Goal: Transaction & Acquisition: Purchase product/service

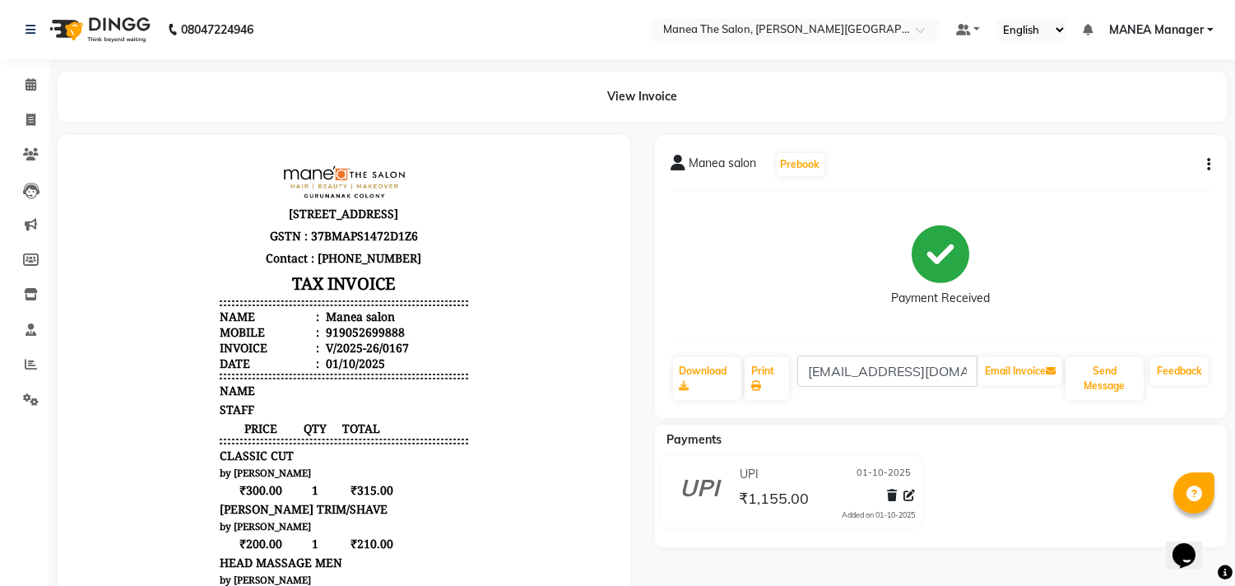
select select "8903"
select select "service"
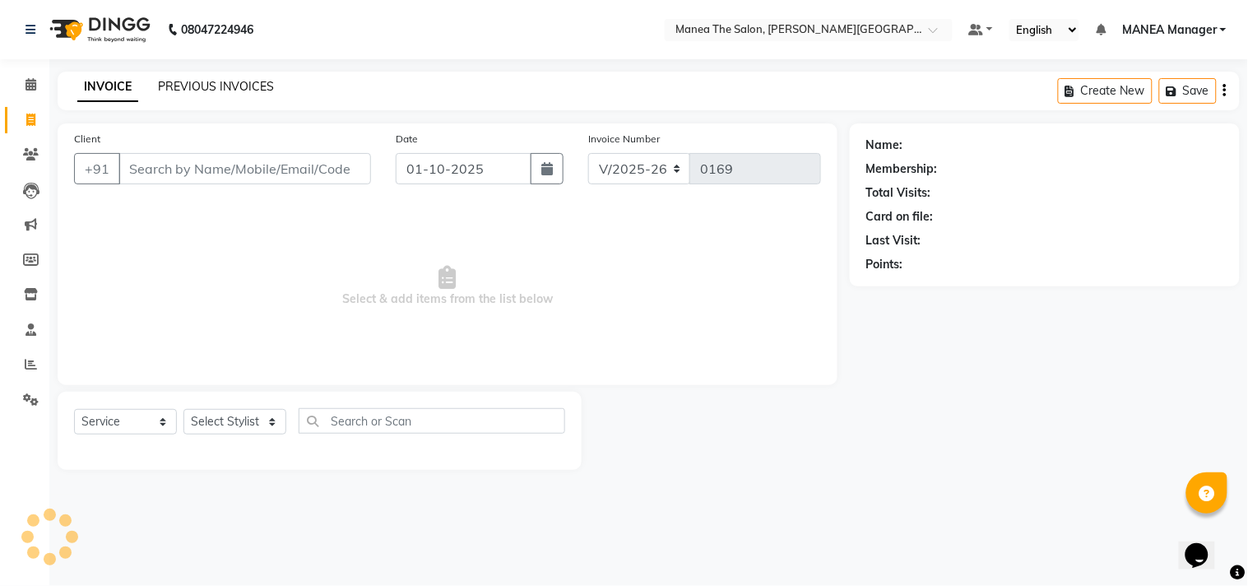
click at [252, 82] on link "PREVIOUS INVOICES" at bounding box center [216, 86] width 116 height 15
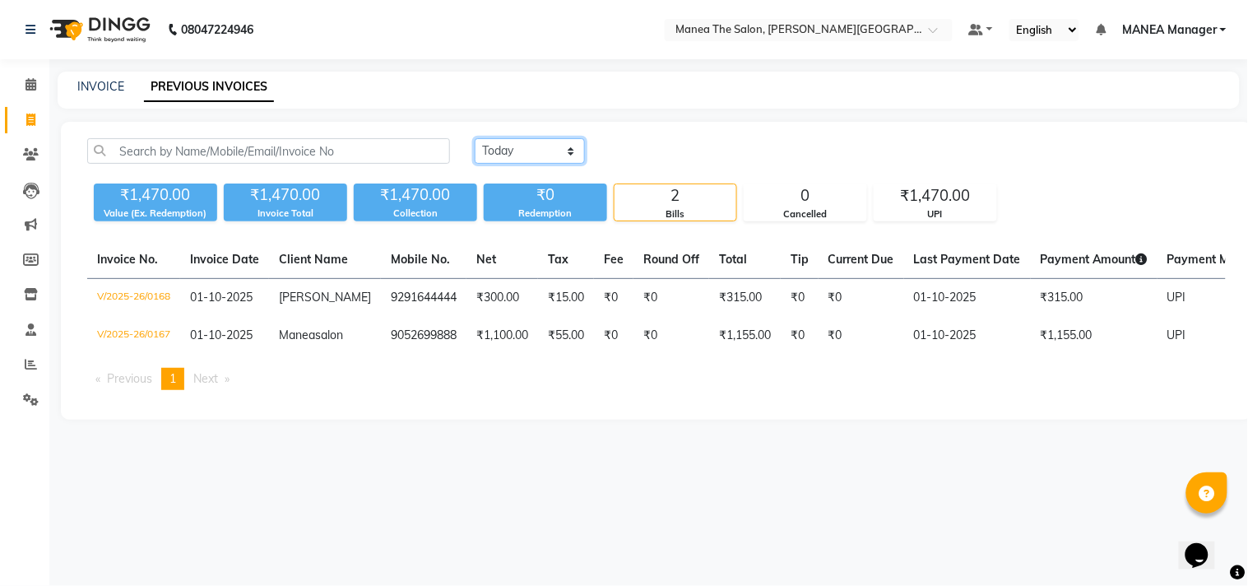
click at [571, 141] on select "Today Yesterday Custom Range" at bounding box center [530, 150] width 110 height 25
select select "yesterday"
click at [475, 138] on select "Today Yesterday Custom Range" at bounding box center [530, 150] width 110 height 25
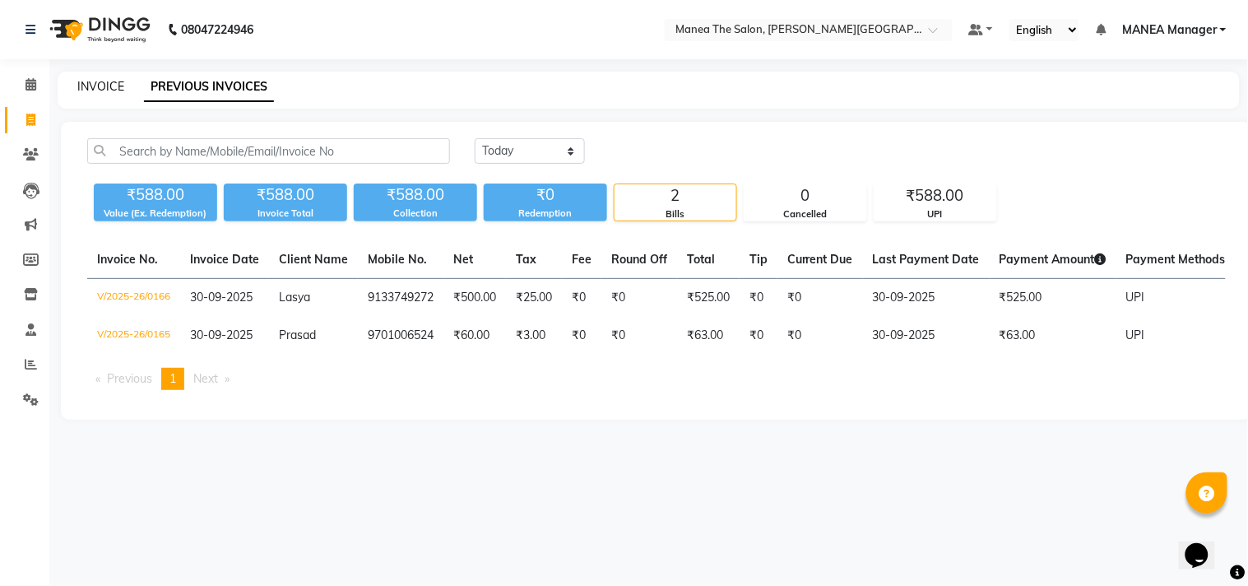
click at [85, 88] on link "INVOICE" at bounding box center [100, 86] width 47 height 15
select select "service"
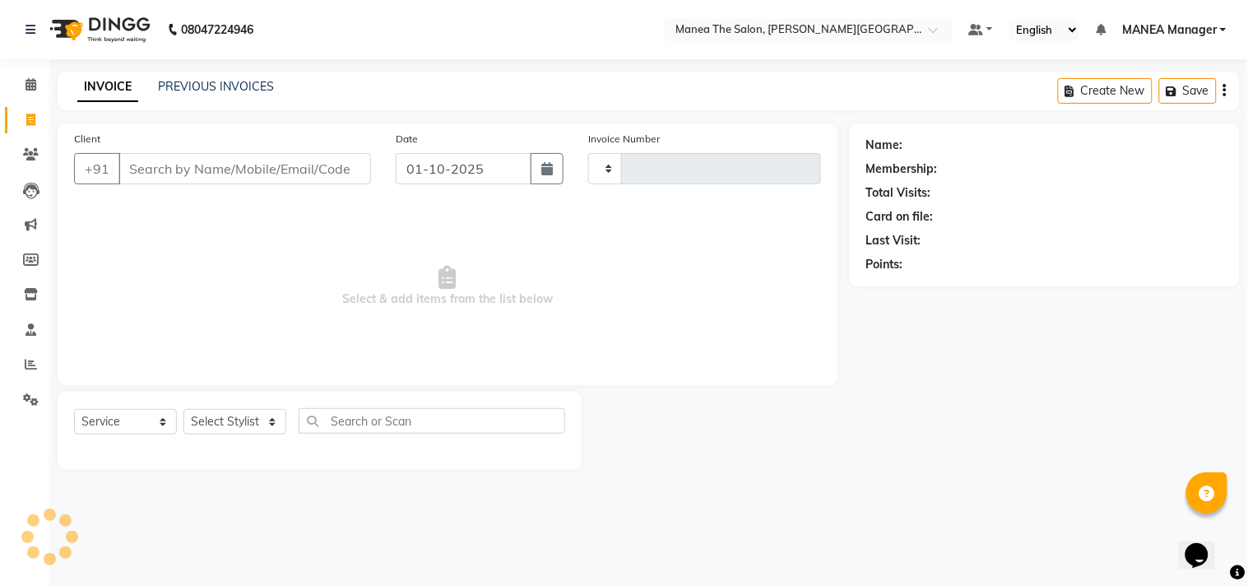
type input "0169"
select select "8903"
click at [215, 90] on link "PREVIOUS INVOICES" at bounding box center [216, 86] width 116 height 15
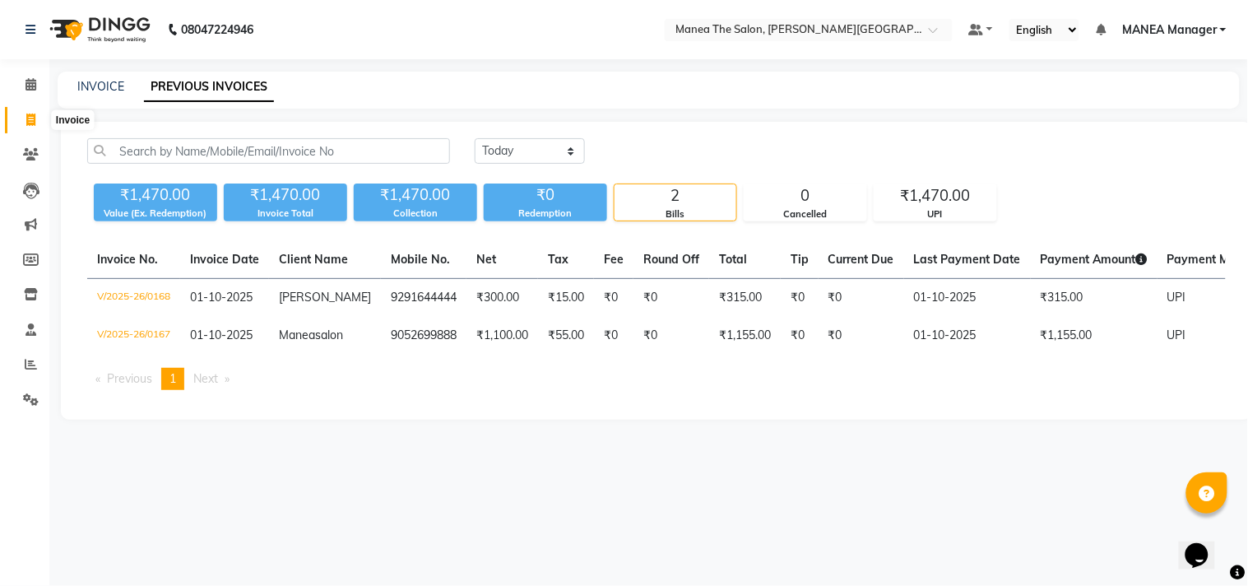
click at [36, 118] on span at bounding box center [30, 120] width 29 height 19
select select "service"
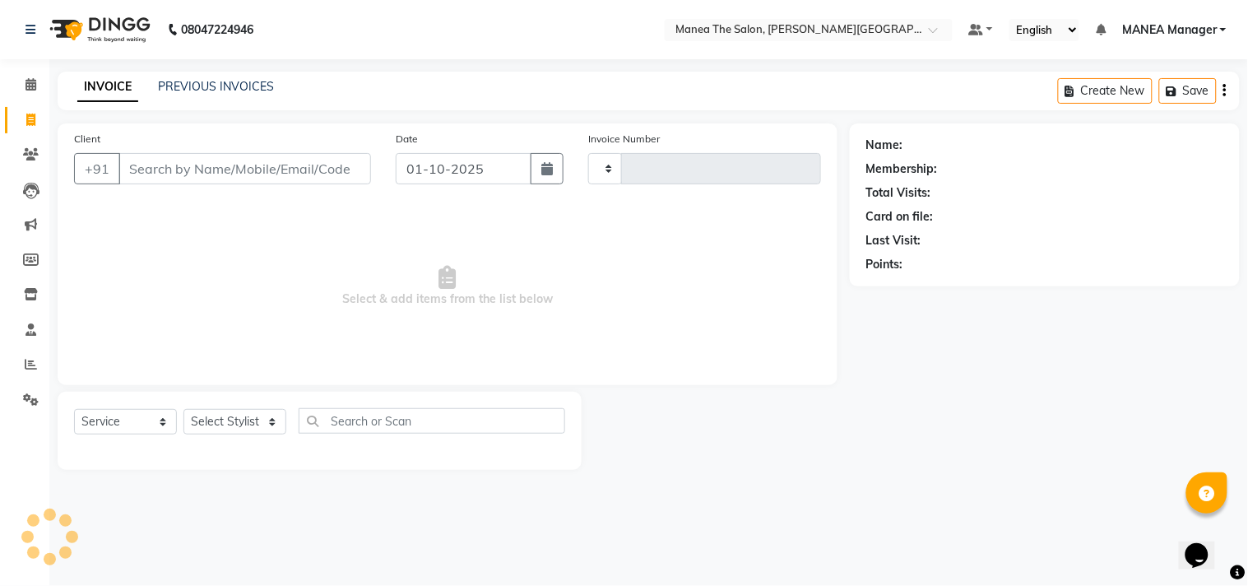
type input "0169"
select select "8903"
click at [308, 170] on input "Client" at bounding box center [244, 168] width 252 height 31
click at [262, 416] on select "Select Stylist [PERSON_NAME] Manager [PERSON_NAME] [PERSON_NAME] NO STYLIST [PE…" at bounding box center [234, 421] width 103 height 25
select select "90108"
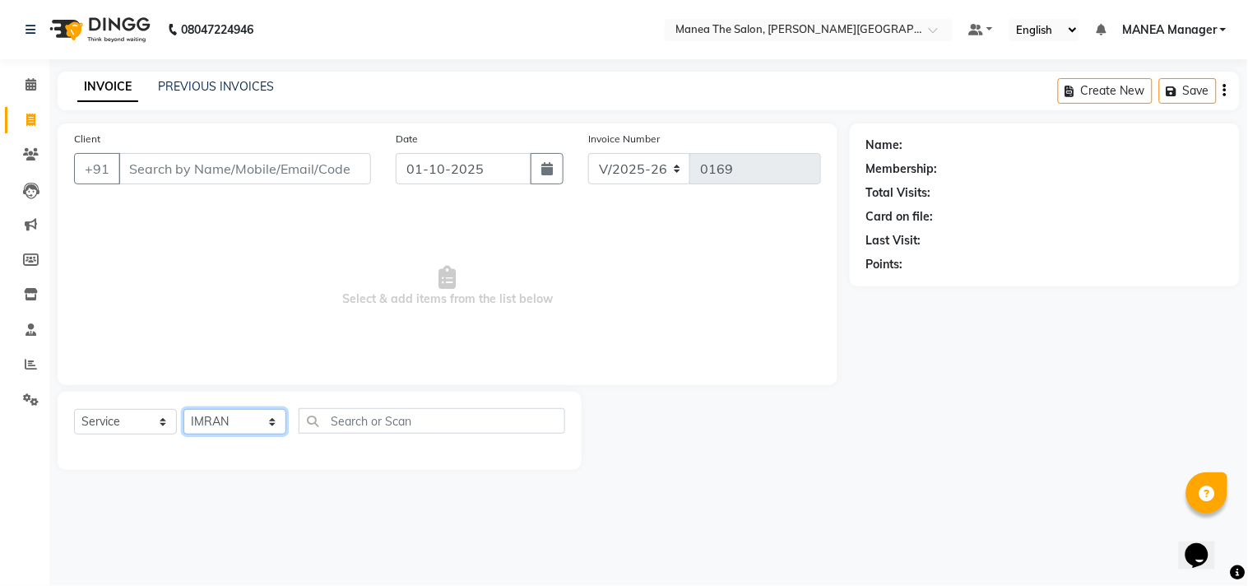
click at [183, 410] on select "Select Stylist [PERSON_NAME] Manager [PERSON_NAME] [PERSON_NAME] NO STYLIST [PE…" at bounding box center [234, 421] width 103 height 25
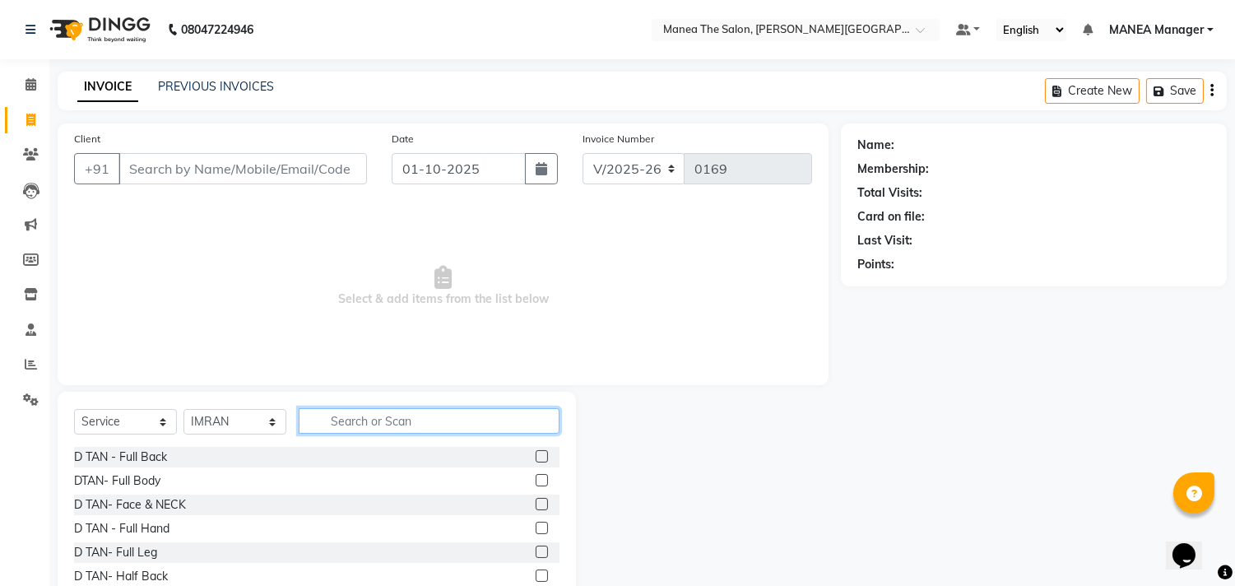
click at [382, 420] on input "text" at bounding box center [429, 420] width 261 height 25
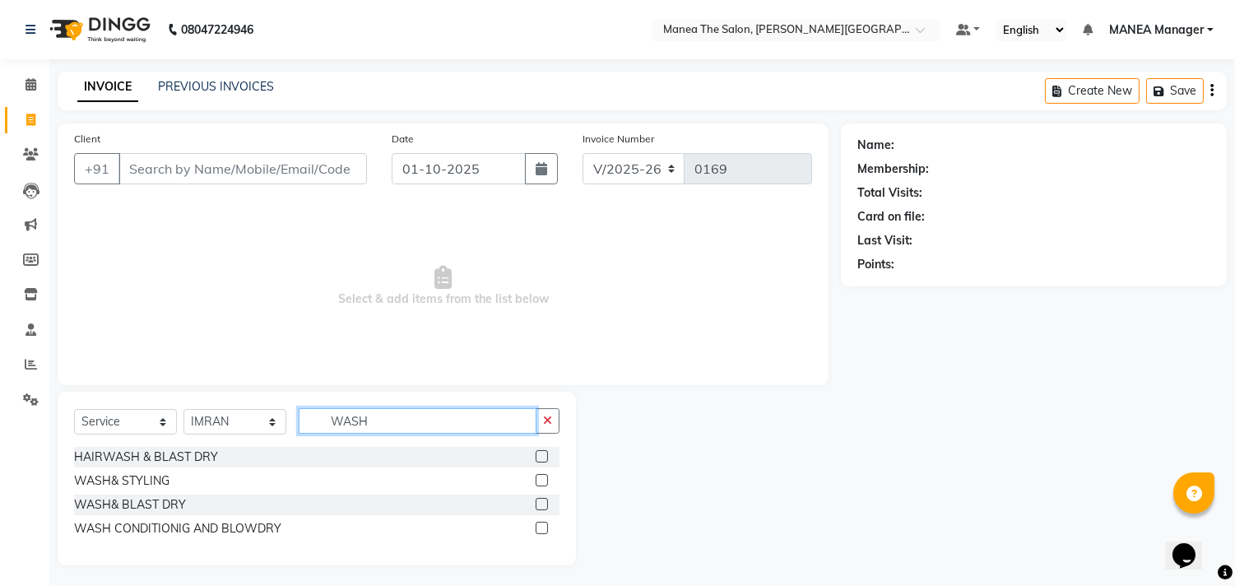
type input "WASH"
click at [537, 528] on label at bounding box center [541, 527] width 12 height 12
click at [537, 528] on input "checkbox" at bounding box center [540, 528] width 11 height 11
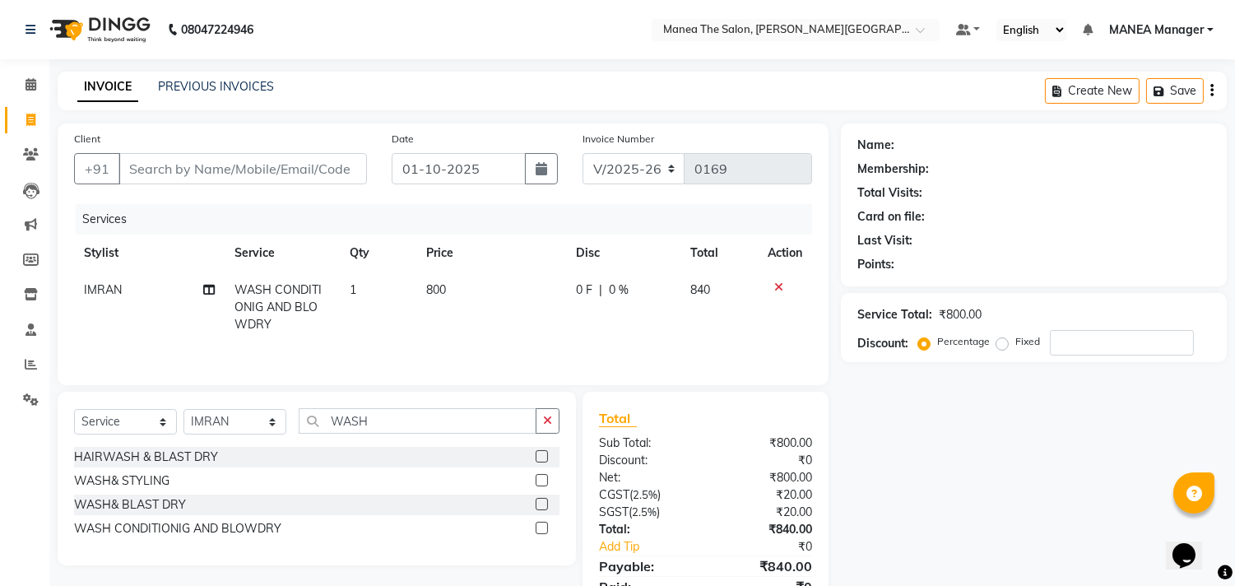
click at [536, 533] on label at bounding box center [541, 527] width 12 height 12
click at [536, 533] on input "checkbox" at bounding box center [540, 528] width 11 height 11
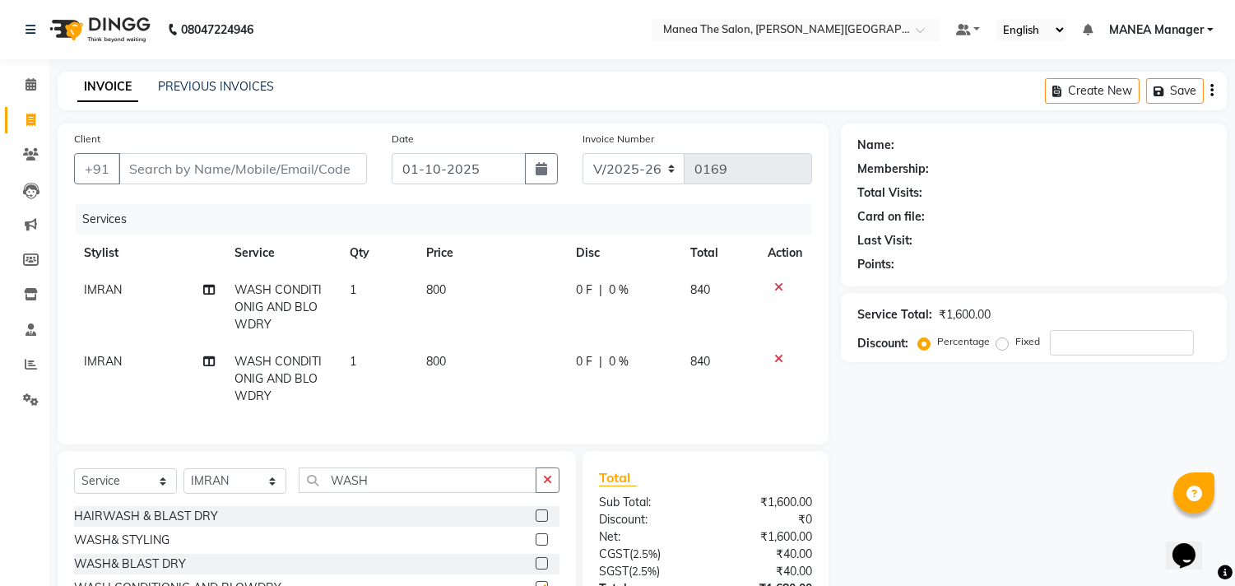
checkbox input "false"
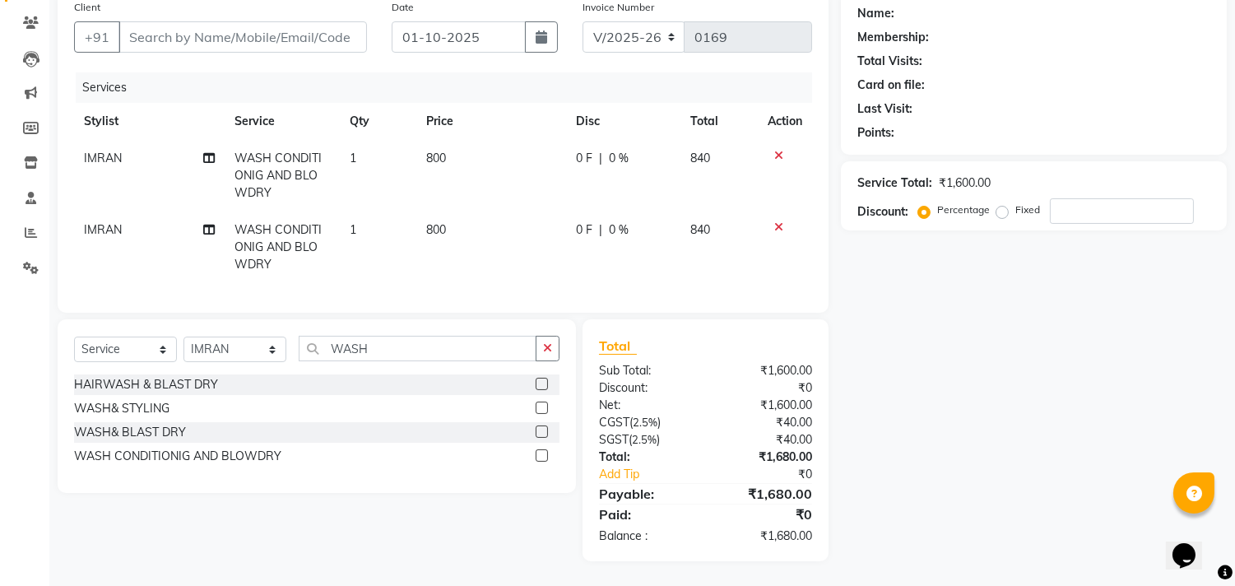
scroll to position [145, 0]
click at [910, 301] on div "Name: Membership: Total Visits: Card on file: Last Visit: Points: Service Total…" at bounding box center [1040, 276] width 398 height 569
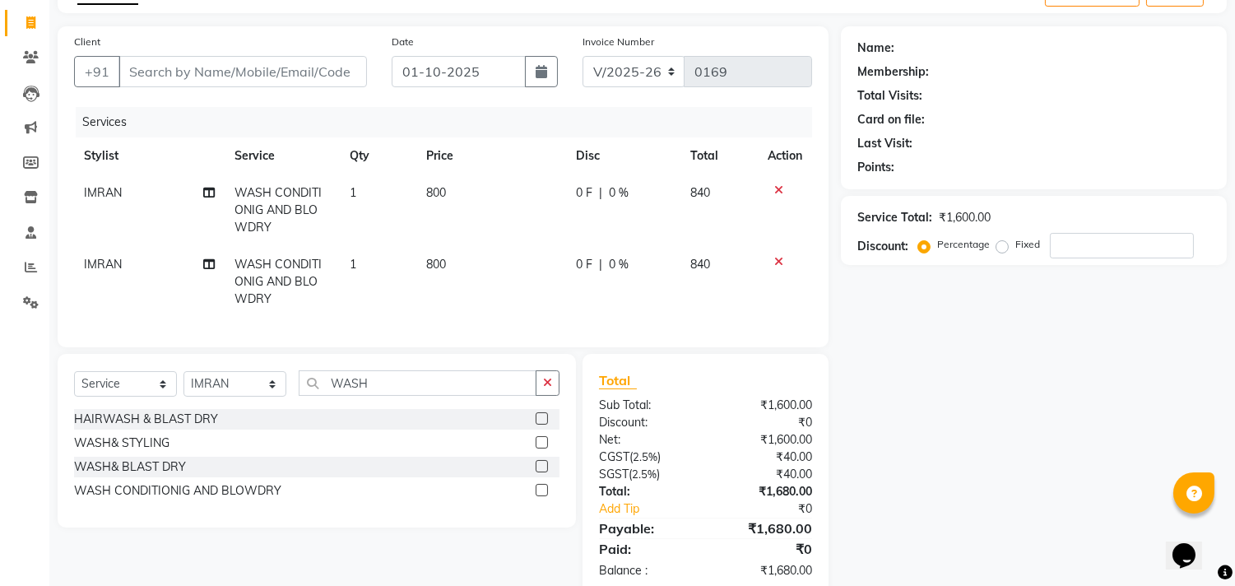
scroll to position [53, 0]
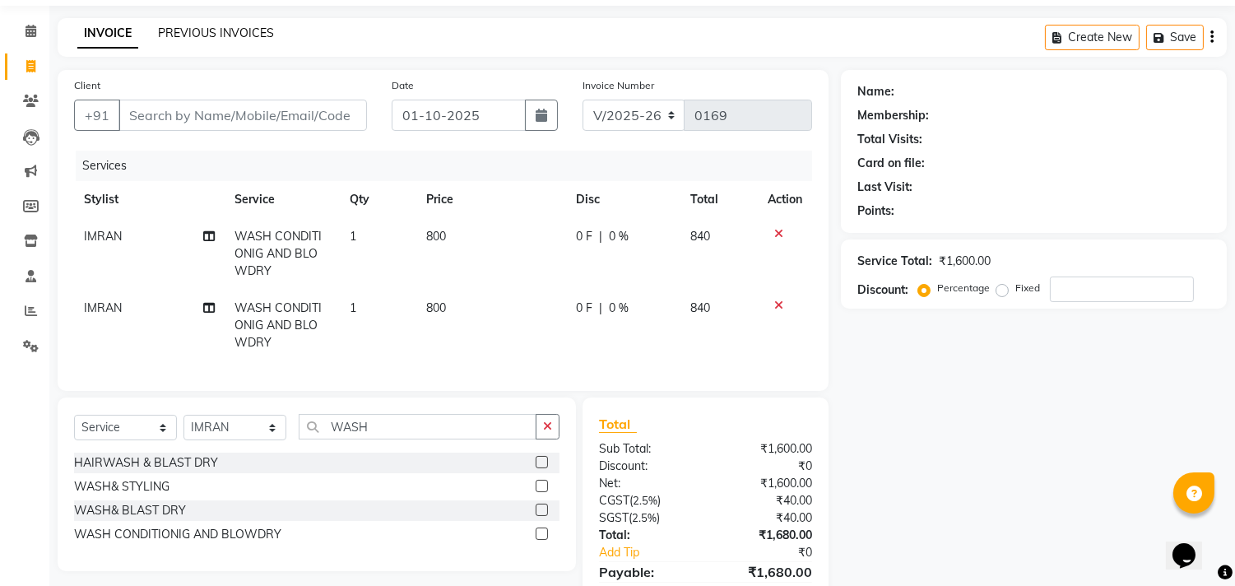
click at [237, 26] on link "PREVIOUS INVOICES" at bounding box center [216, 32] width 116 height 15
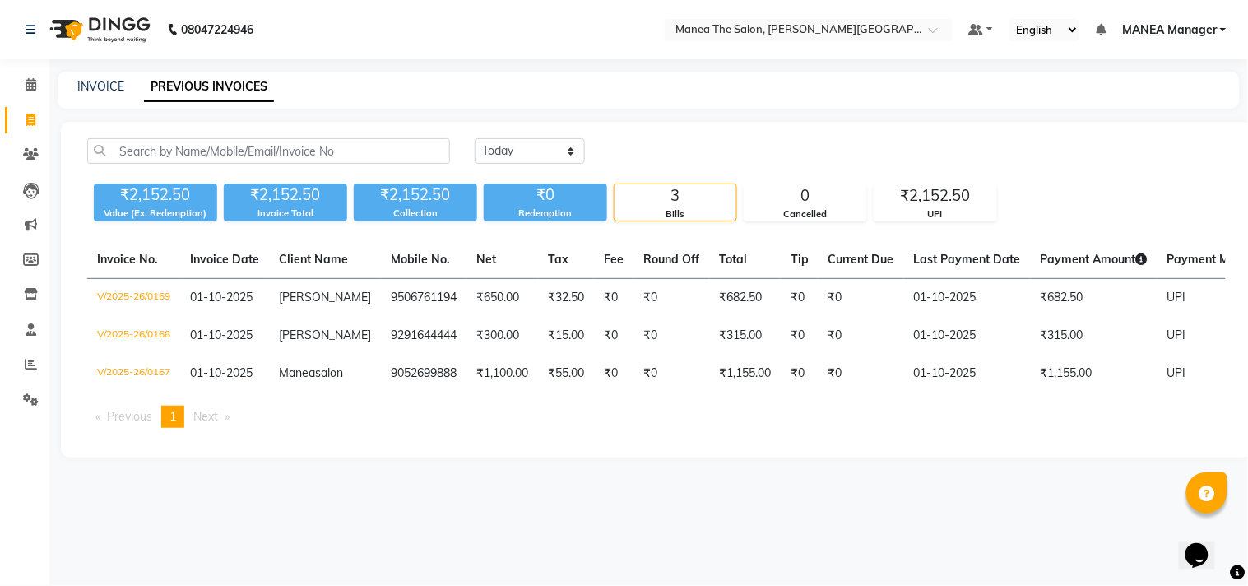
click at [86, 76] on div "INVOICE PREVIOUS INVOICES" at bounding box center [649, 90] width 1182 height 37
click at [90, 84] on link "INVOICE" at bounding box center [100, 86] width 47 height 15
select select "8903"
select select "service"
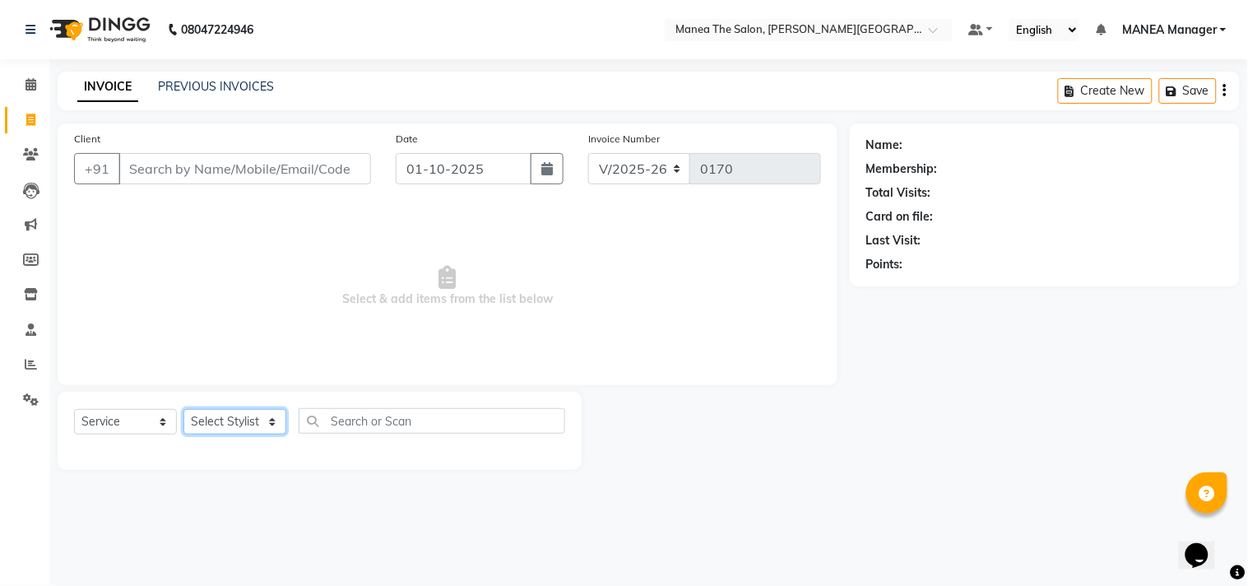
click at [276, 423] on select "Select Stylist [PERSON_NAME] Manager [PERSON_NAME] [PERSON_NAME] NO STYLIST [PE…" at bounding box center [234, 421] width 103 height 25
select select "90108"
click at [183, 410] on select "Select Stylist [PERSON_NAME] Manager [PERSON_NAME] [PERSON_NAME] NO STYLIST [PE…" at bounding box center [234, 421] width 103 height 25
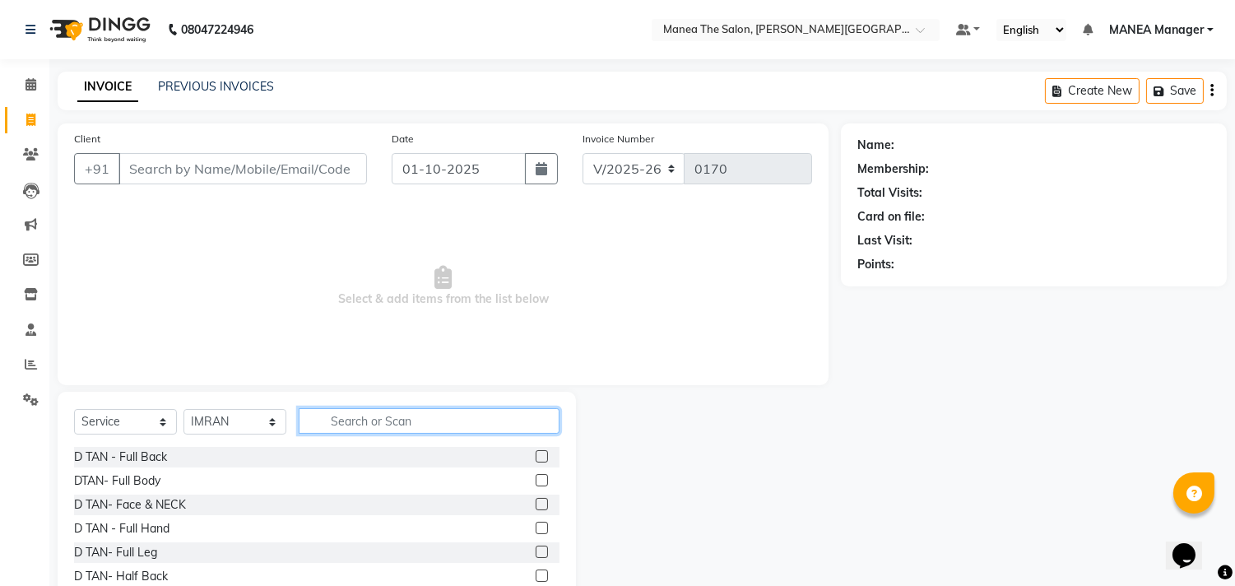
click at [375, 424] on input "text" at bounding box center [429, 420] width 261 height 25
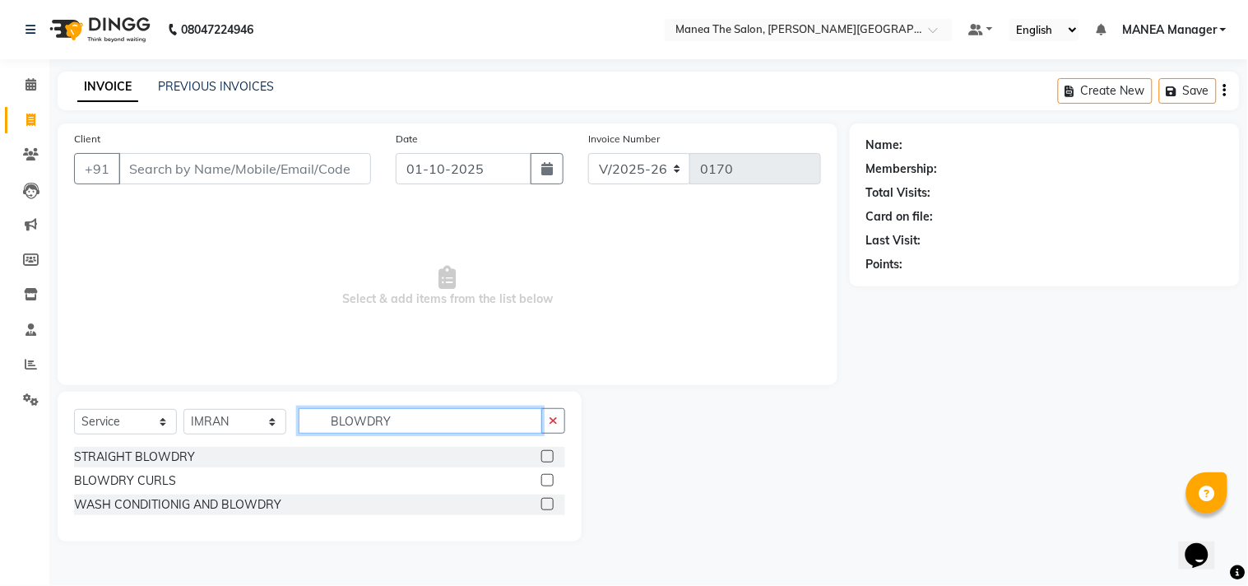
type input "BLOWDRY"
click at [541, 450] on div at bounding box center [546, 458] width 11 height 17
click at [548, 447] on div at bounding box center [553, 457] width 24 height 21
click at [541, 453] on label at bounding box center [547, 456] width 12 height 12
click at [541, 453] on input "checkbox" at bounding box center [546, 457] width 11 height 11
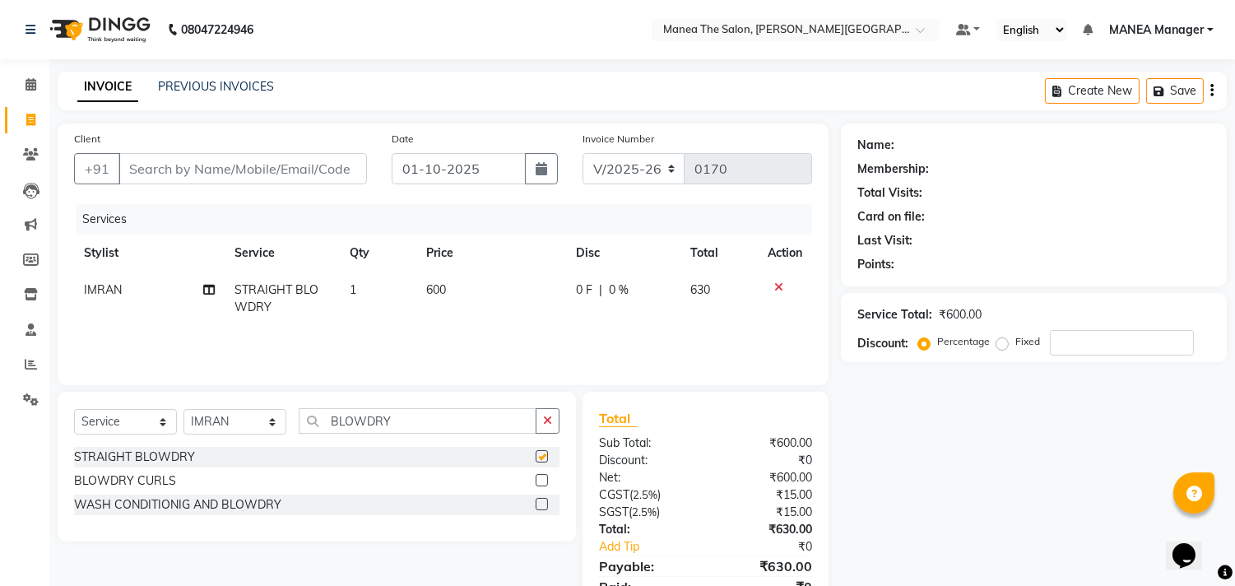
checkbox input "false"
click at [540, 480] on label at bounding box center [541, 480] width 12 height 12
click at [540, 480] on input "checkbox" at bounding box center [540, 480] width 11 height 11
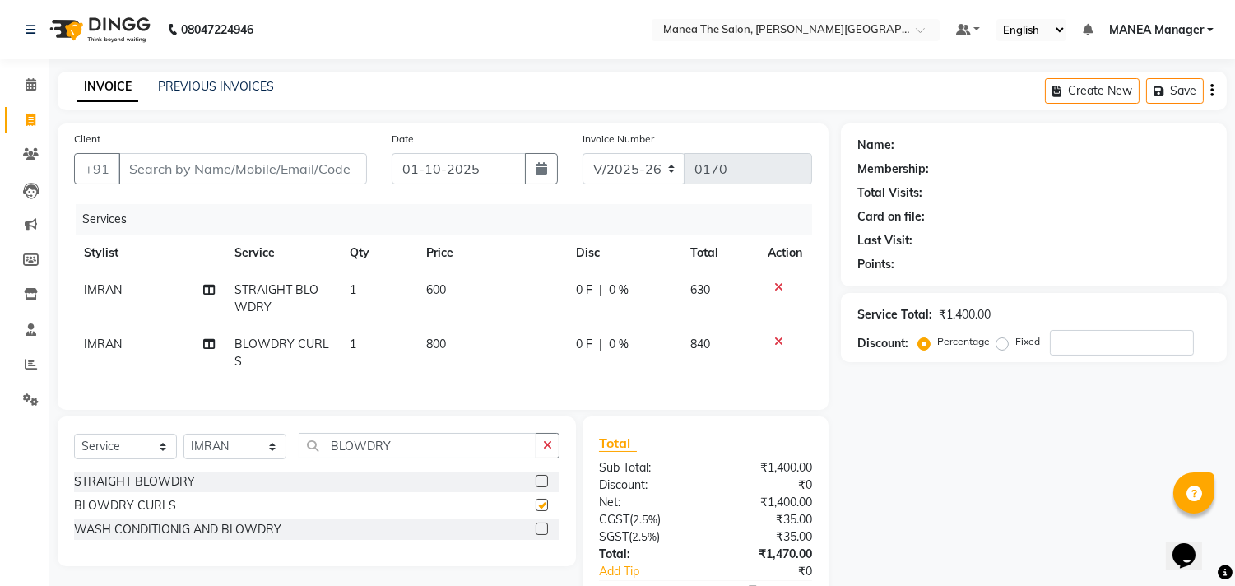
checkbox input "false"
click at [778, 282] on icon at bounding box center [778, 287] width 9 height 12
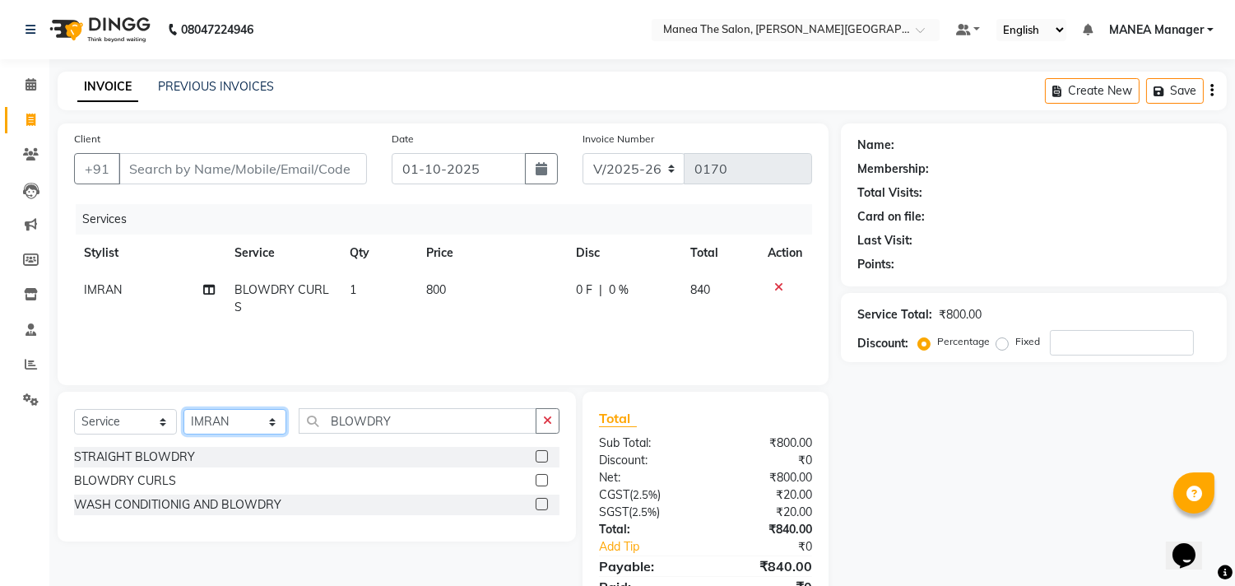
click at [278, 424] on select "Select Stylist [PERSON_NAME] Manager [PERSON_NAME] [PERSON_NAME] NO STYLIST [PE…" at bounding box center [234, 421] width 103 height 25
click at [183, 410] on select "Select Stylist [PERSON_NAME] Manager [PERSON_NAME] [PERSON_NAME] NO STYLIST [PE…" at bounding box center [234, 421] width 103 height 25
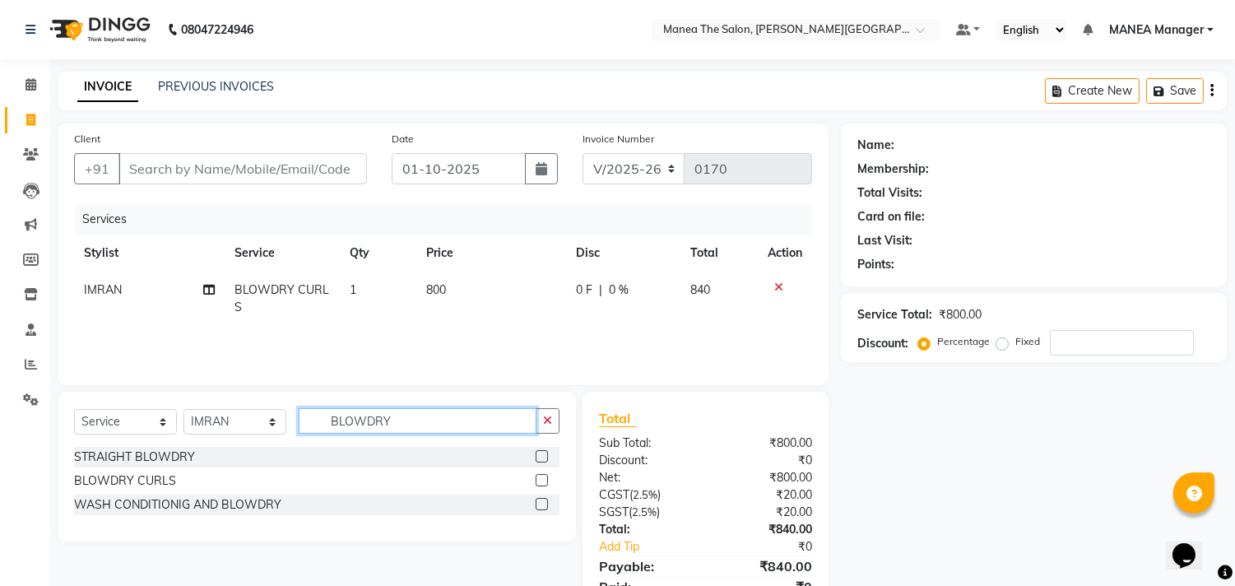
click at [396, 424] on input "BLOWDRY" at bounding box center [418, 420] width 238 height 25
type input "B"
type input "BLO"
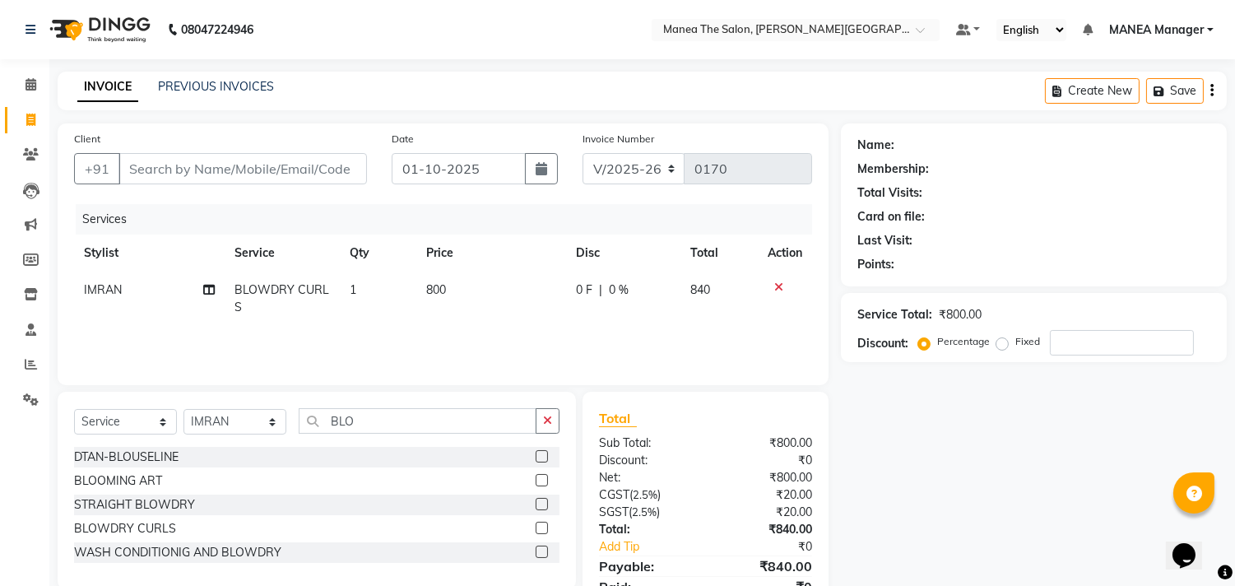
click at [536, 522] on label at bounding box center [541, 527] width 12 height 12
click at [536, 523] on input "checkbox" at bounding box center [540, 528] width 11 height 11
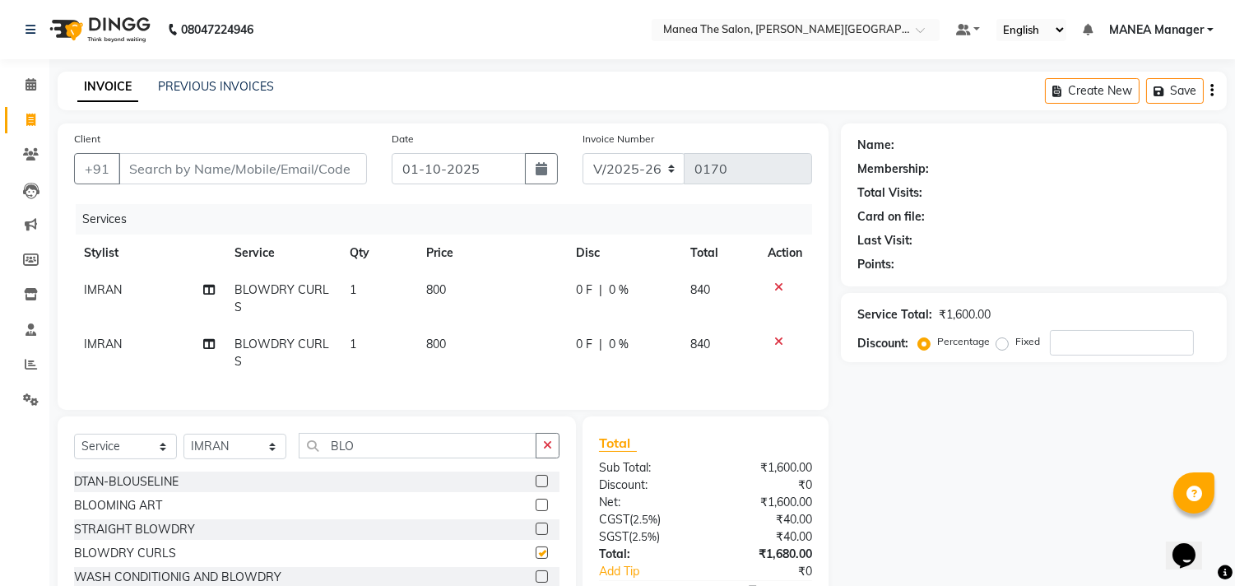
checkbox input "false"
click at [166, 168] on input "Client" at bounding box center [242, 168] width 248 height 31
type input "9"
type input "0"
type input "9171717147"
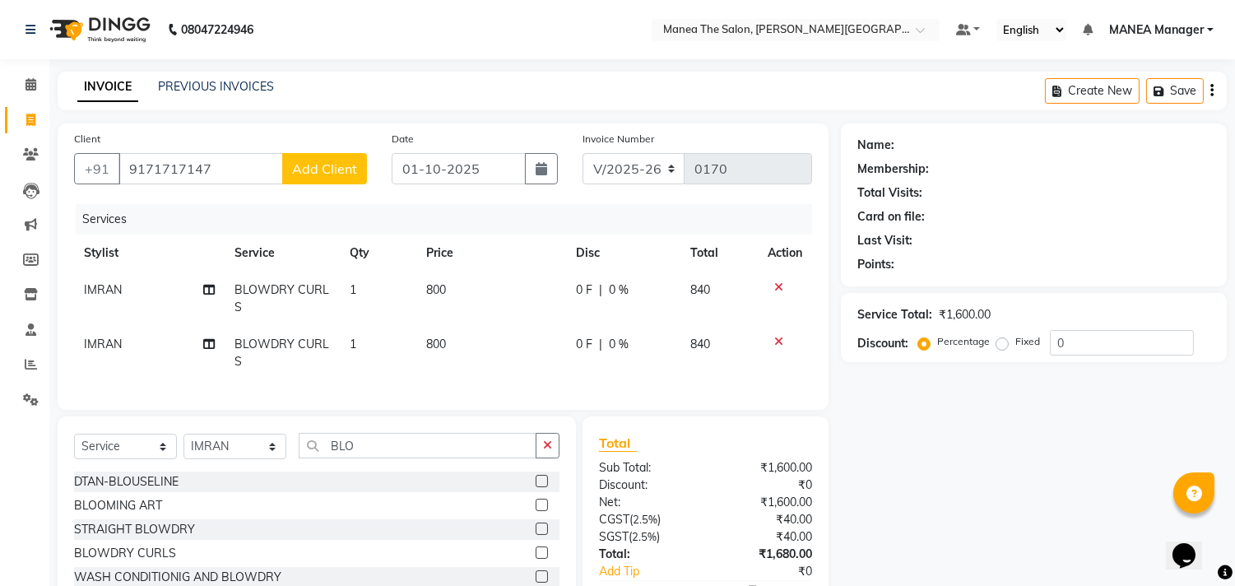
click at [324, 173] on span "Add Client" at bounding box center [324, 168] width 65 height 16
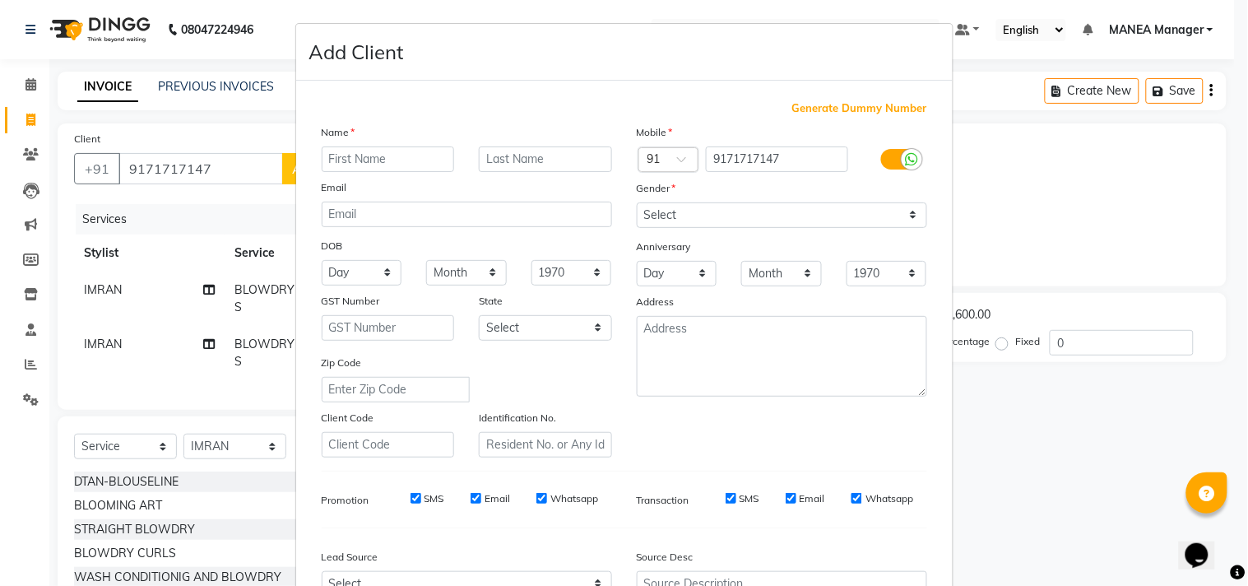
click at [355, 164] on input "text" at bounding box center [388, 158] width 133 height 25
type input "[PERSON_NAME]"
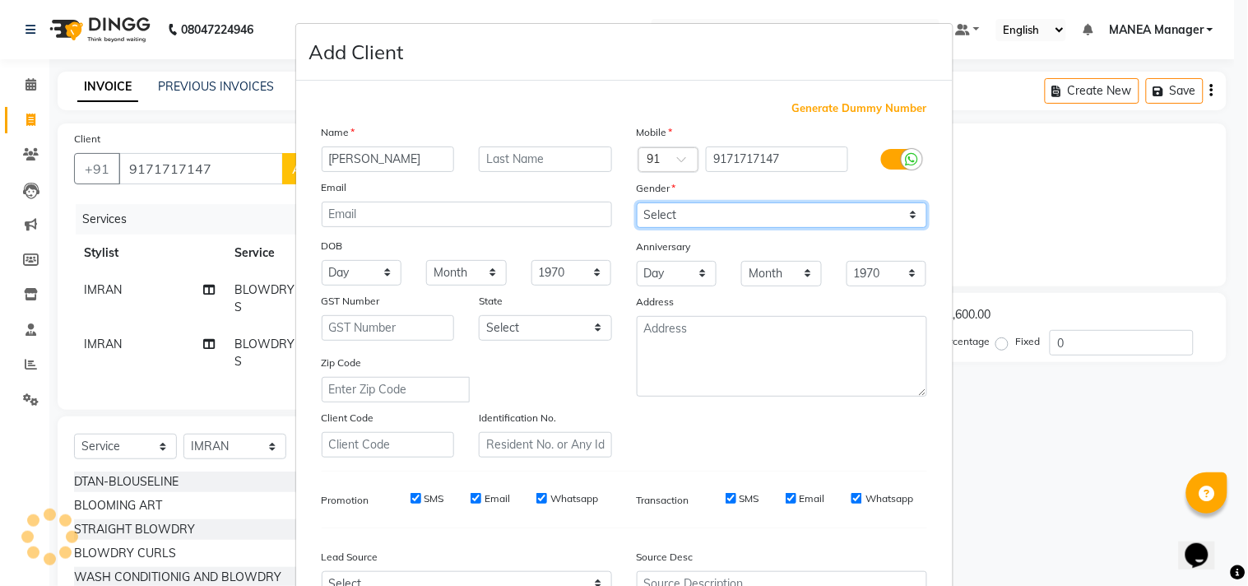
click at [888, 219] on select "Select Male Female Other Prefer Not To Say" at bounding box center [782, 214] width 290 height 25
select select "female"
click at [637, 202] on select "Select Male Female Other Prefer Not To Say" at bounding box center [782, 214] width 290 height 25
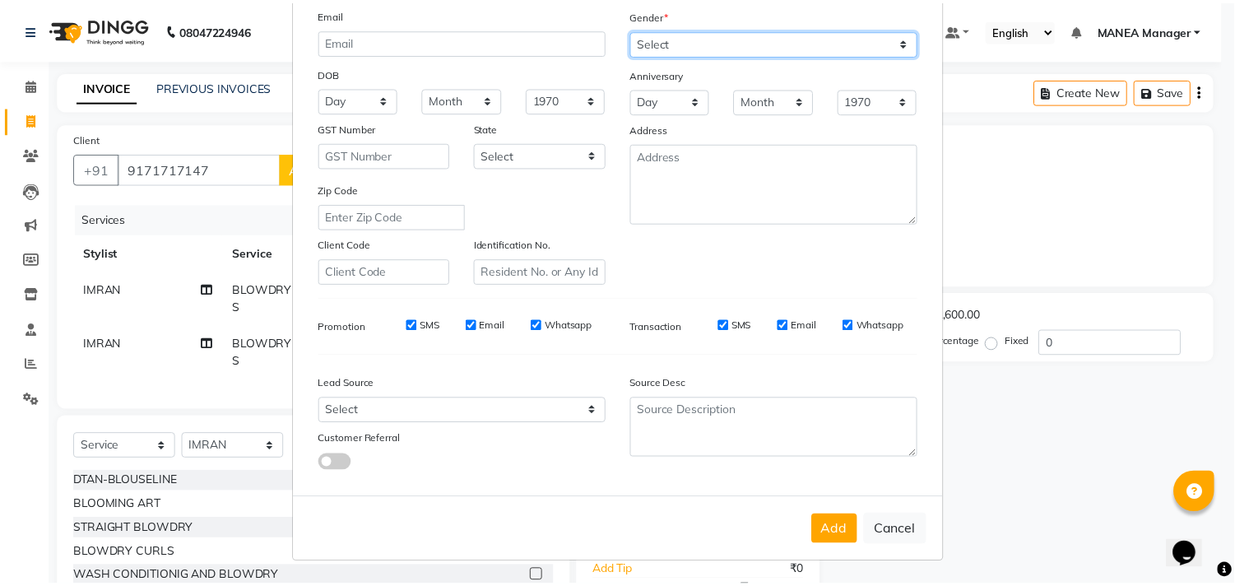
scroll to position [174, 0]
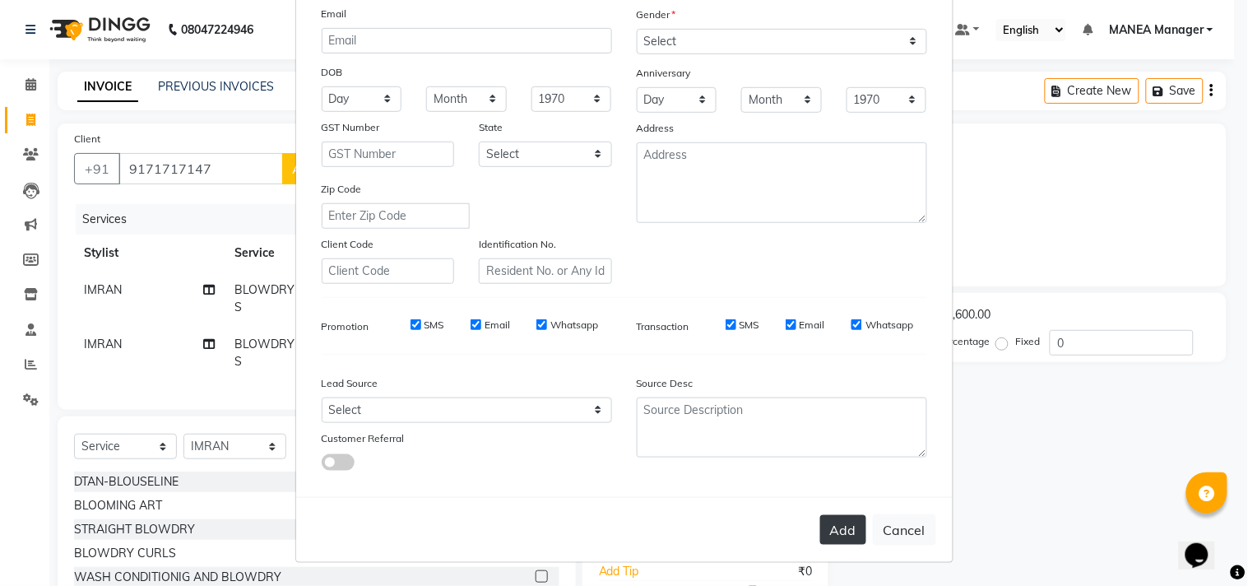
click at [836, 518] on button "Add" at bounding box center [843, 530] width 46 height 30
select select
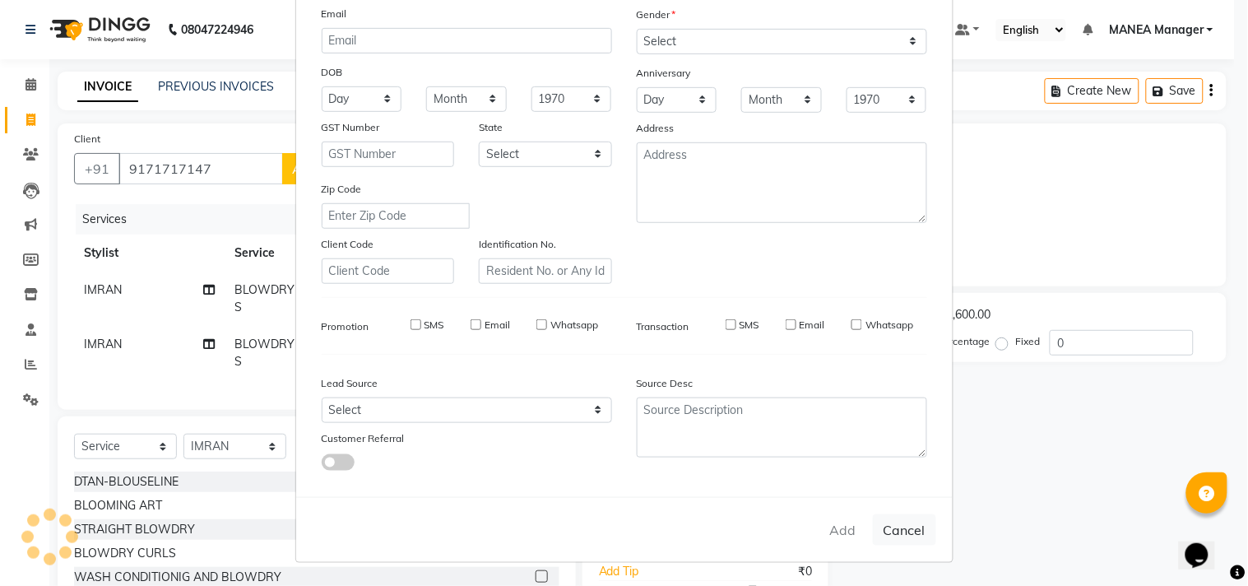
select select
checkbox input "false"
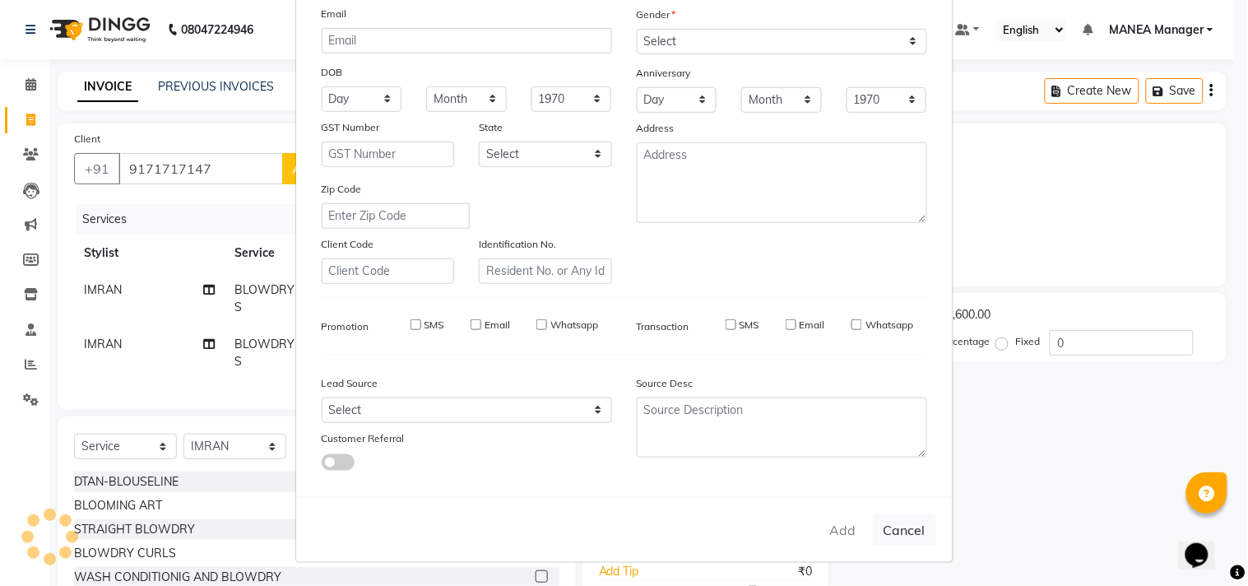
checkbox input "false"
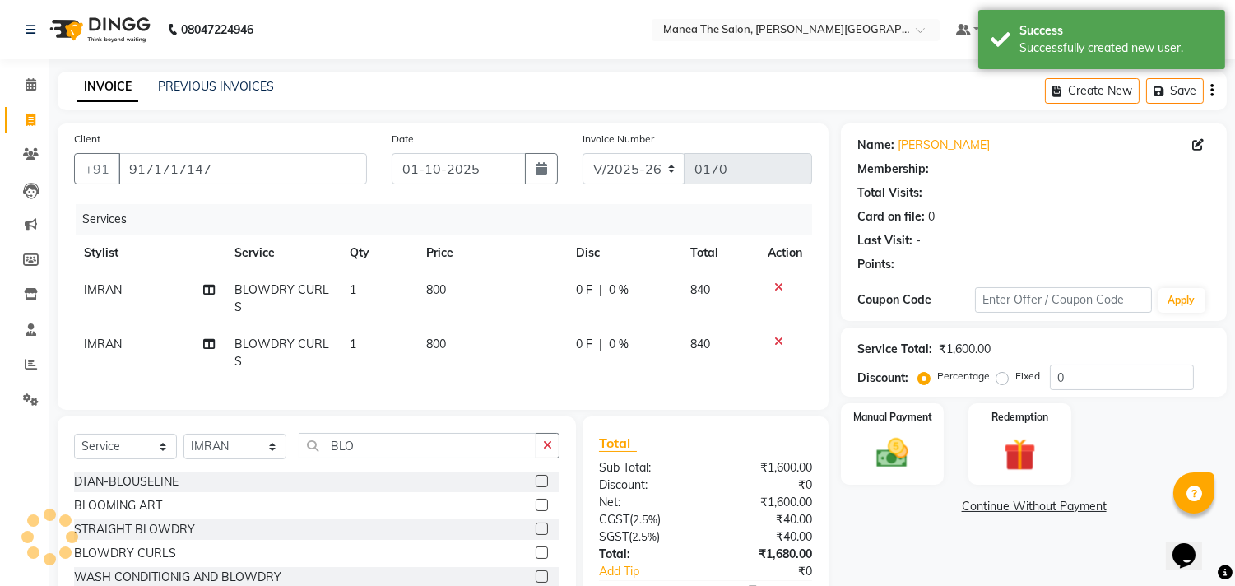
scroll to position [91, 0]
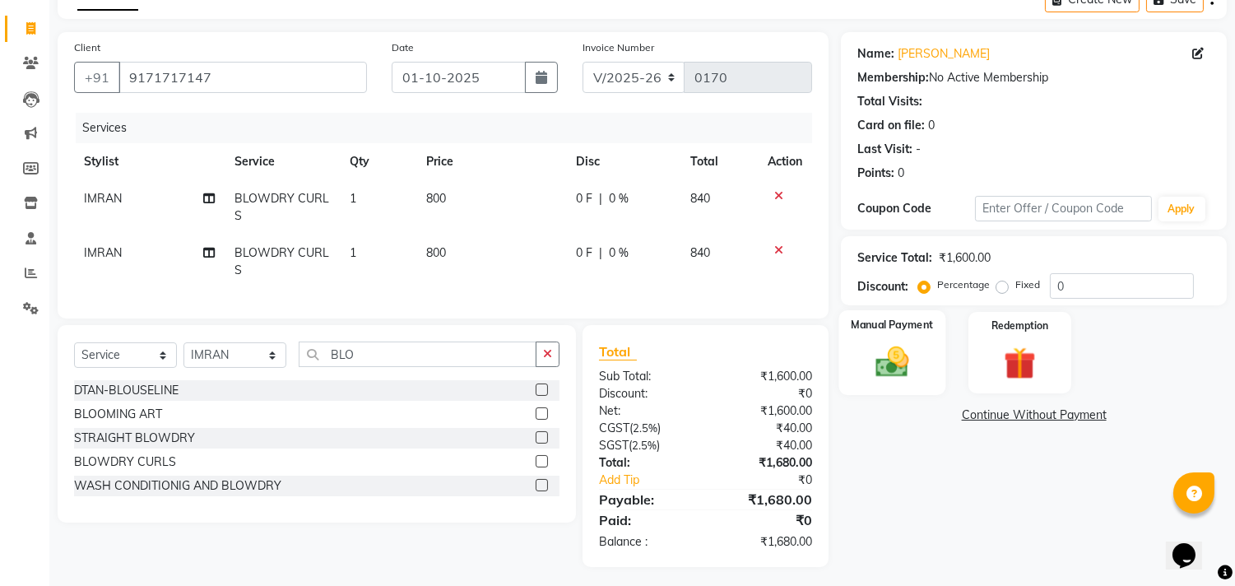
click at [892, 359] on img at bounding box center [892, 362] width 54 height 39
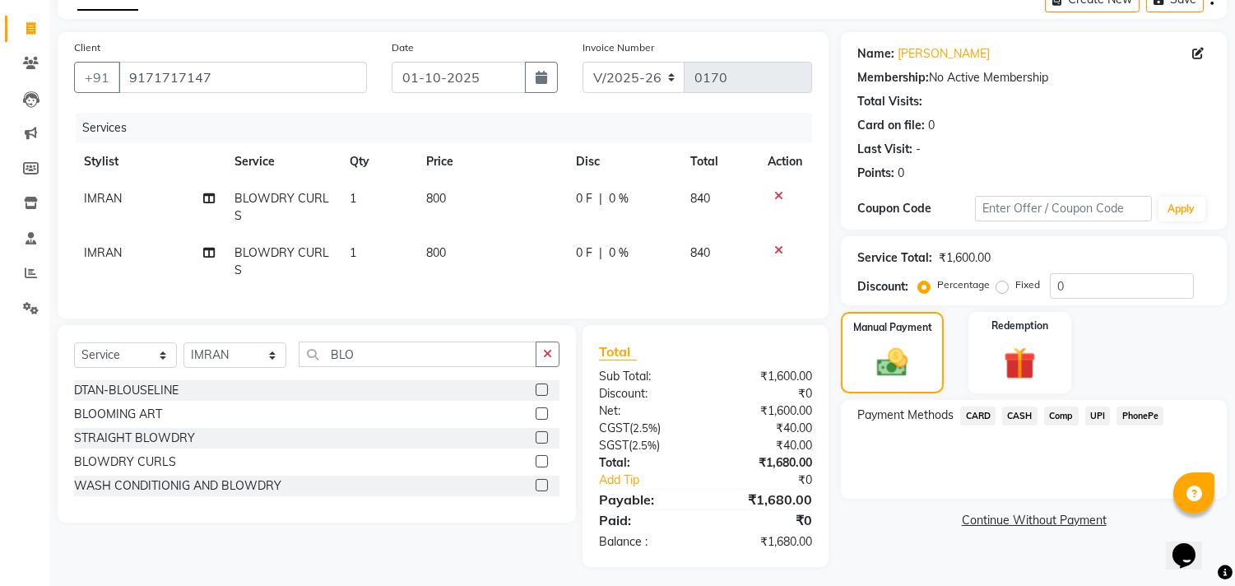
click at [1021, 415] on span "CASH" at bounding box center [1019, 415] width 35 height 19
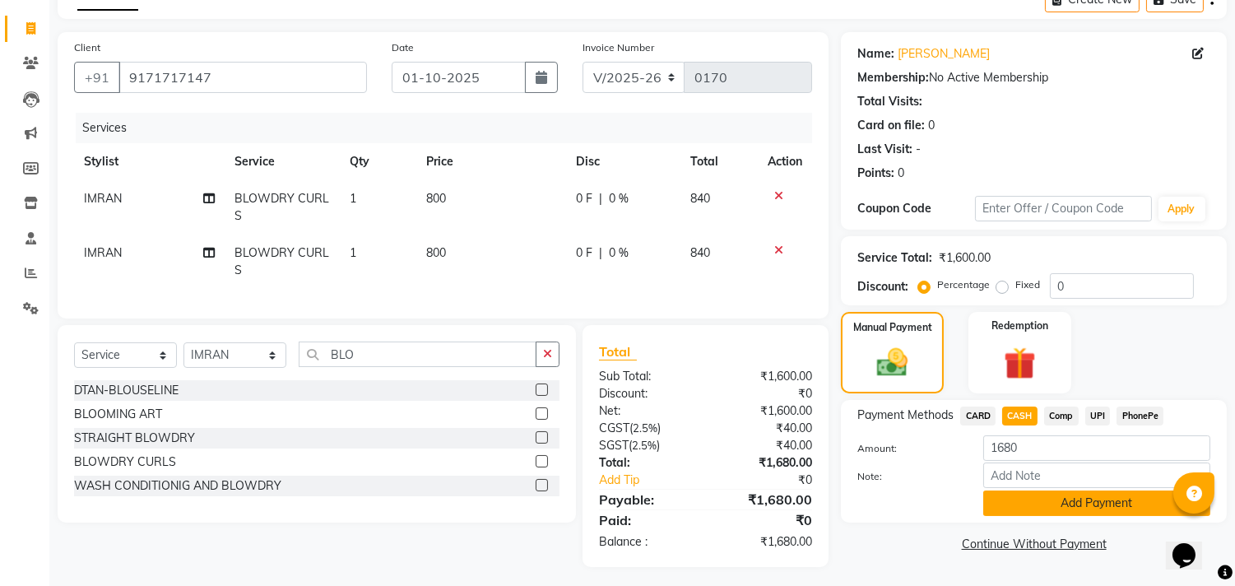
click at [1083, 497] on button "Add Payment" at bounding box center [1096, 502] width 227 height 25
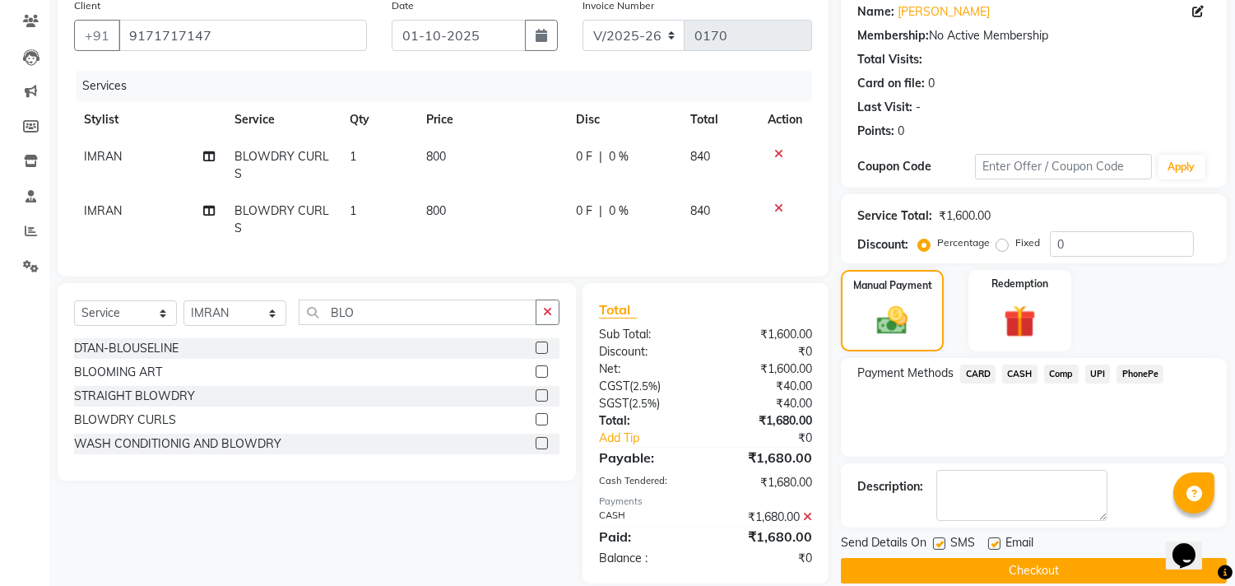
scroll to position [169, 0]
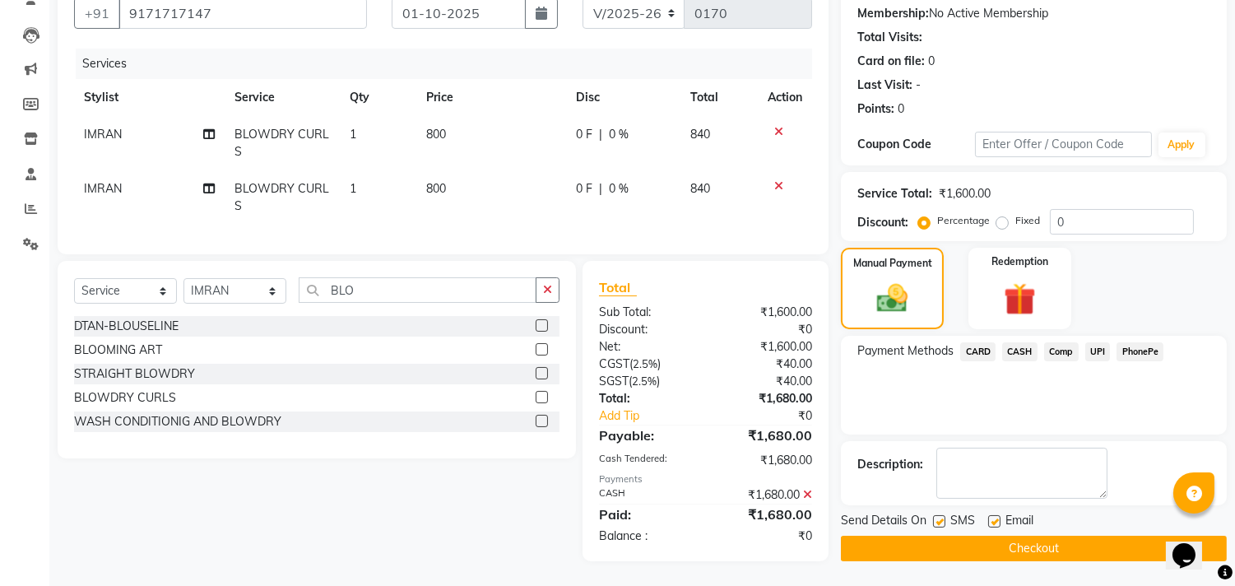
click at [1050, 535] on button "Checkout" at bounding box center [1034, 547] width 386 height 25
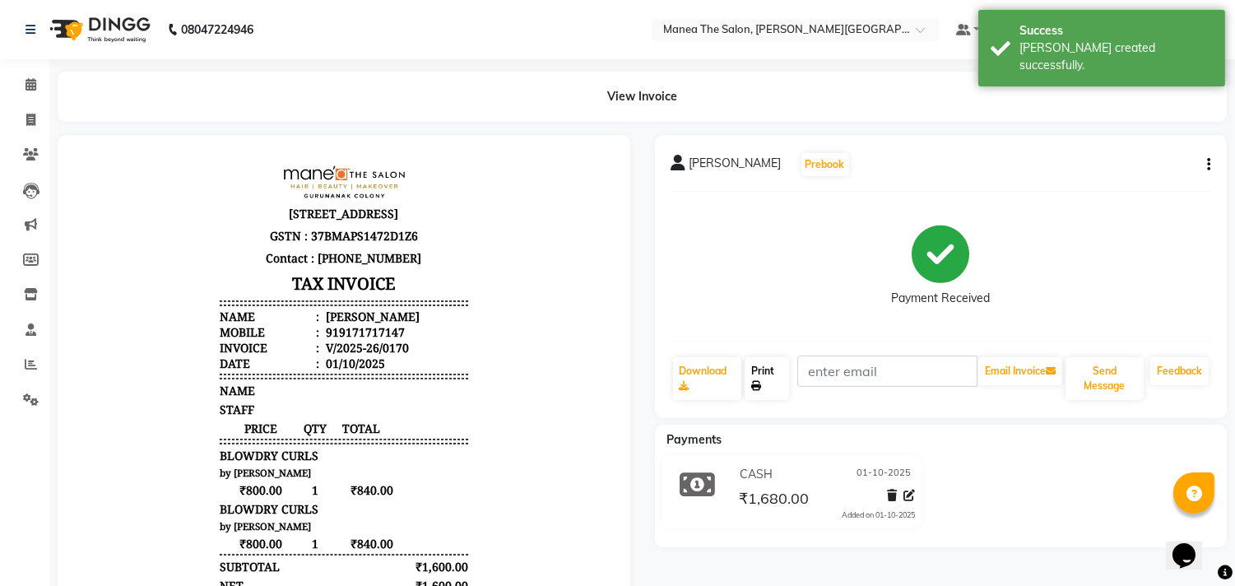
click at [758, 378] on link "Print" at bounding box center [766, 378] width 44 height 43
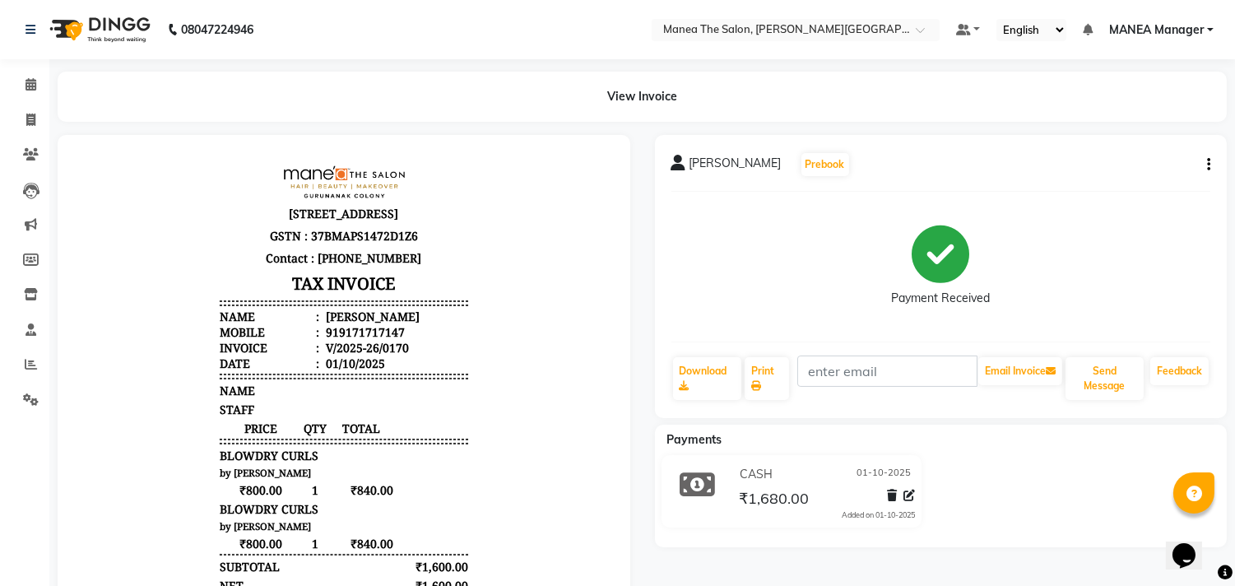
select select "8903"
select select "service"
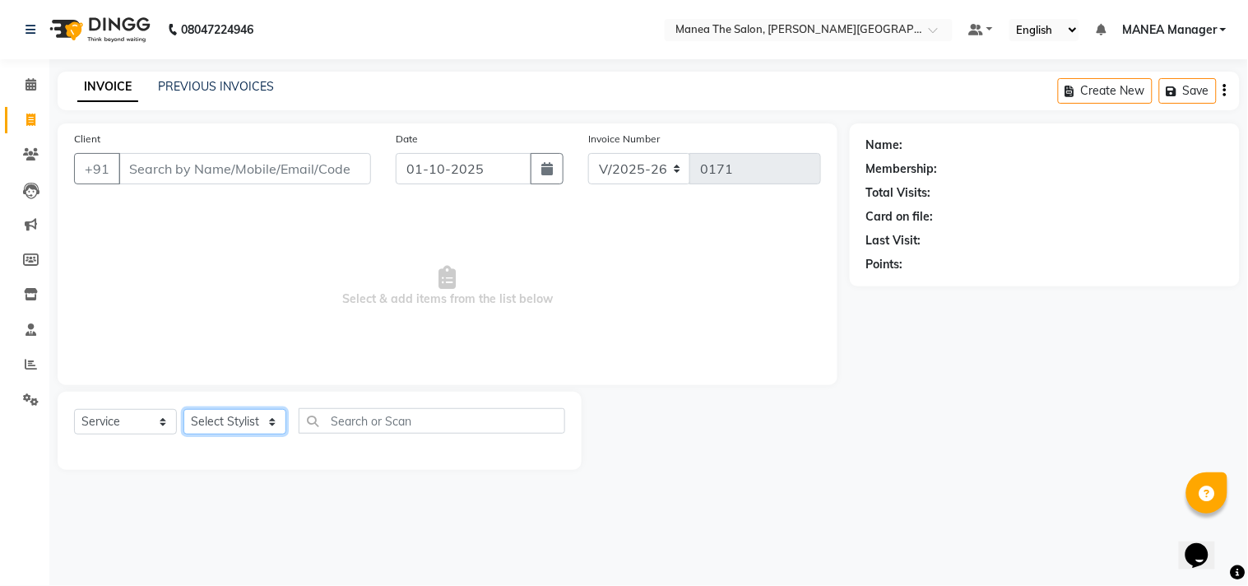
click at [268, 418] on select "Select Stylist [PERSON_NAME] Manager [PERSON_NAME] [PERSON_NAME] NO STYLIST [PE…" at bounding box center [234, 421] width 103 height 25
select select "90110"
click at [183, 410] on select "Select Stylist [PERSON_NAME] Manager [PERSON_NAME] [PERSON_NAME] NO STYLIST [PE…" at bounding box center [234, 421] width 103 height 25
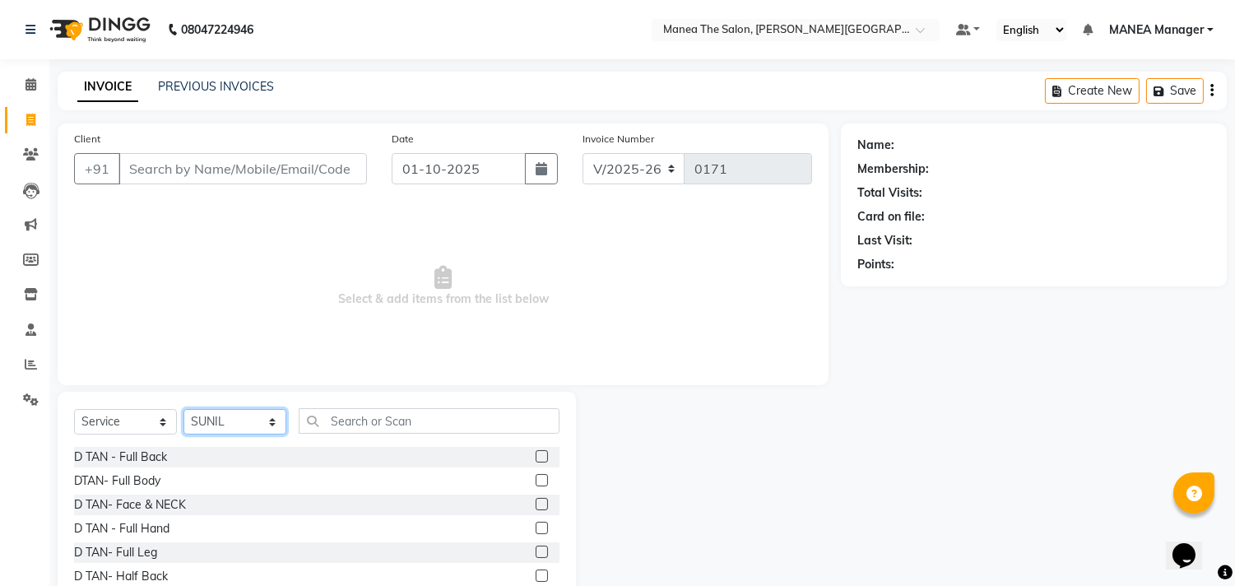
click at [269, 415] on select "Select Stylist [PERSON_NAME] Manager [PERSON_NAME] [PERSON_NAME] NO STYLIST [PE…" at bounding box center [234, 421] width 103 height 25
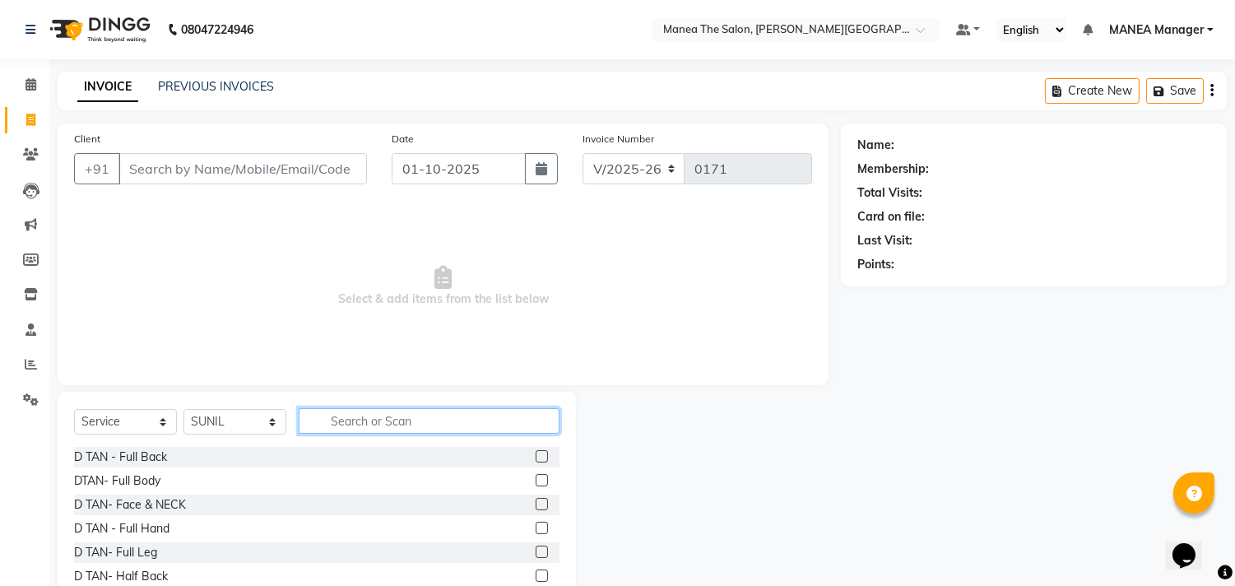
click at [359, 424] on input "text" at bounding box center [429, 420] width 261 height 25
type input "CUT"
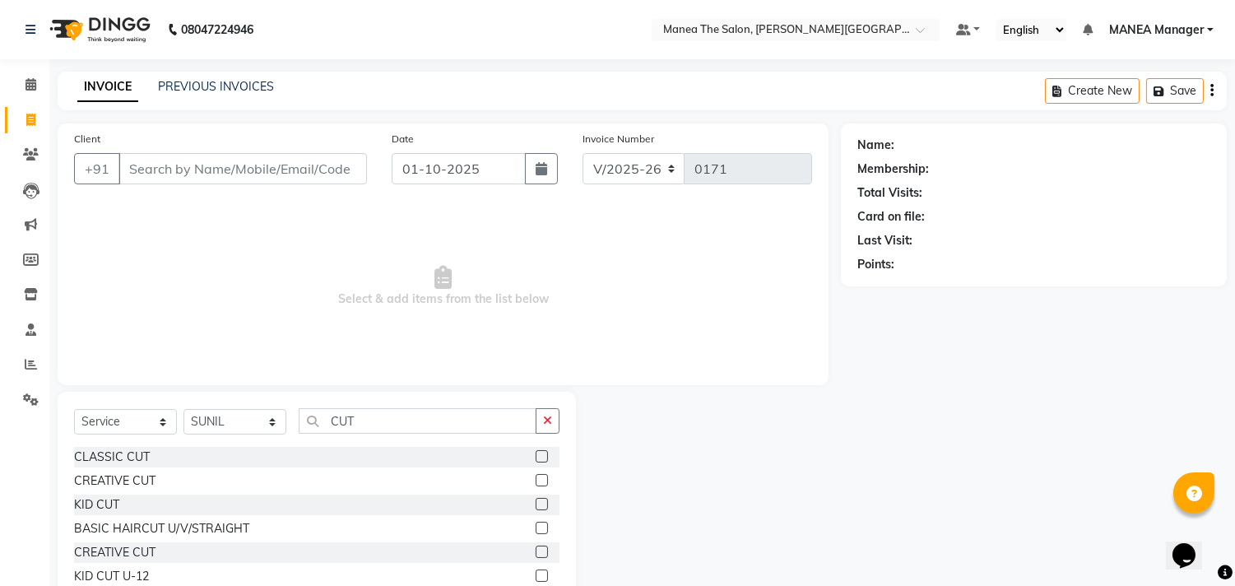
click at [540, 450] on label at bounding box center [541, 456] width 12 height 12
click at [540, 452] on input "checkbox" at bounding box center [540, 457] width 11 height 11
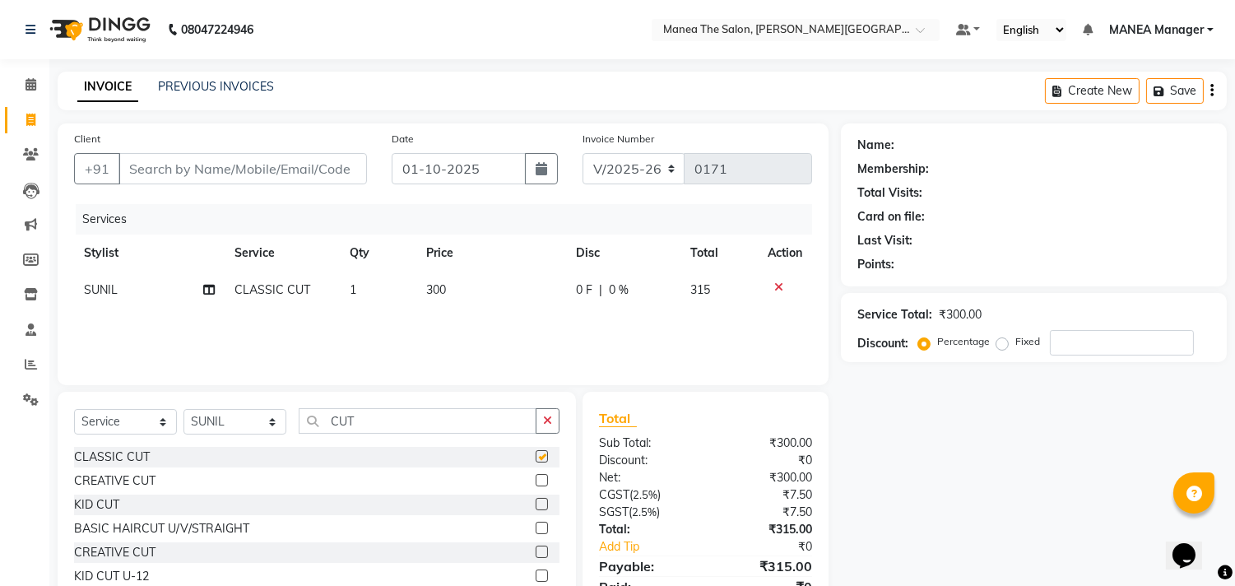
checkbox input "false"
click at [270, 429] on select "Select Stylist [PERSON_NAME] Manager [PERSON_NAME] [PERSON_NAME] NO STYLIST [PE…" at bounding box center [234, 421] width 103 height 25
click at [354, 419] on input "CUT" at bounding box center [418, 420] width 238 height 25
type input "C"
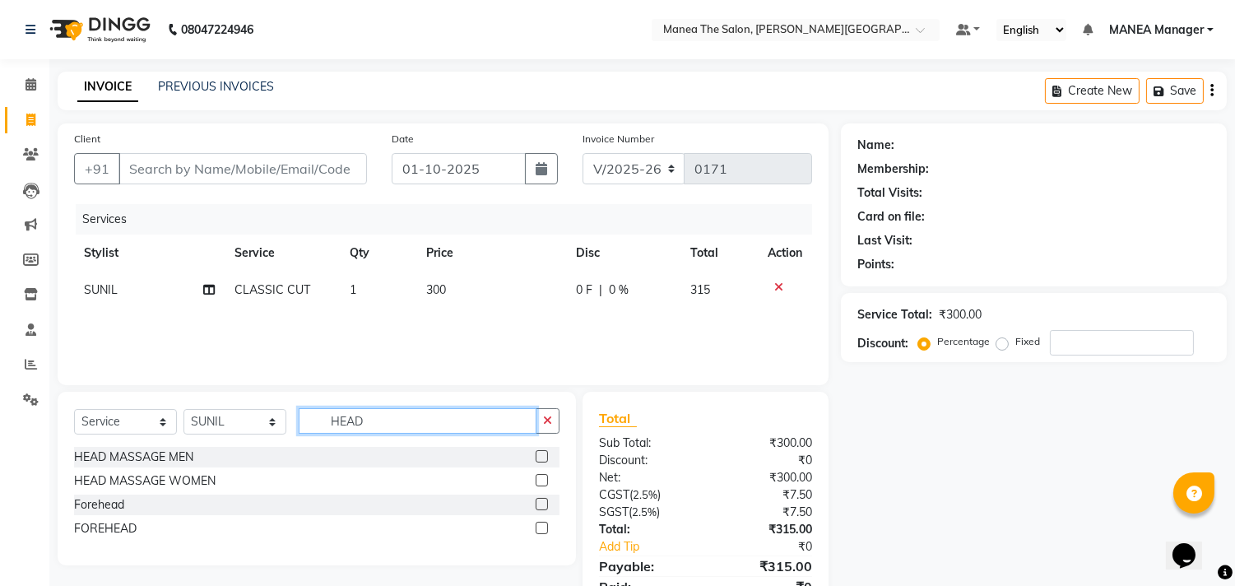
type input "HEAD"
click at [543, 452] on label at bounding box center [541, 456] width 12 height 12
click at [543, 452] on input "checkbox" at bounding box center [540, 457] width 11 height 11
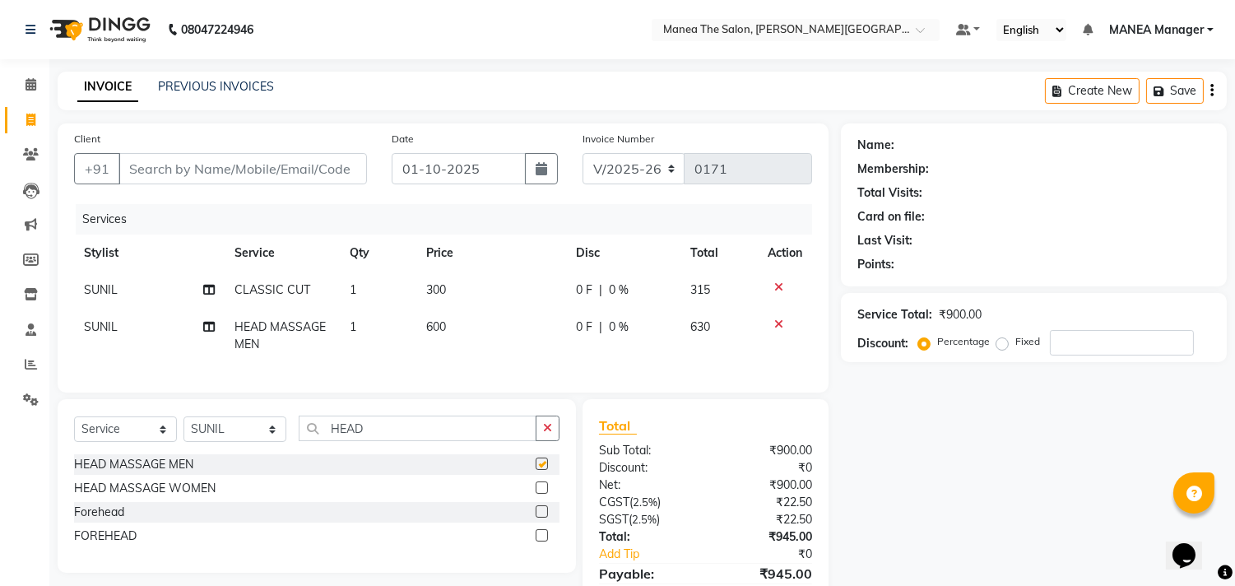
checkbox input "false"
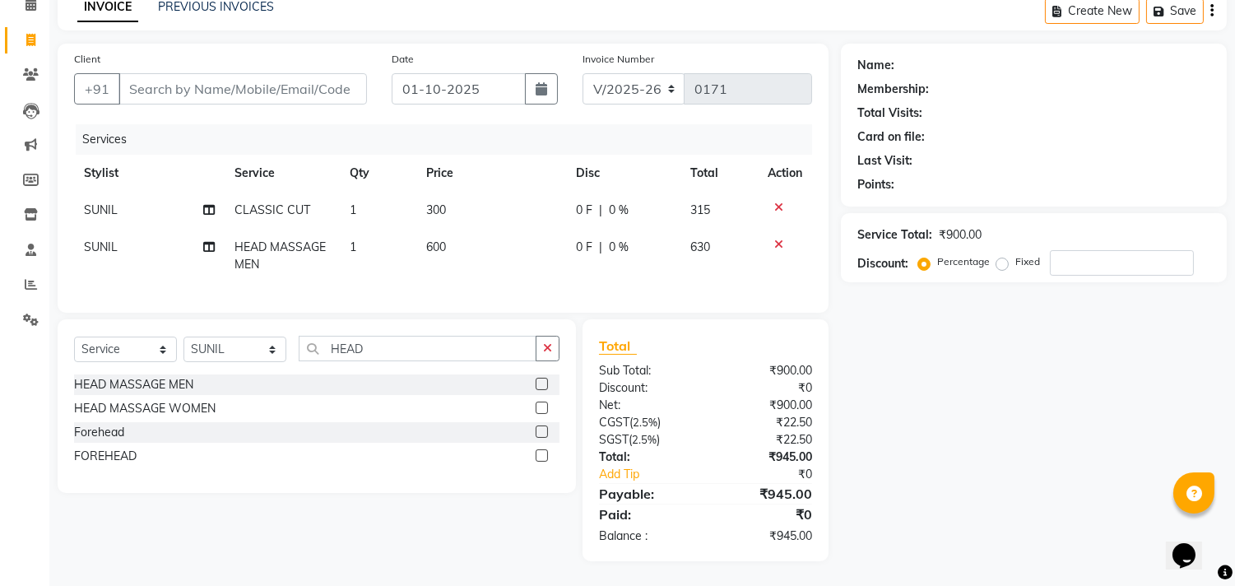
scroll to position [93, 0]
drag, startPoint x: 927, startPoint y: 248, endPoint x: 938, endPoint y: 247, distance: 11.5
click at [937, 254] on label "Percentage" at bounding box center [963, 261] width 53 height 15
click at [928, 256] on input "Percentage" at bounding box center [927, 262] width 12 height 12
click at [937, 254] on label "Percentage" at bounding box center [963, 261] width 53 height 15
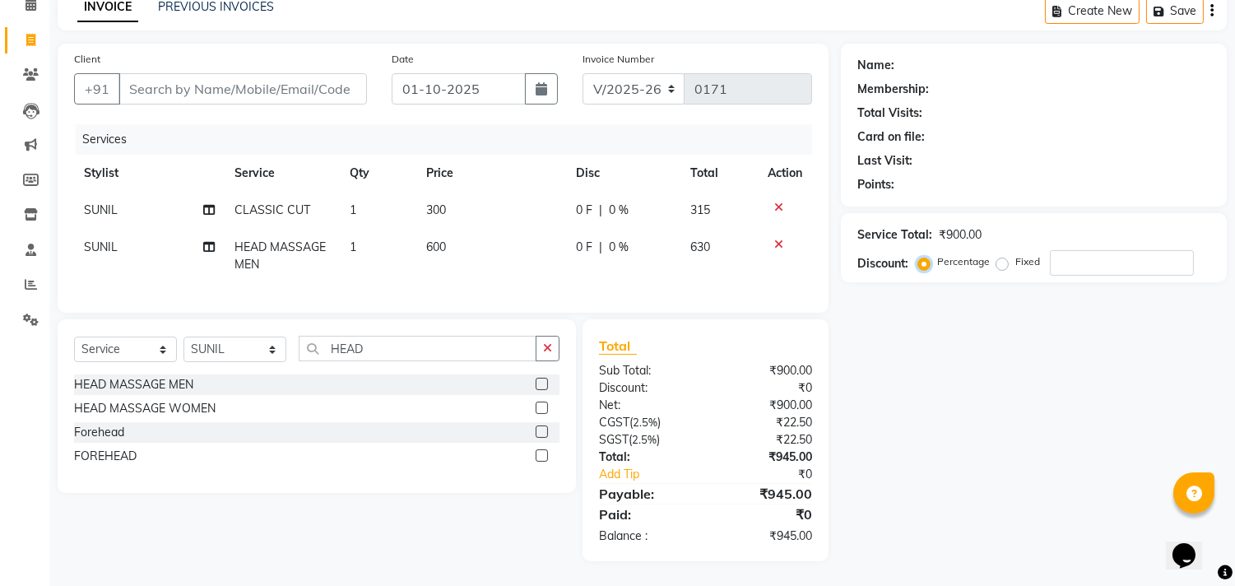
click at [924, 256] on input "Percentage" at bounding box center [927, 262] width 12 height 12
click at [1068, 250] on input "number" at bounding box center [1121, 262] width 144 height 25
click at [1015, 254] on label "Fixed" at bounding box center [1027, 261] width 25 height 15
click at [999, 256] on input "Fixed" at bounding box center [1005, 262] width 12 height 12
radio input "true"
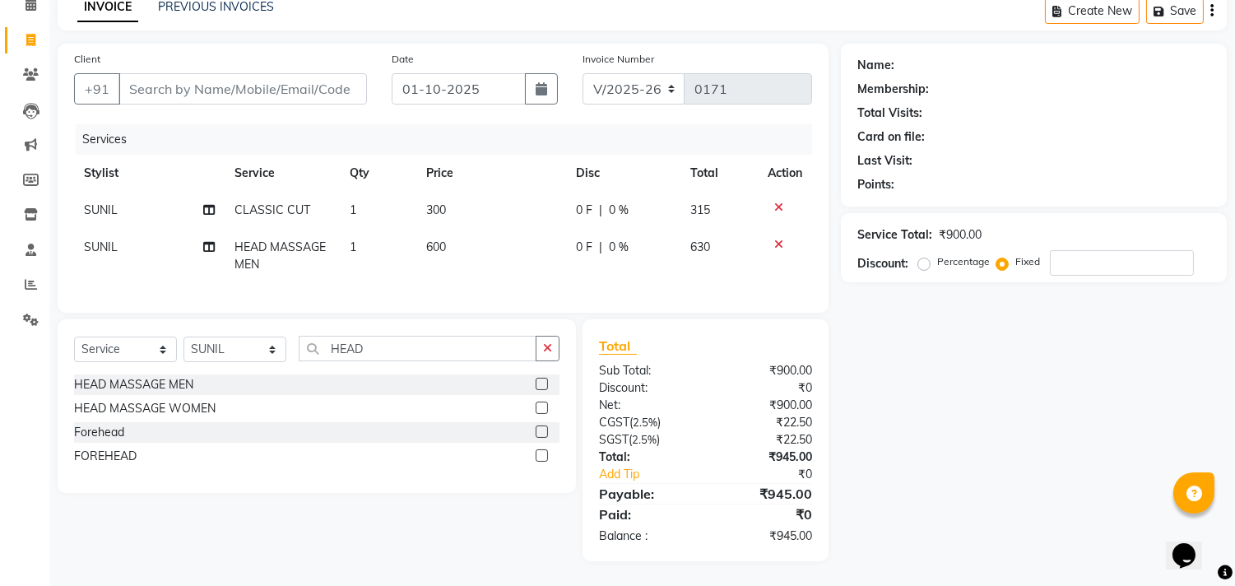
click at [937, 254] on label "Percentage" at bounding box center [963, 261] width 53 height 15
click at [922, 256] on input "Percentage" at bounding box center [927, 262] width 12 height 12
radio input "true"
click at [804, 388] on div "₹0" at bounding box center [765, 387] width 119 height 17
click at [811, 383] on div "₹0" at bounding box center [765, 387] width 119 height 17
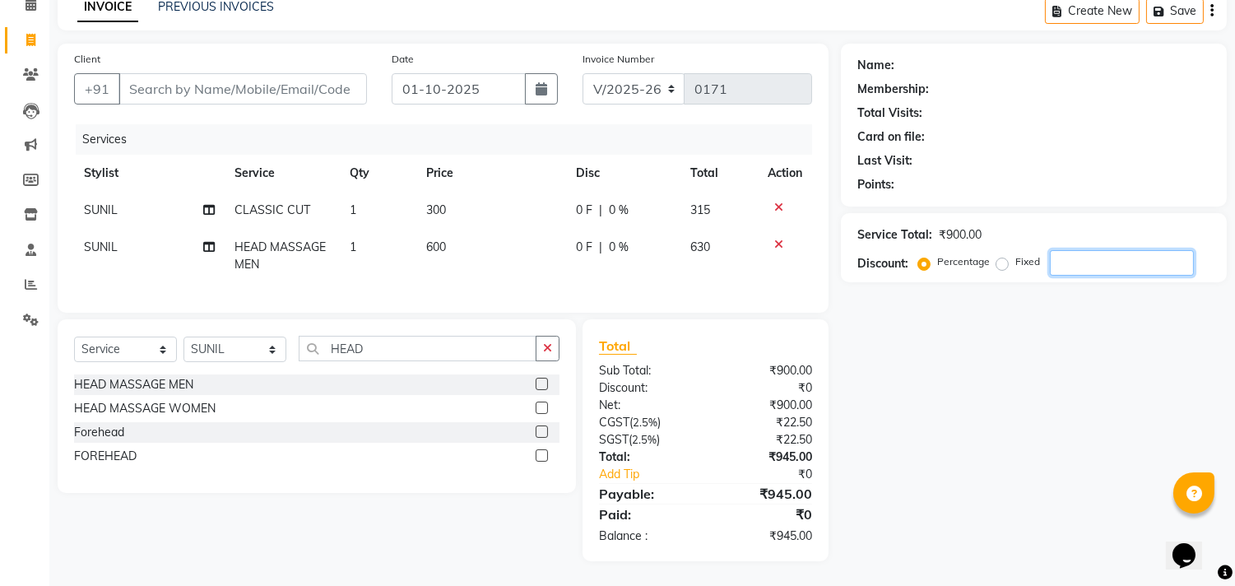
click at [1068, 250] on input "number" at bounding box center [1121, 262] width 144 height 25
type input "10"
click at [965, 340] on div "Name: Membership: Total Visits: Card on file: Last Visit: Points: Service Total…" at bounding box center [1040, 302] width 398 height 517
click at [464, 192] on td "300" at bounding box center [489, 210] width 149 height 37
select select "90110"
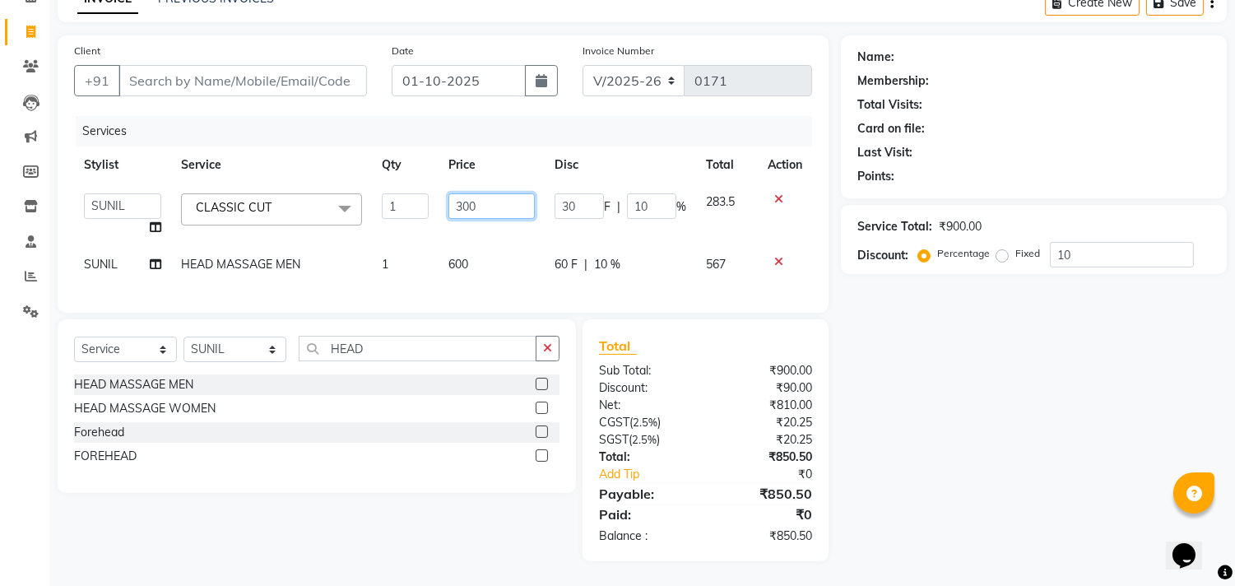
click at [480, 202] on input "300" at bounding box center [491, 205] width 86 height 25
type input "3"
type input "250"
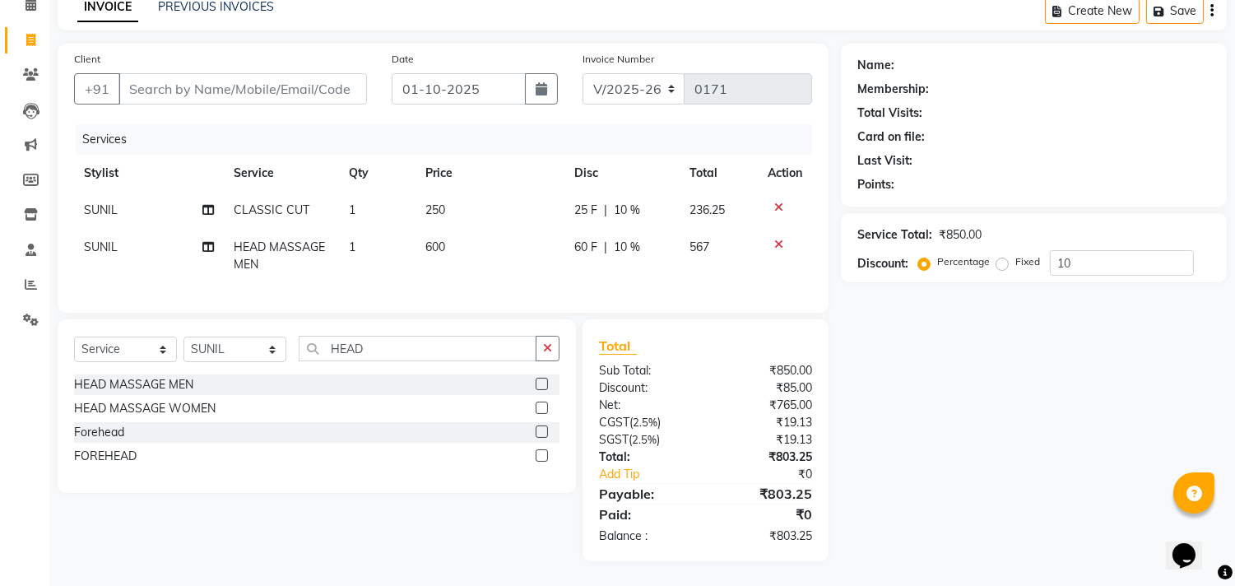
click at [886, 384] on div "Name: Membership: Total Visits: Card on file: Last Visit: Points: Service Total…" at bounding box center [1040, 302] width 398 height 517
drag, startPoint x: 381, startPoint y: 496, endPoint x: 363, endPoint y: 503, distance: 19.6
click at [364, 503] on div "Select Service Product Membership Package Voucher Prepaid Gift Card Select Styl…" at bounding box center [310, 440] width 530 height 242
click at [458, 194] on td "250" at bounding box center [489, 210] width 149 height 37
select select "90110"
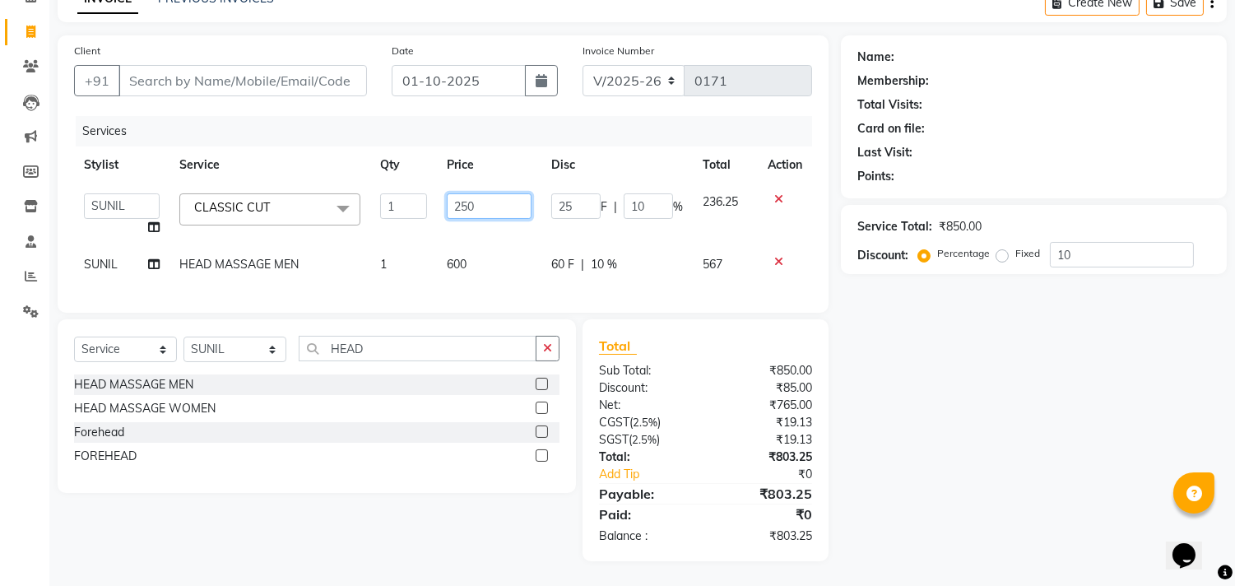
click at [482, 202] on input "250" at bounding box center [489, 205] width 85 height 25
type input "2"
click at [481, 202] on input "200" at bounding box center [489, 205] width 85 height 25
click at [473, 196] on input "200" at bounding box center [489, 205] width 85 height 25
type input "250"
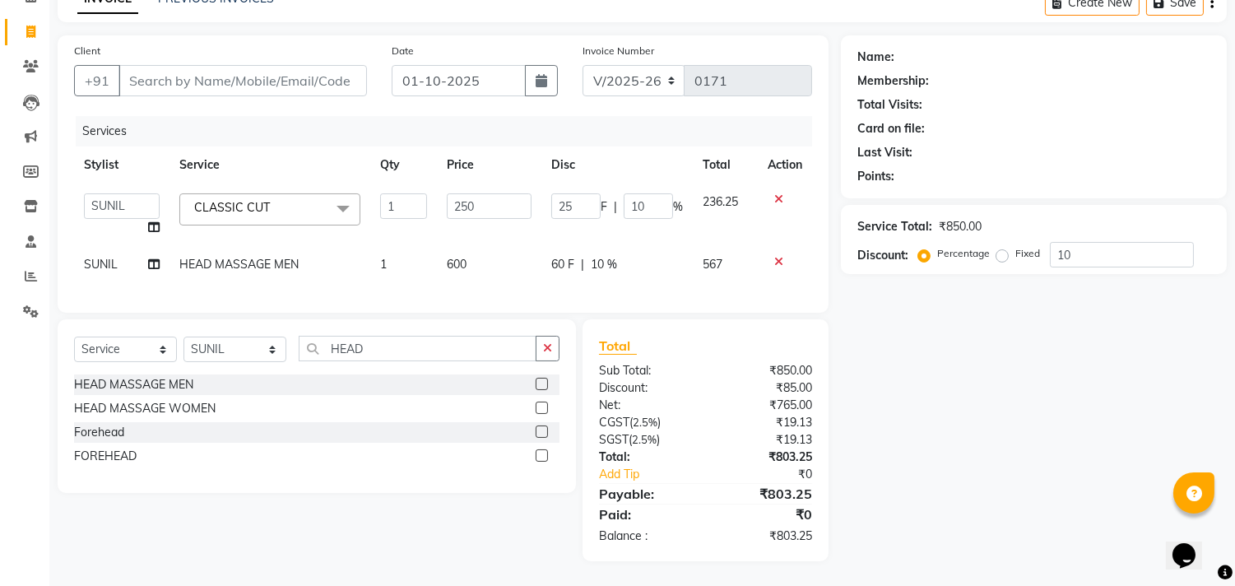
click at [1059, 446] on div "Name: Membership: Total Visits: Card on file: Last Visit: Points: Service Total…" at bounding box center [1040, 298] width 398 height 526
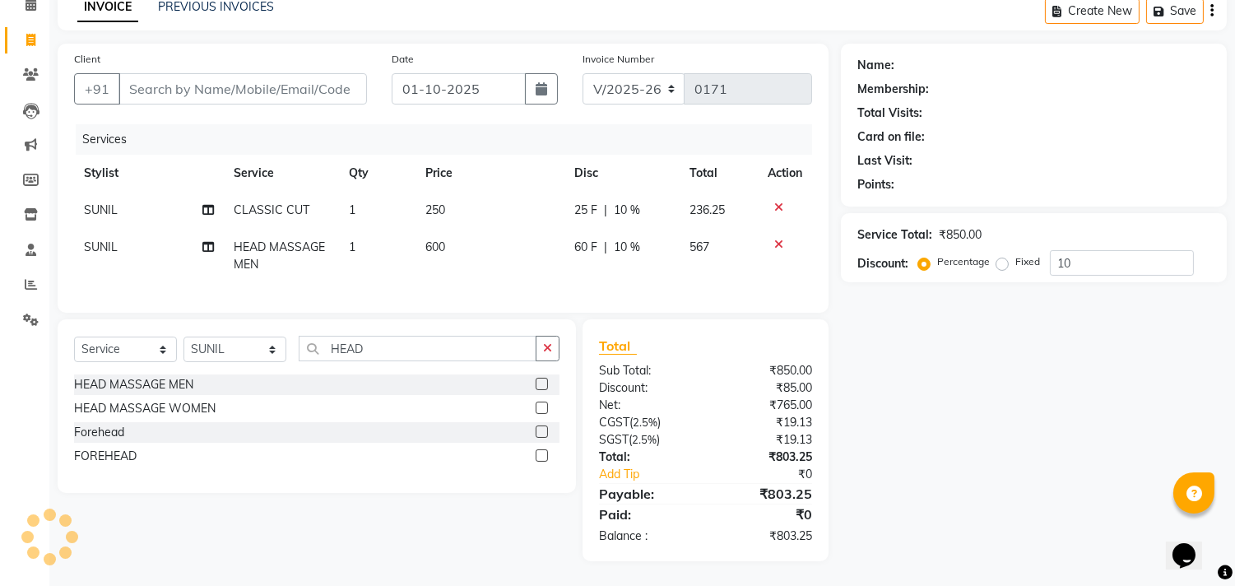
click at [430, 194] on td "250" at bounding box center [489, 210] width 149 height 37
select select "90110"
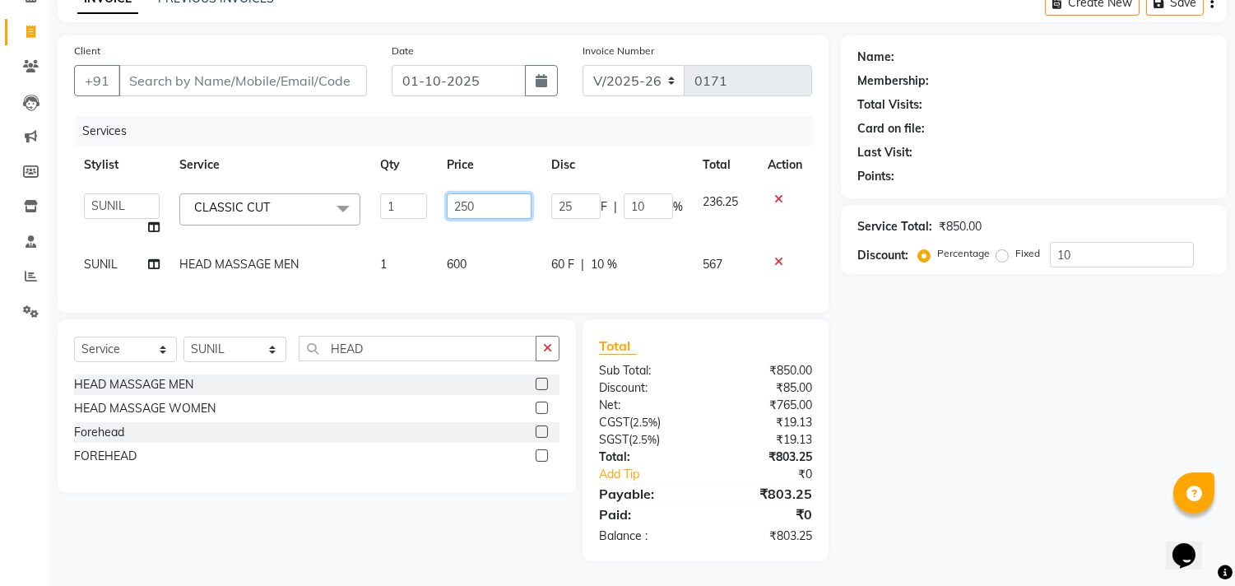
click at [478, 204] on input "250" at bounding box center [489, 205] width 85 height 25
type input "200"
click at [1005, 459] on div "Name: Membership: Total Visits: Card on file: Last Visit: Points: Service Total…" at bounding box center [1040, 298] width 398 height 526
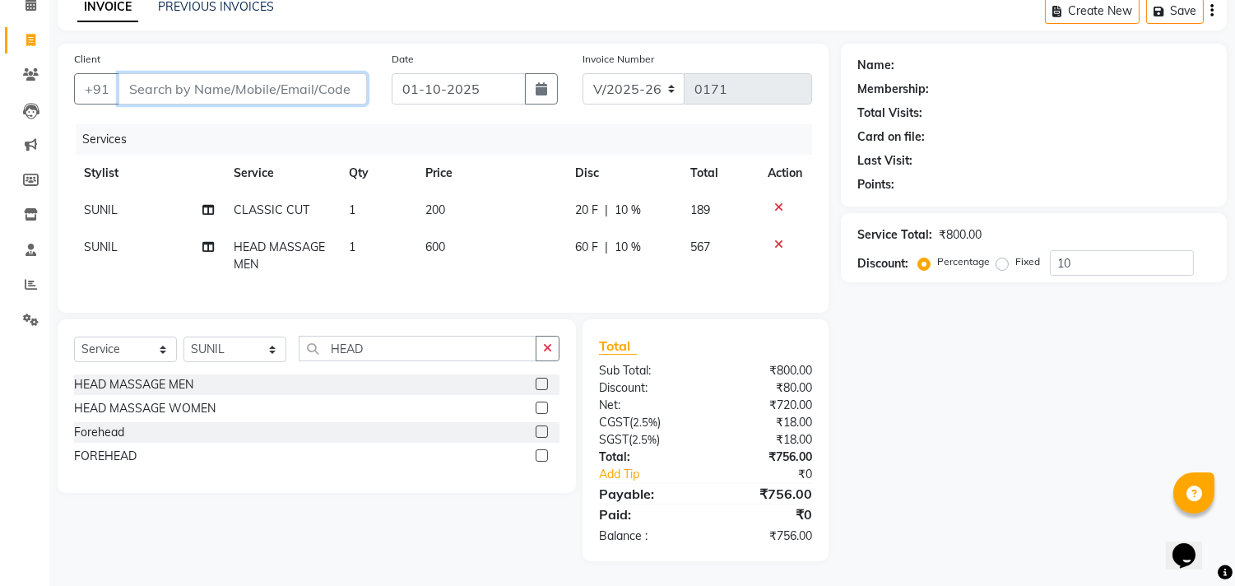
click at [178, 73] on input "Client" at bounding box center [242, 88] width 248 height 31
type input "9"
type input "0"
type input "9553197294"
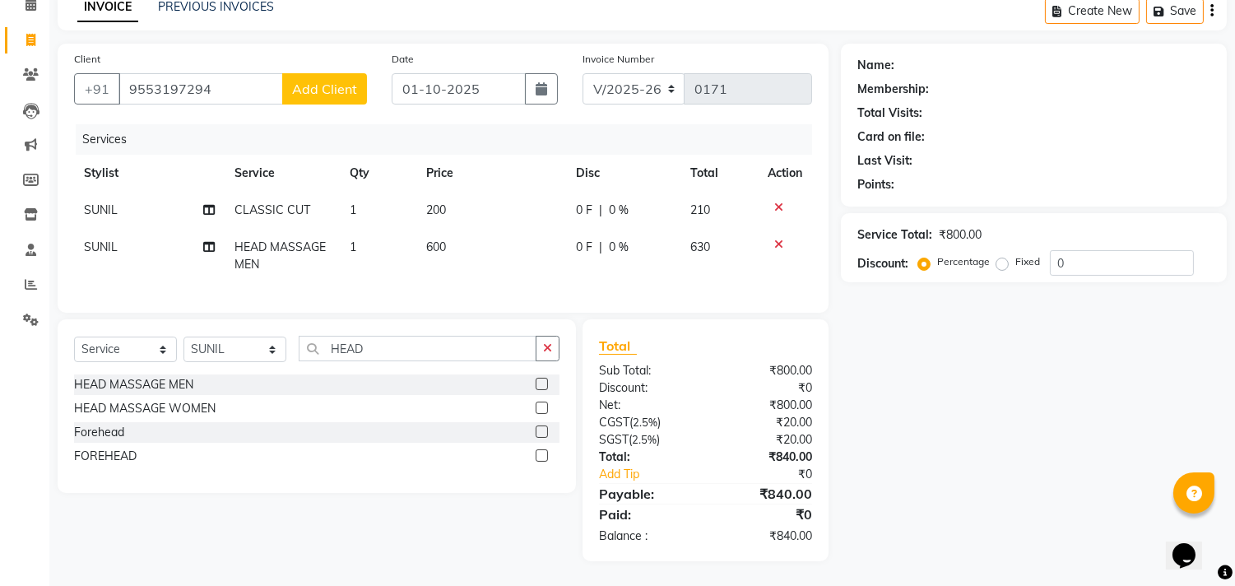
click at [308, 81] on span "Add Client" at bounding box center [324, 89] width 65 height 16
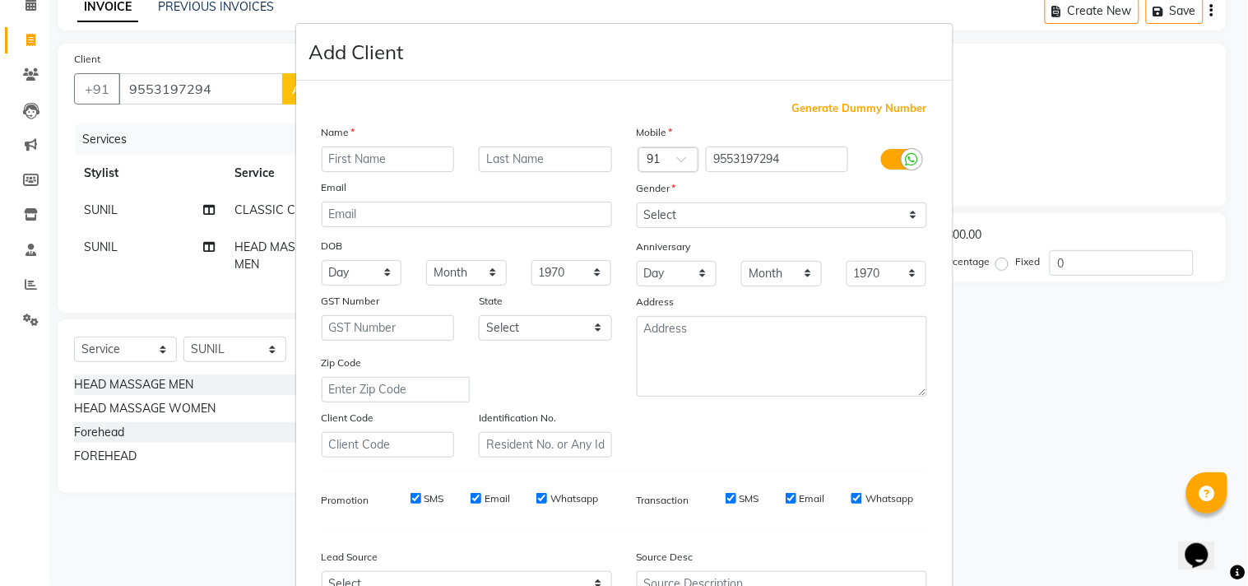
click at [346, 157] on input "text" at bounding box center [388, 158] width 133 height 25
type input "AJAIVANTH"
click at [661, 209] on select "Select Male Female Other Prefer Not To Say" at bounding box center [782, 214] width 290 height 25
select select "male"
click at [637, 202] on select "Select Male Female Other Prefer Not To Say" at bounding box center [782, 214] width 290 height 25
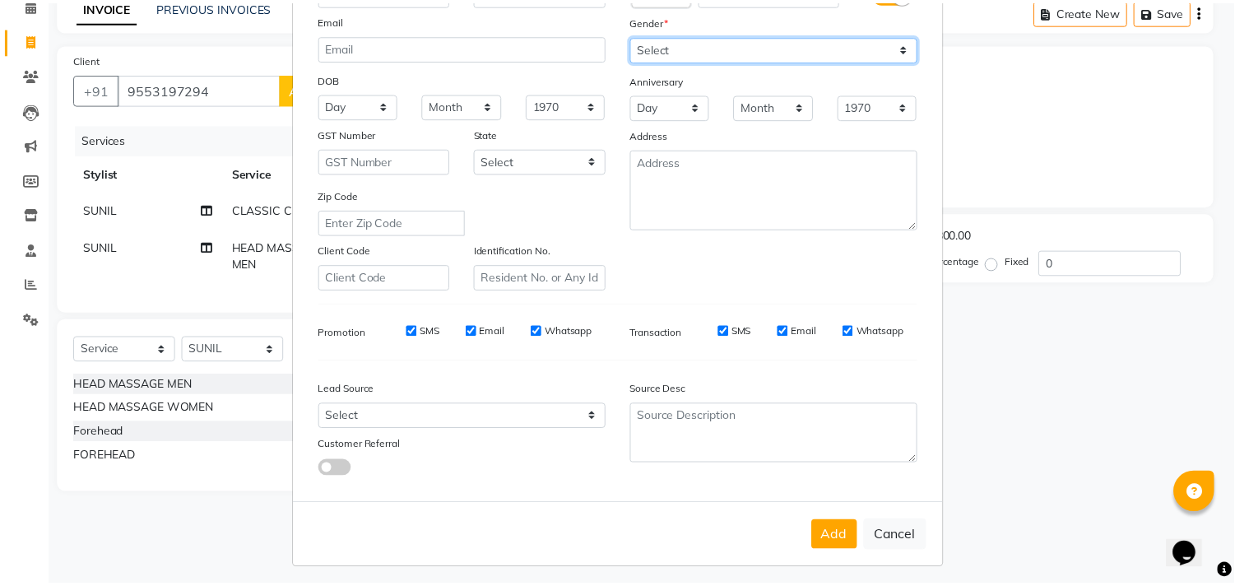
scroll to position [174, 0]
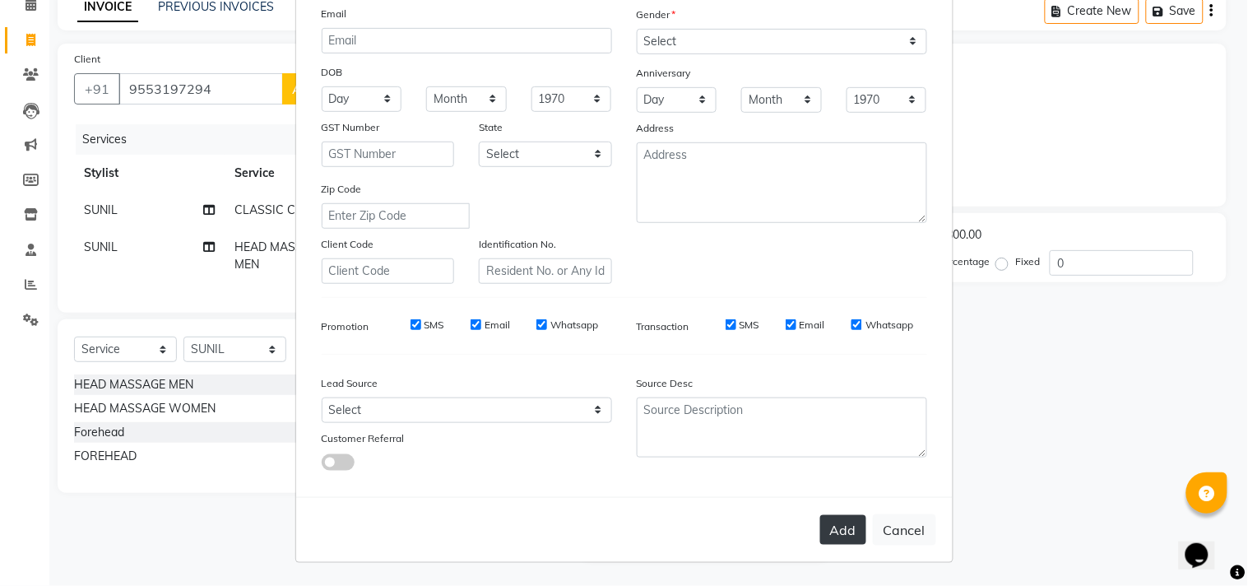
click at [845, 527] on button "Add" at bounding box center [843, 530] width 46 height 30
select select
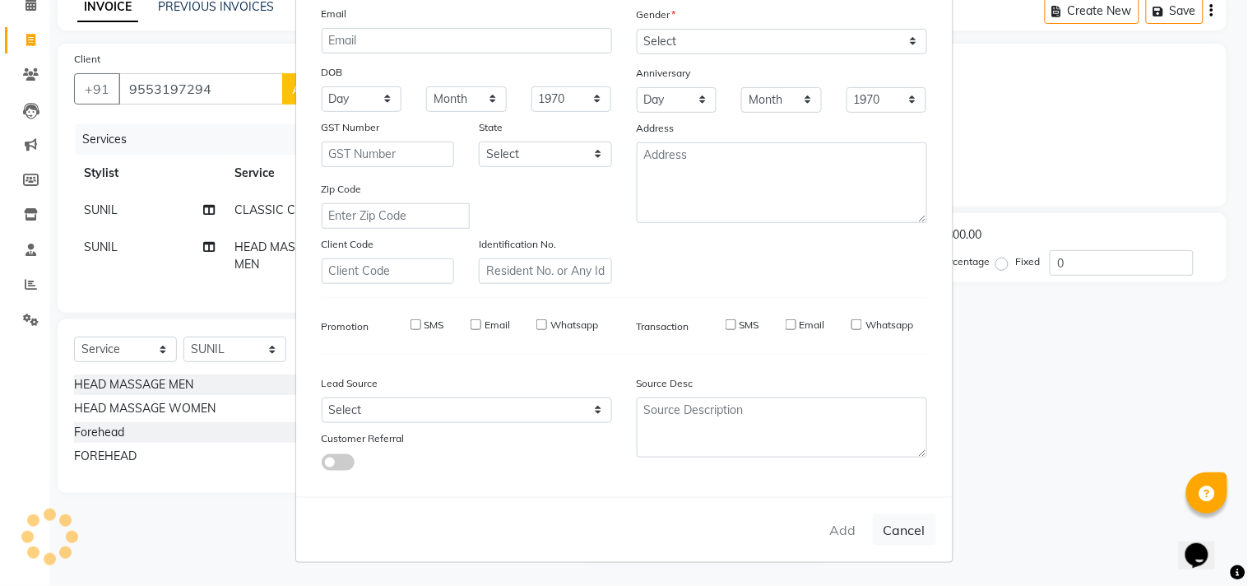
select select
checkbox input "false"
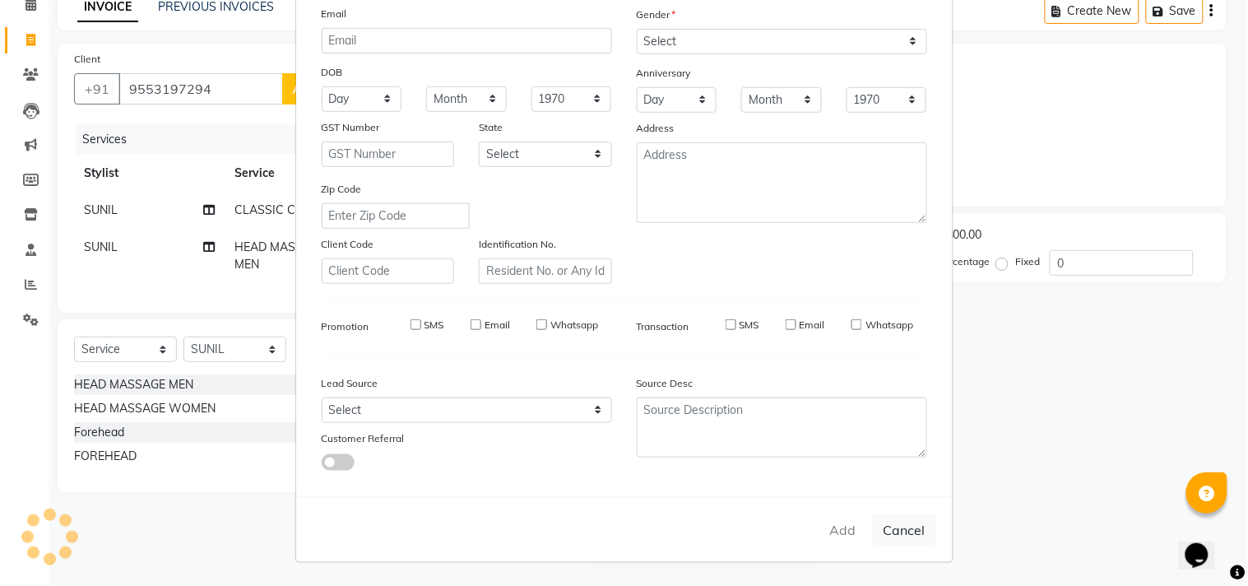
checkbox input "false"
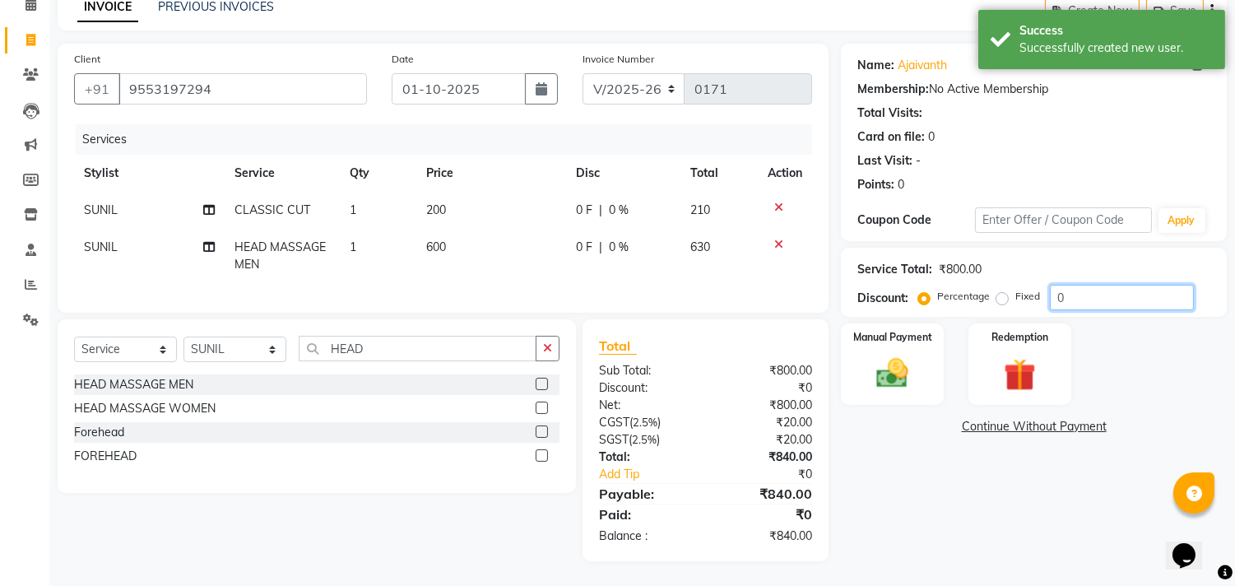
click at [1073, 286] on input "0" at bounding box center [1121, 297] width 144 height 25
type input "10"
click at [891, 495] on div "Name: Ajaivanth Membership: No Active Membership Total Visits: Card on file: 0 …" at bounding box center [1040, 302] width 398 height 517
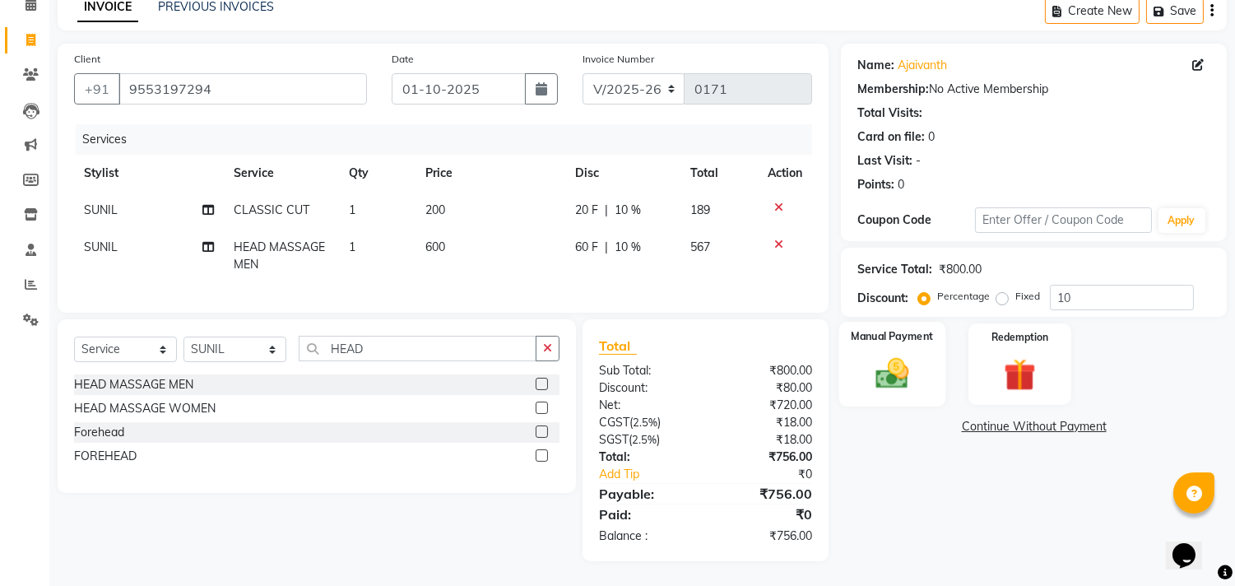
click at [880, 365] on img at bounding box center [892, 373] width 54 height 39
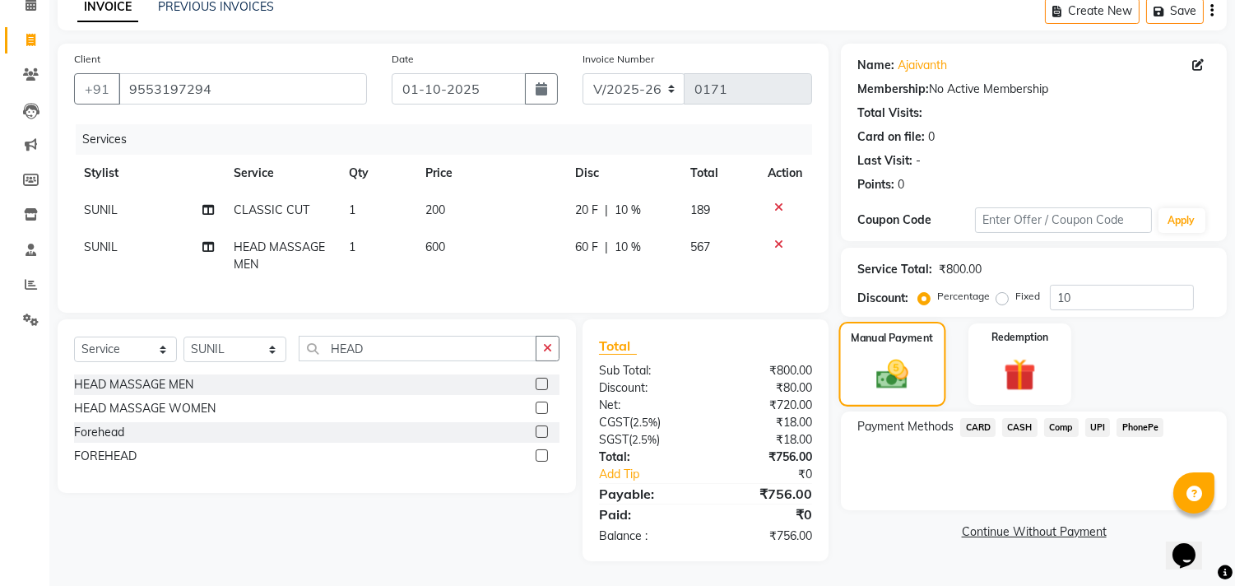
click at [902, 359] on img at bounding box center [892, 374] width 52 height 37
click at [1025, 418] on span "CASH" at bounding box center [1019, 427] width 35 height 19
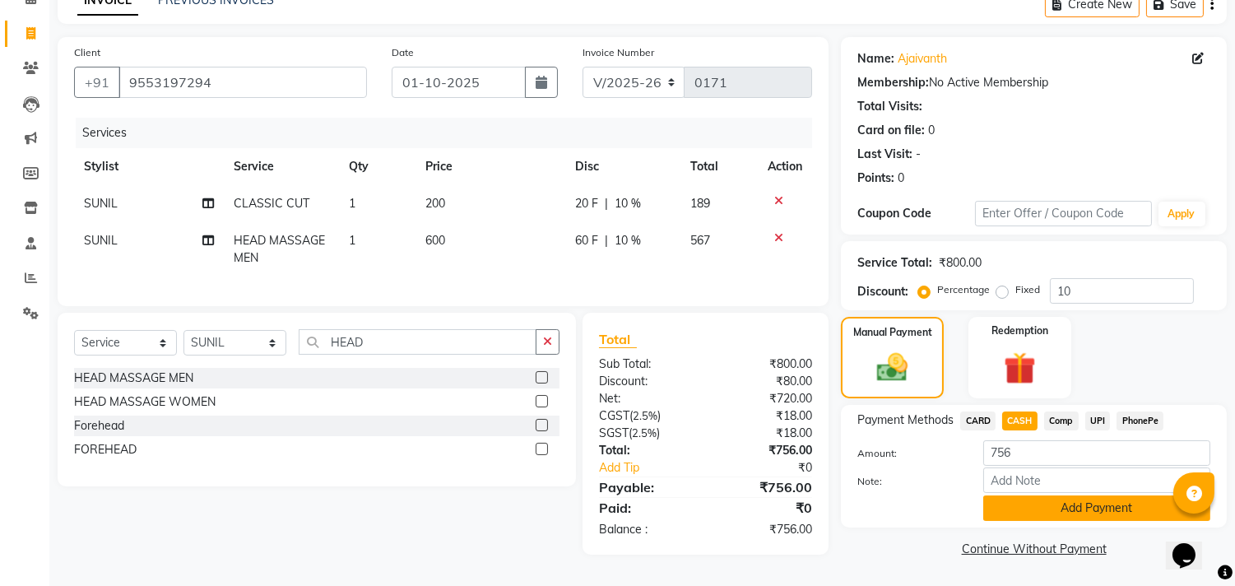
click at [1100, 499] on button "Add Payment" at bounding box center [1096, 507] width 227 height 25
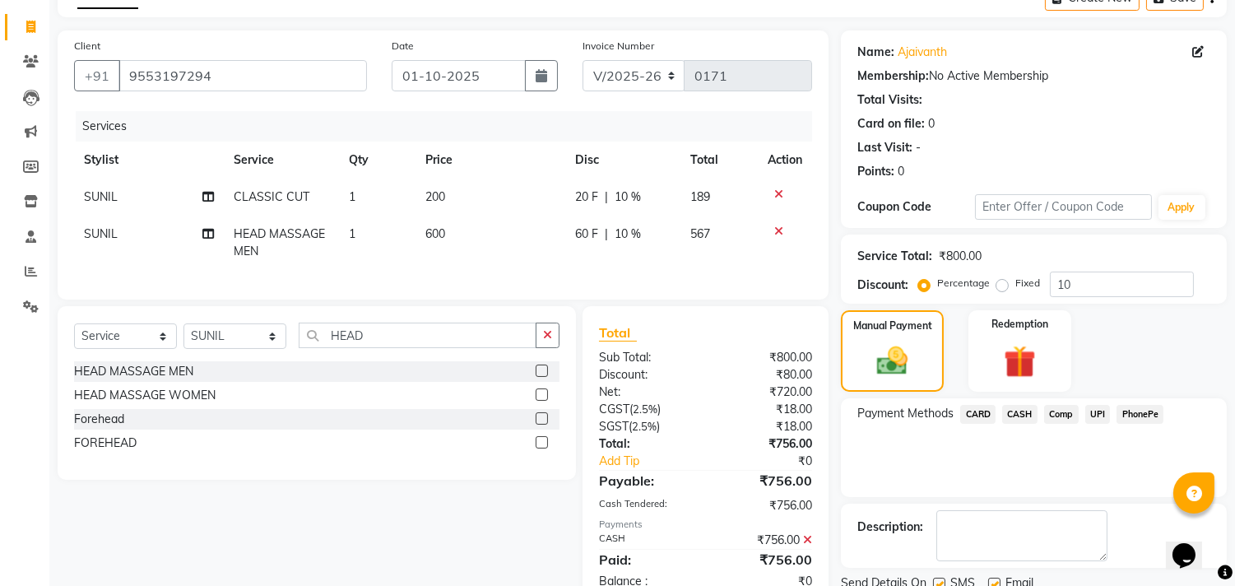
click at [1026, 410] on span "CASH" at bounding box center [1019, 414] width 35 height 19
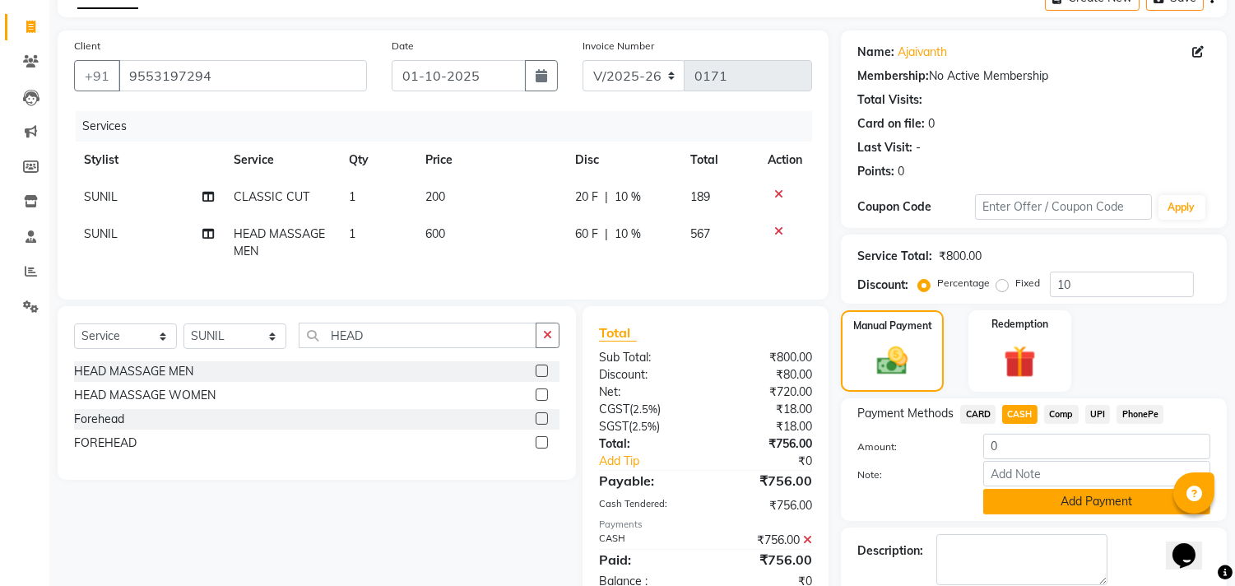
click at [1099, 505] on button "Add Payment" at bounding box center [1096, 501] width 227 height 25
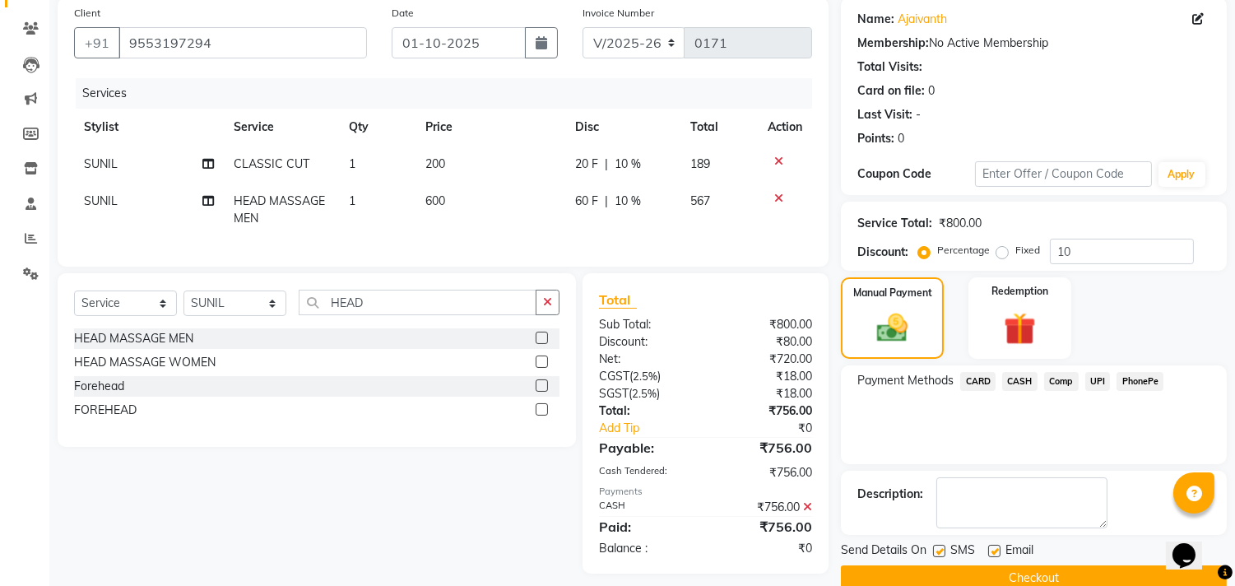
scroll to position [154, 0]
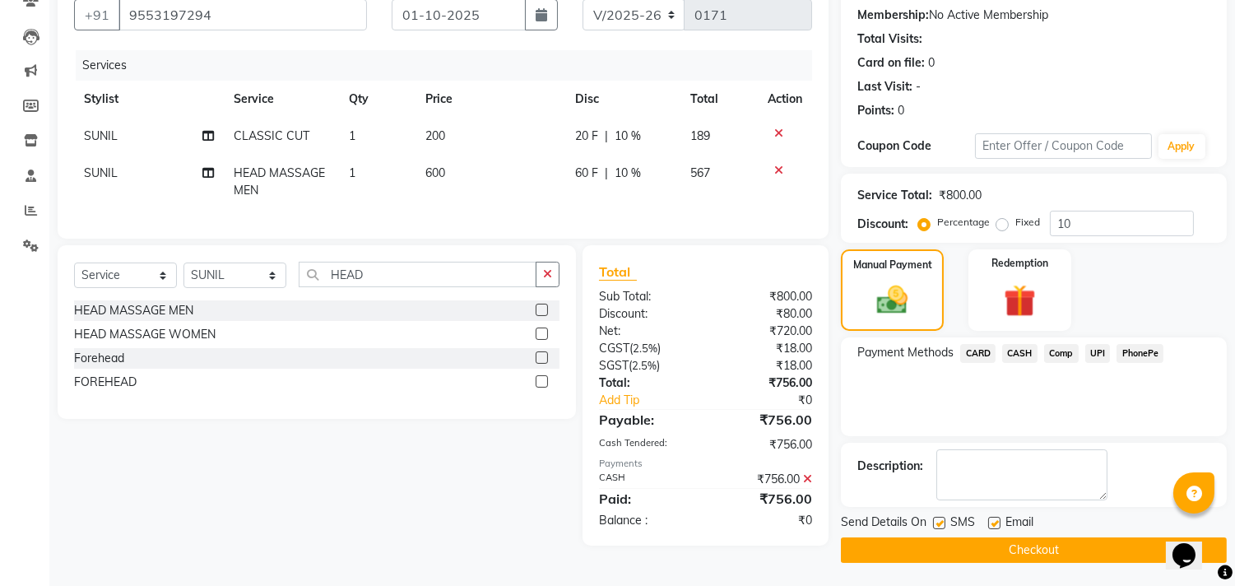
click at [1047, 552] on button "Checkout" at bounding box center [1034, 549] width 386 height 25
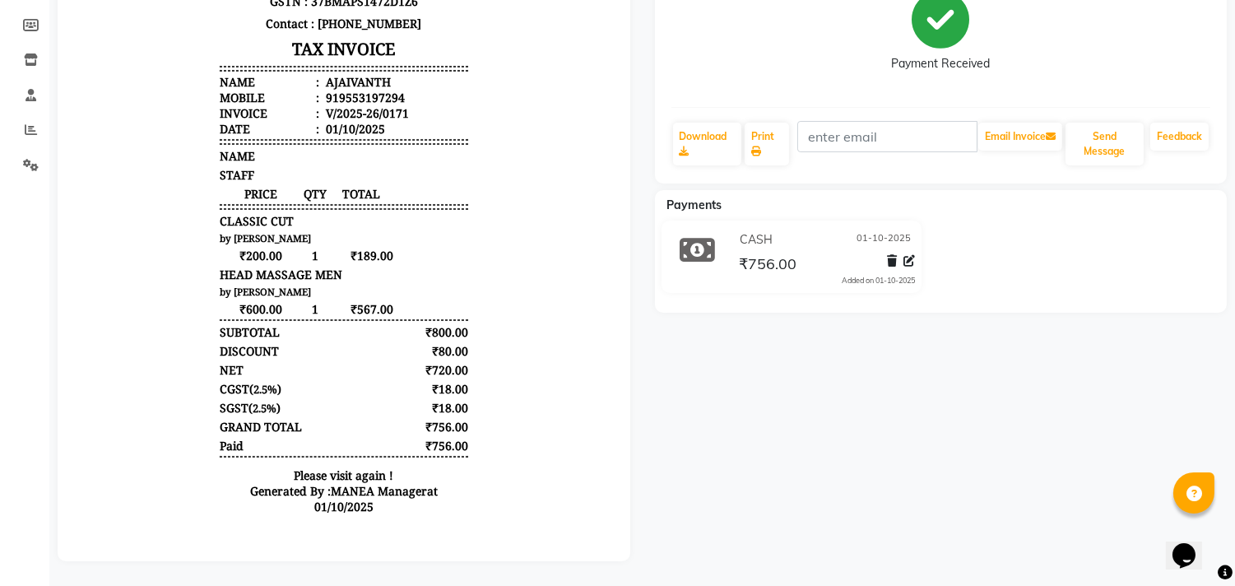
scroll to position [248, 0]
click at [757, 132] on link "Print" at bounding box center [766, 144] width 44 height 43
select select "8903"
select select "service"
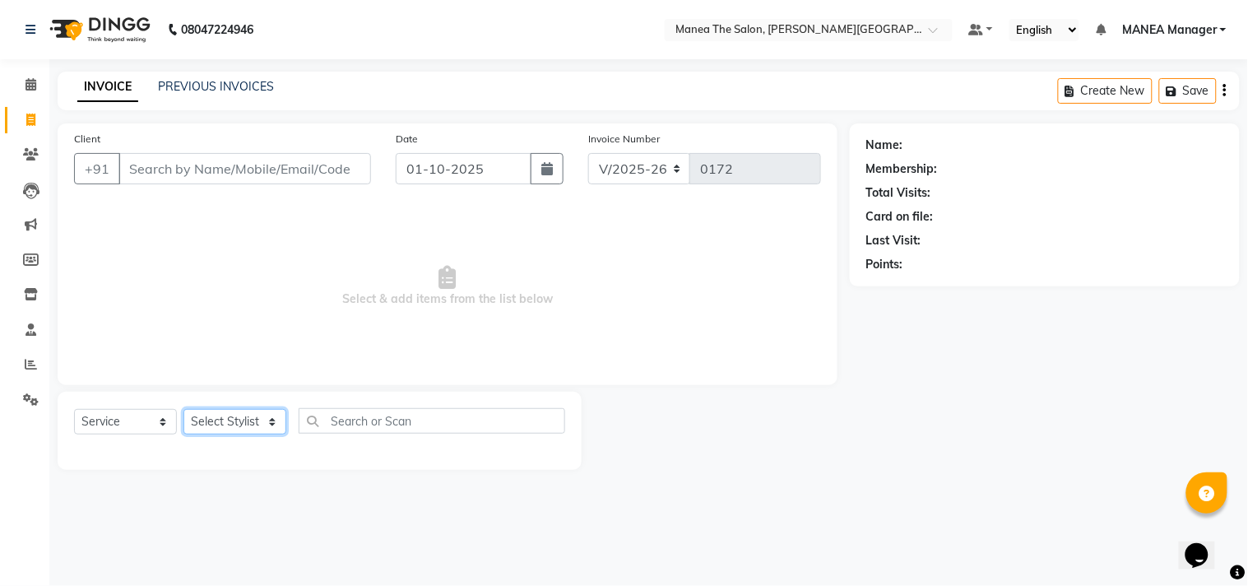
click at [274, 418] on select "Select Stylist [PERSON_NAME] Manager [PERSON_NAME] [PERSON_NAME] NO STYLIST [PE…" at bounding box center [234, 421] width 103 height 25
select select "90068"
click at [183, 410] on select "Select Stylist [PERSON_NAME] Manager [PERSON_NAME] [PERSON_NAME] NO STYLIST [PE…" at bounding box center [234, 421] width 103 height 25
click at [359, 419] on input "text" at bounding box center [432, 420] width 266 height 25
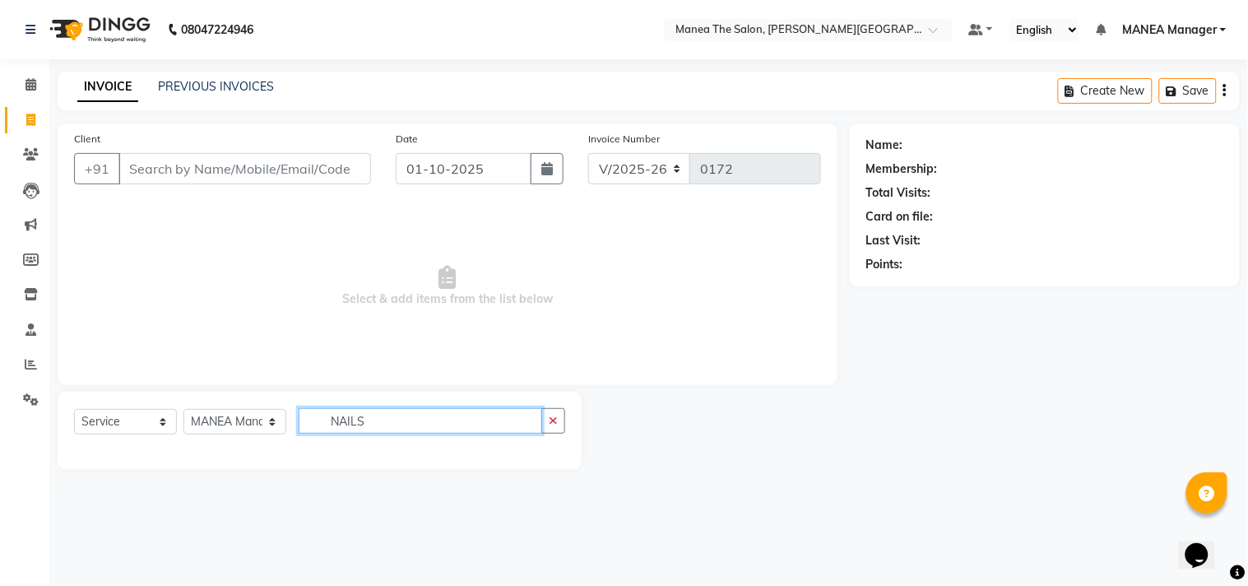
click at [373, 420] on input "NAILS" at bounding box center [420, 420] width 243 height 25
click at [387, 418] on input "NAIL ART" at bounding box center [420, 420] width 243 height 25
type input "N"
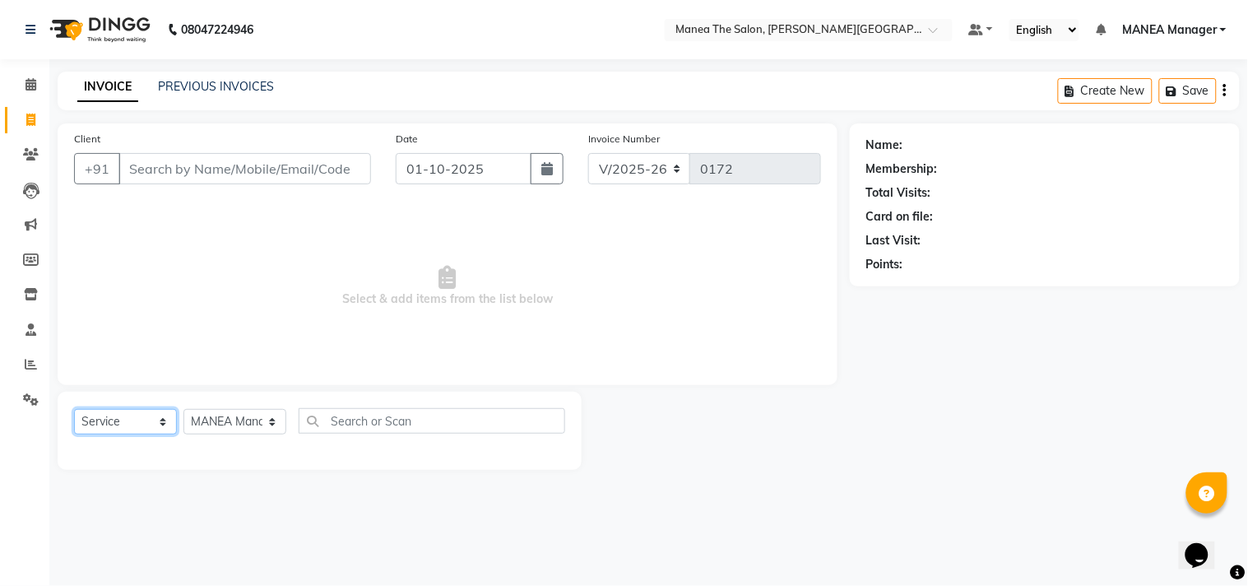
click at [165, 415] on select "Select Service Product Membership Package Voucher Prepaid Gift Card" at bounding box center [125, 421] width 103 height 25
click at [74, 410] on select "Select Service Product Membership Package Voucher Prepaid Gift Card" at bounding box center [125, 421] width 103 height 25
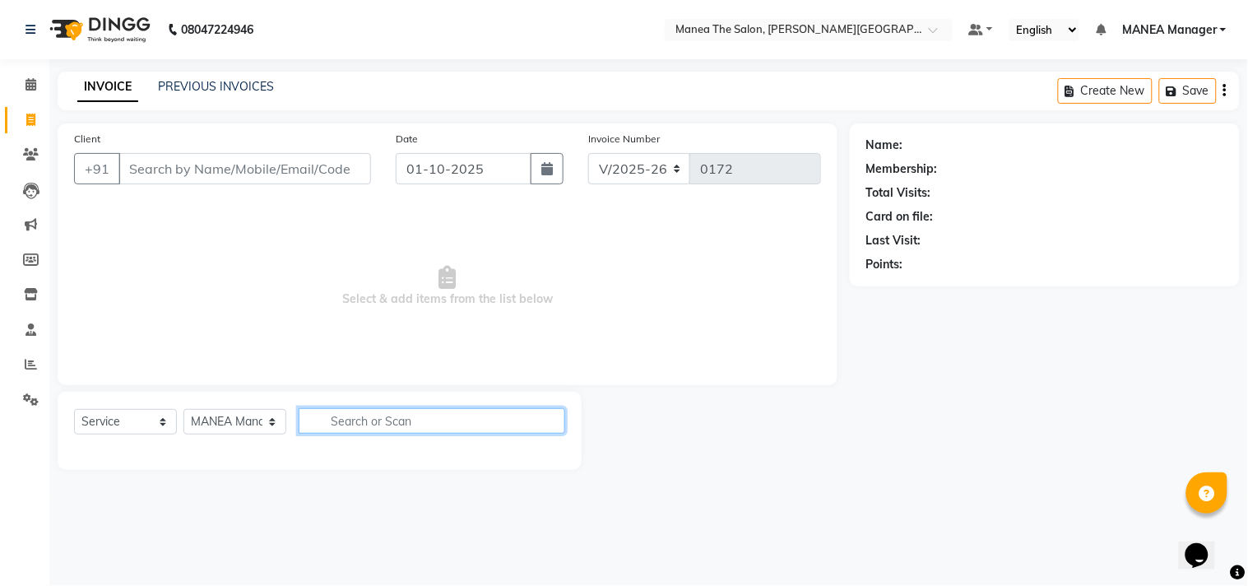
click at [397, 422] on input "text" at bounding box center [432, 420] width 266 height 25
click at [357, 414] on input "NAIL" at bounding box center [420, 420] width 243 height 25
type input "N"
click at [396, 419] on input "FRENCH" at bounding box center [420, 420] width 243 height 25
type input "F"
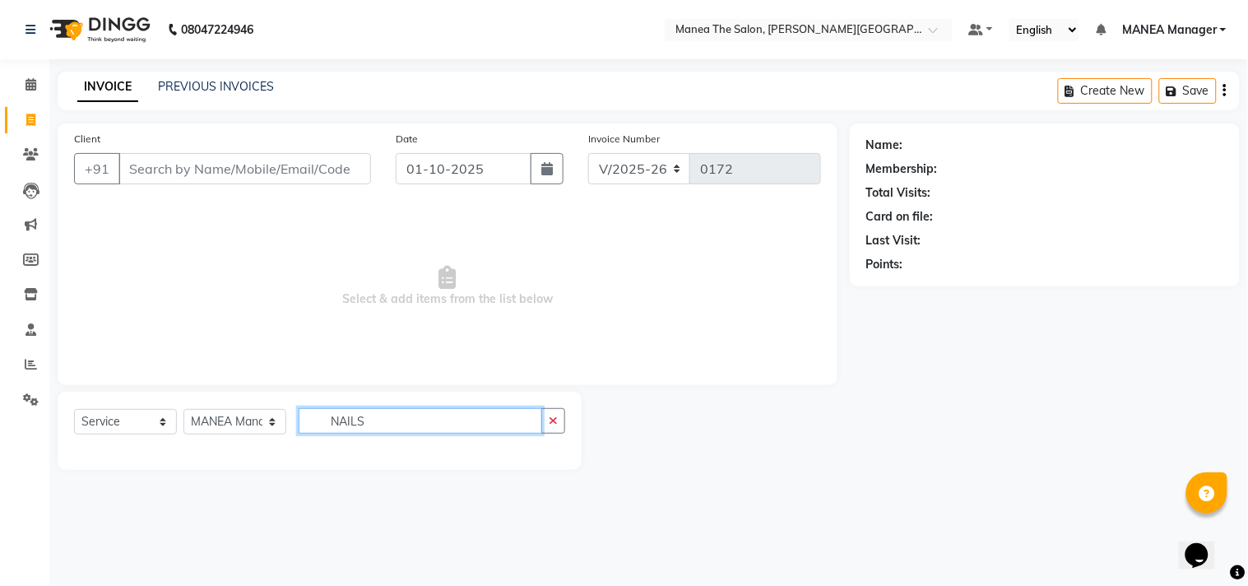
type input "NAILS"
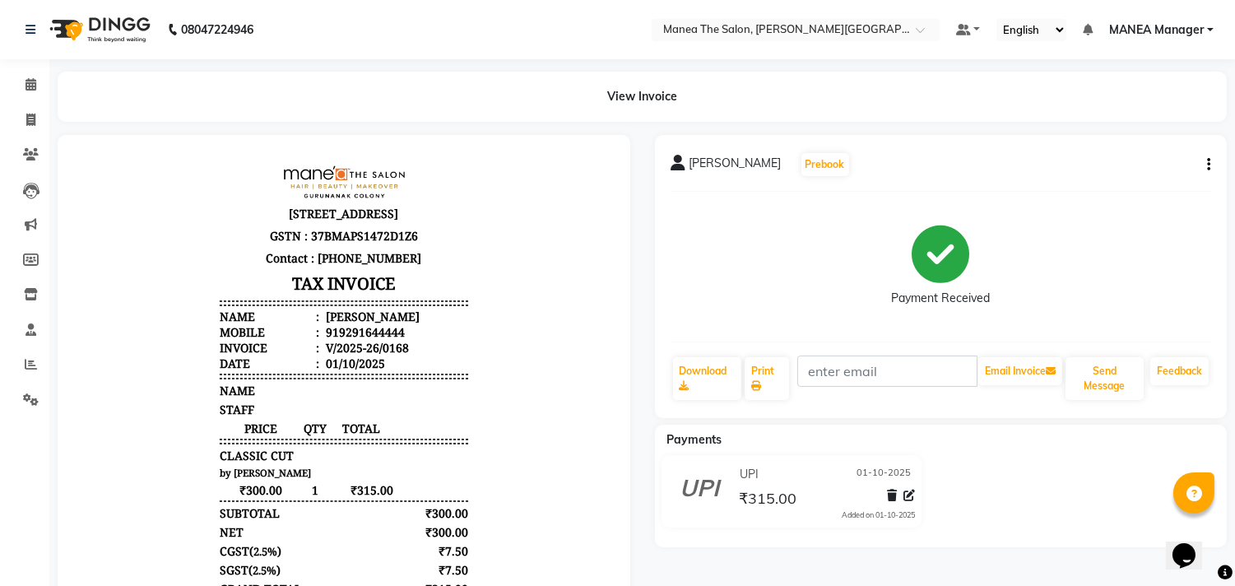
click at [340, 27] on nav "08047224946 Select Location × Manea The Salon, Gurunanak Colony Default Panel M…" at bounding box center [617, 29] width 1235 height 59
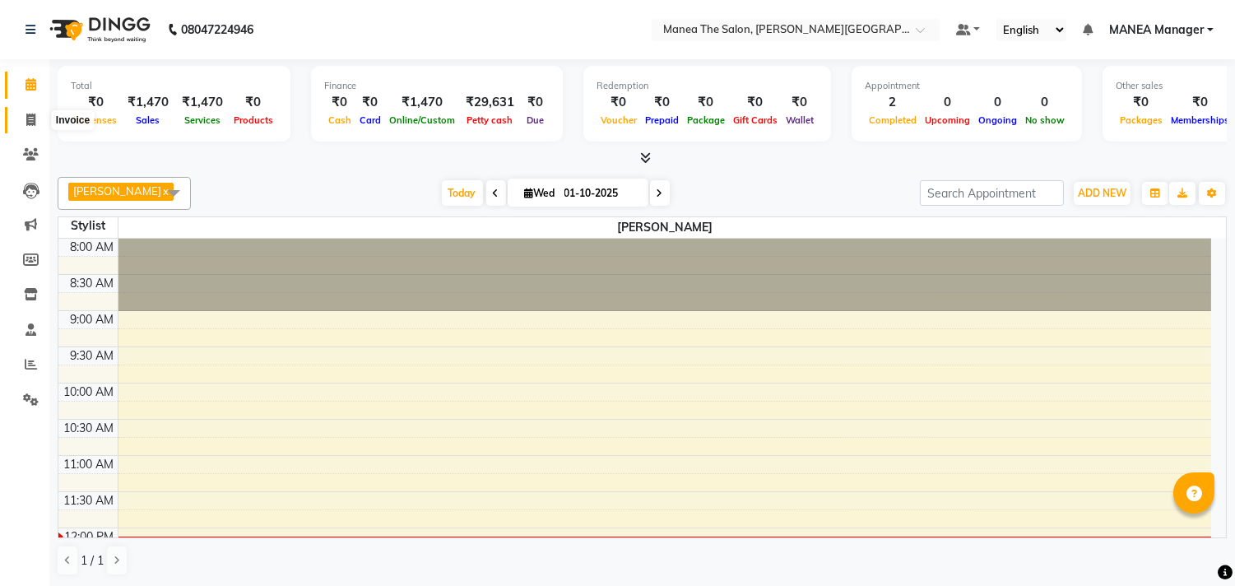
click at [26, 117] on icon at bounding box center [30, 120] width 9 height 12
select select "service"
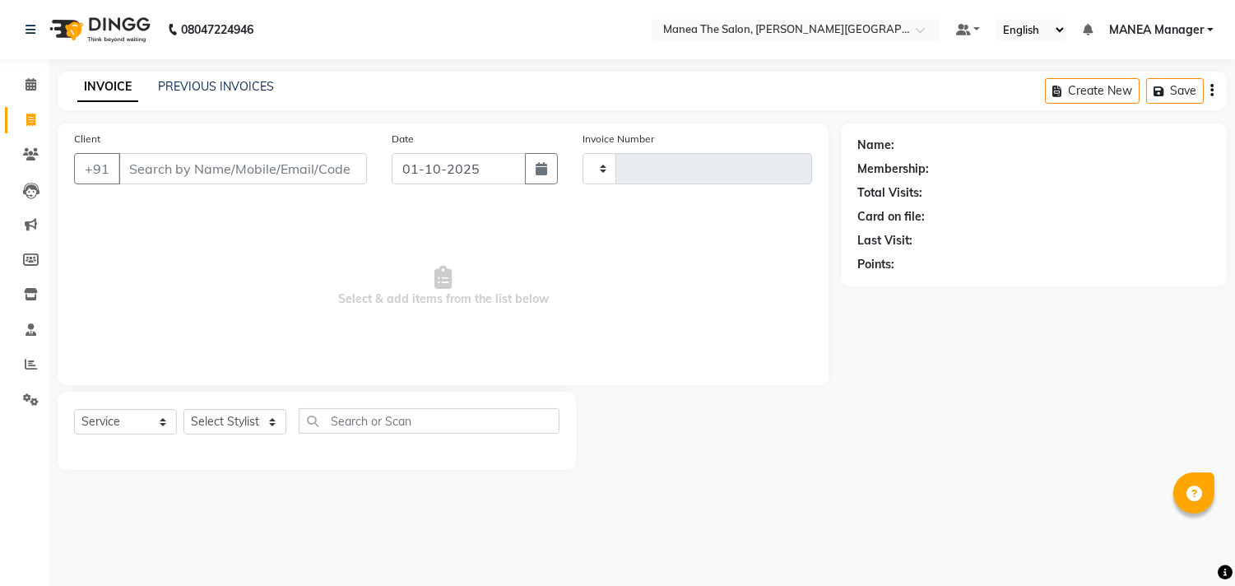
type input "0169"
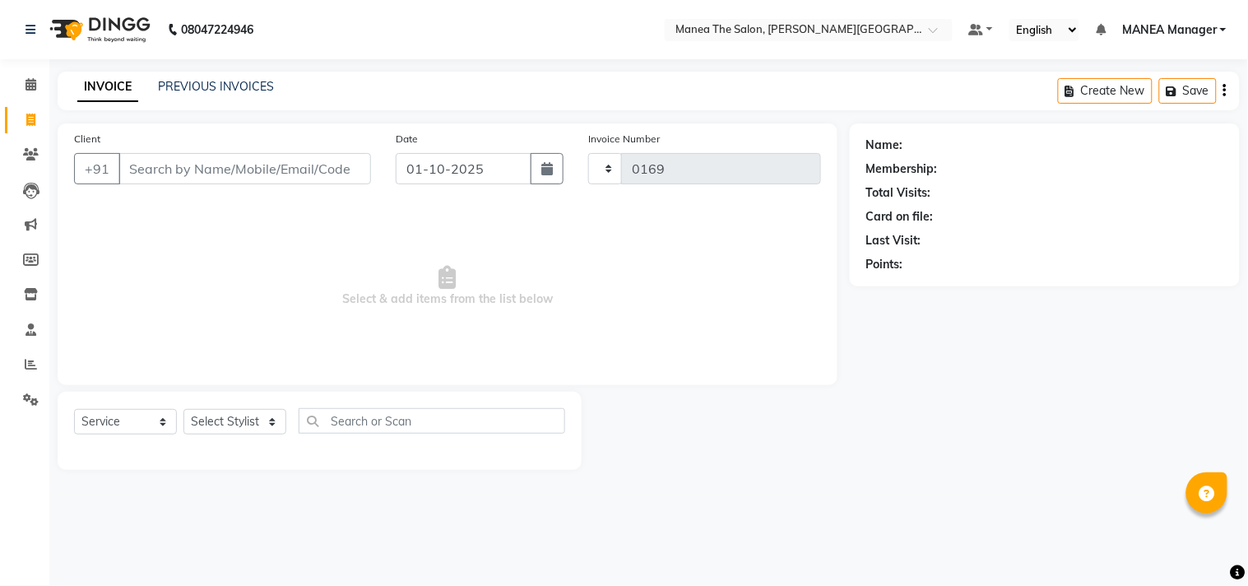
select select "8903"
click at [220, 169] on input "Client" at bounding box center [244, 168] width 252 height 31
click at [248, 415] on select "Select Stylist [PERSON_NAME] Manager [PERSON_NAME] [PERSON_NAME] NO STYLIST [PE…" at bounding box center [234, 421] width 103 height 25
select select "90110"
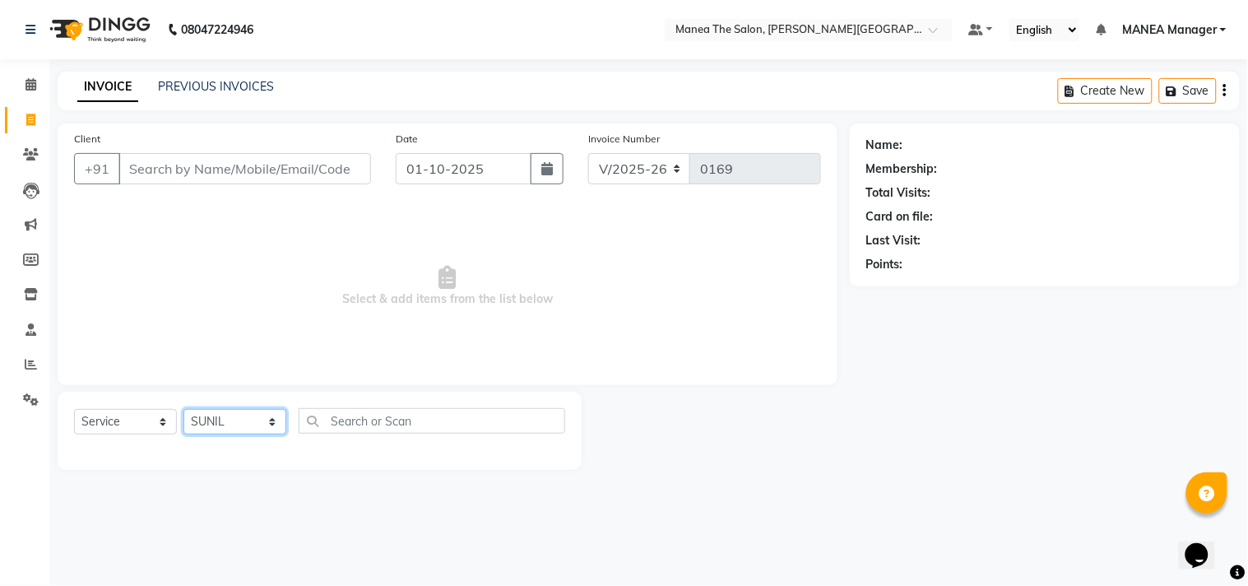
click at [183, 410] on select "Select Stylist [PERSON_NAME] Manager [PERSON_NAME] [PERSON_NAME] NO STYLIST [PE…" at bounding box center [234, 421] width 103 height 25
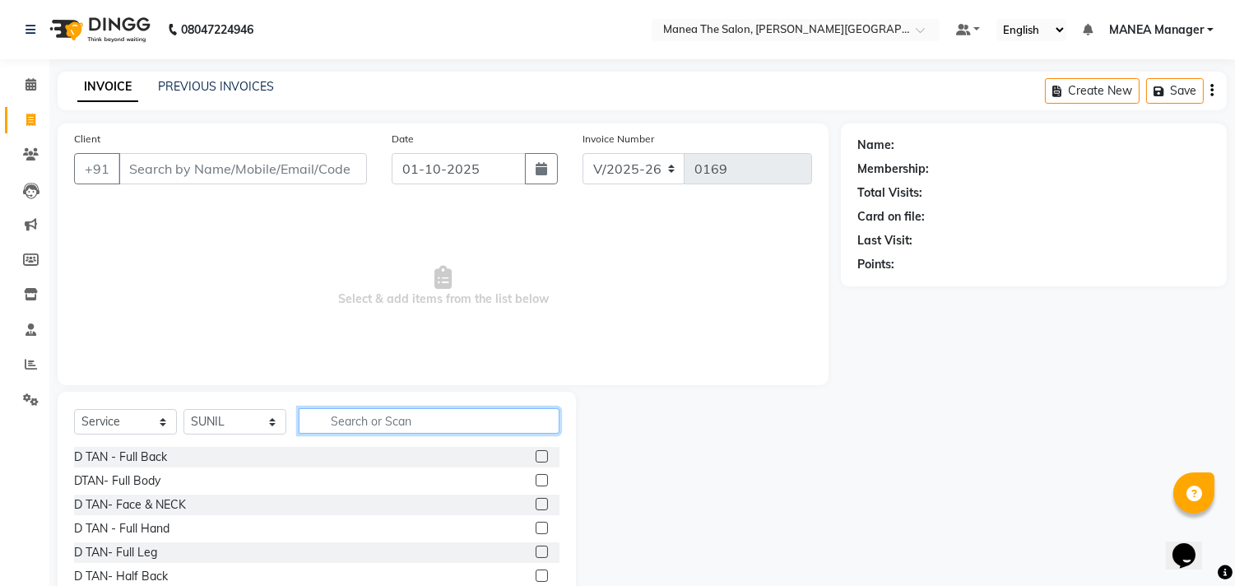
click at [405, 419] on input "text" at bounding box center [429, 420] width 261 height 25
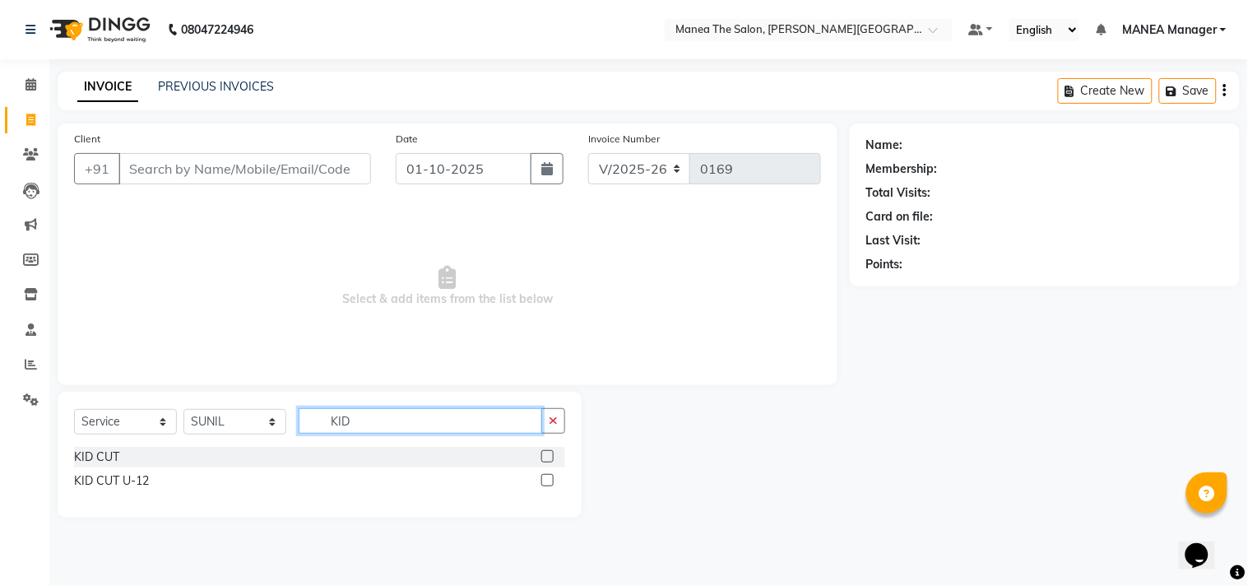
type input "KID"
click at [544, 452] on label at bounding box center [547, 456] width 12 height 12
click at [544, 452] on input "checkbox" at bounding box center [546, 457] width 11 height 11
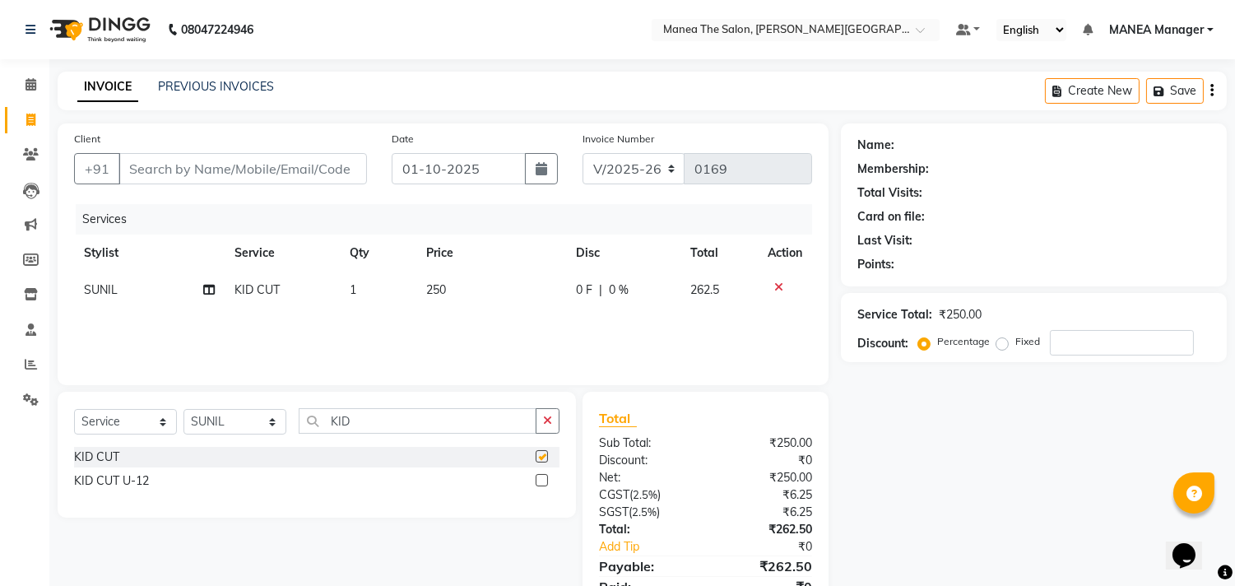
checkbox input "false"
click at [415, 414] on input "KID" at bounding box center [418, 420] width 238 height 25
type input "K"
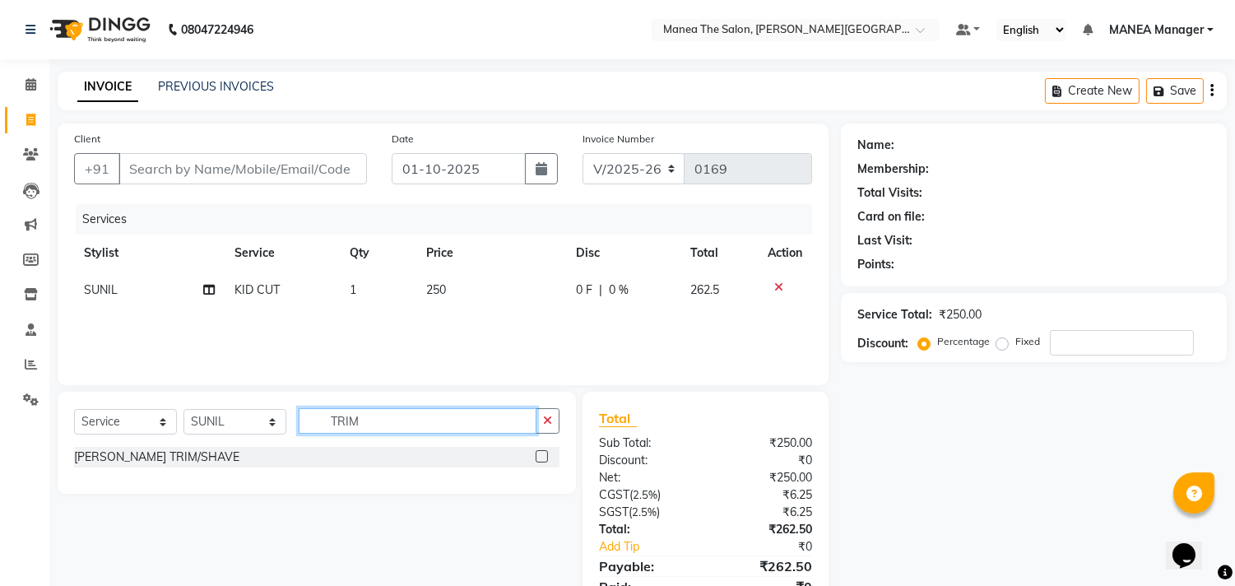
type input "TRIM"
click at [543, 454] on label at bounding box center [541, 456] width 12 height 12
click at [543, 454] on input "checkbox" at bounding box center [540, 457] width 11 height 11
checkbox input "true"
click at [543, 433] on button "button" at bounding box center [547, 420] width 24 height 25
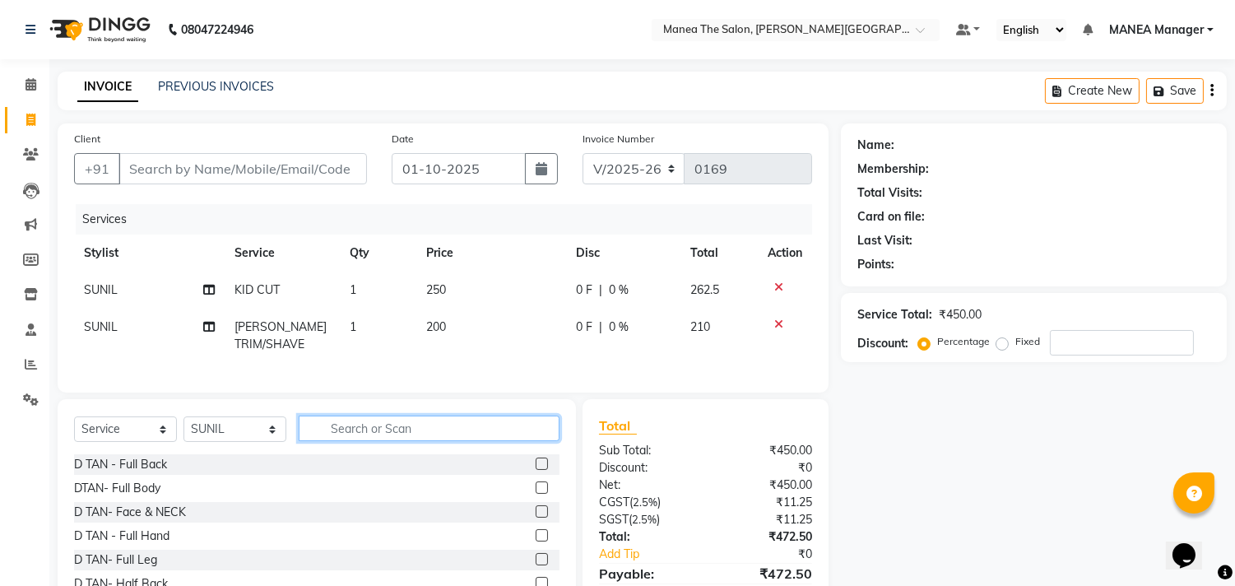
checkbox input "false"
click at [996, 416] on div "Name: Membership: Total Visits: Card on file: Last Visit: Points: Service Total…" at bounding box center [1040, 382] width 398 height 518
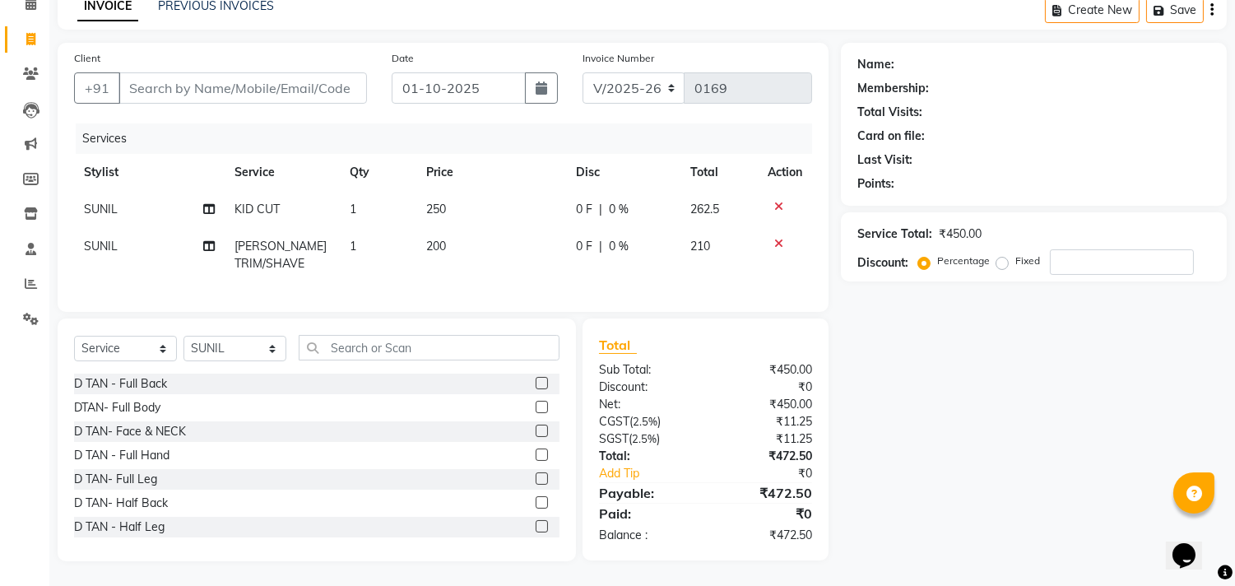
scroll to position [94, 0]
click at [317, 72] on input "Client" at bounding box center [242, 87] width 248 height 31
type input "9"
type input "0"
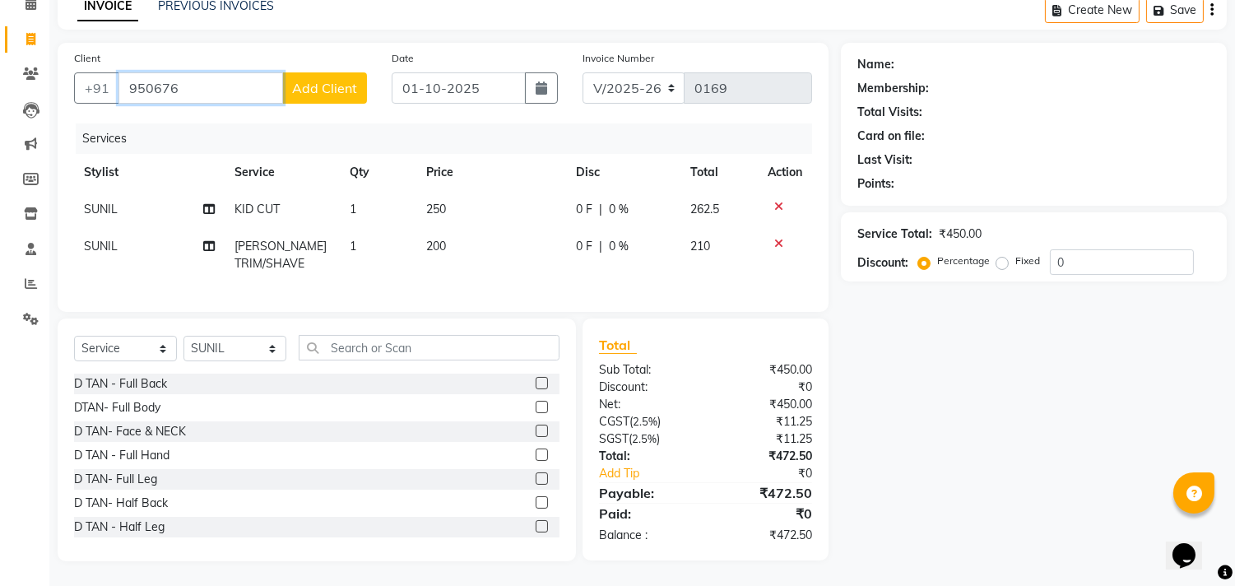
type input "950676"
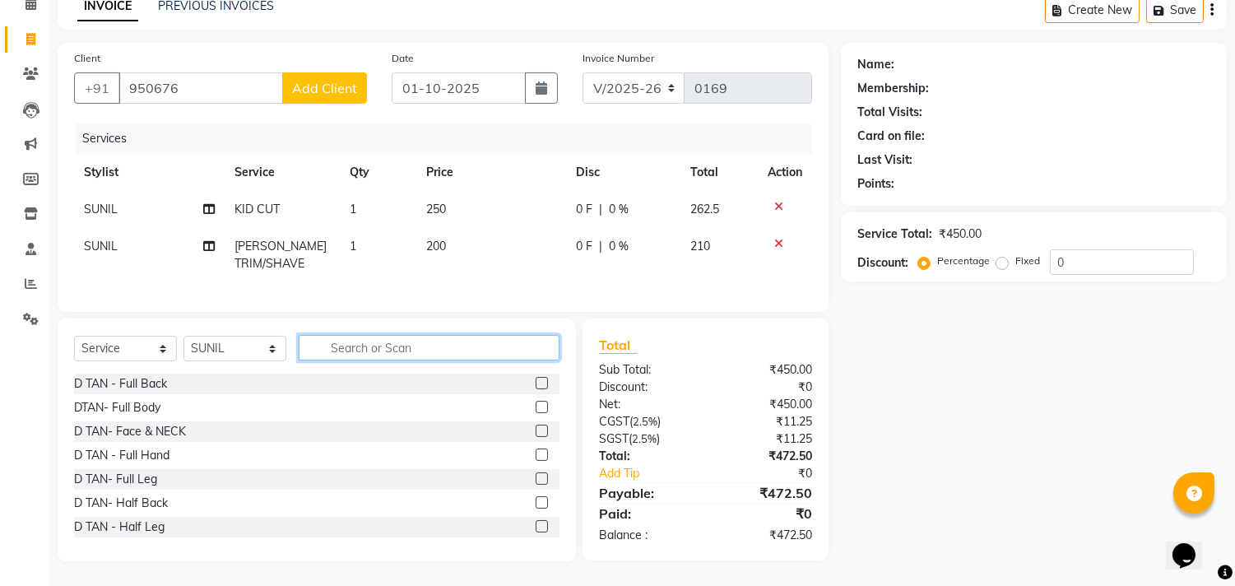
click at [358, 337] on input "text" at bounding box center [429, 347] width 261 height 25
type input "H"
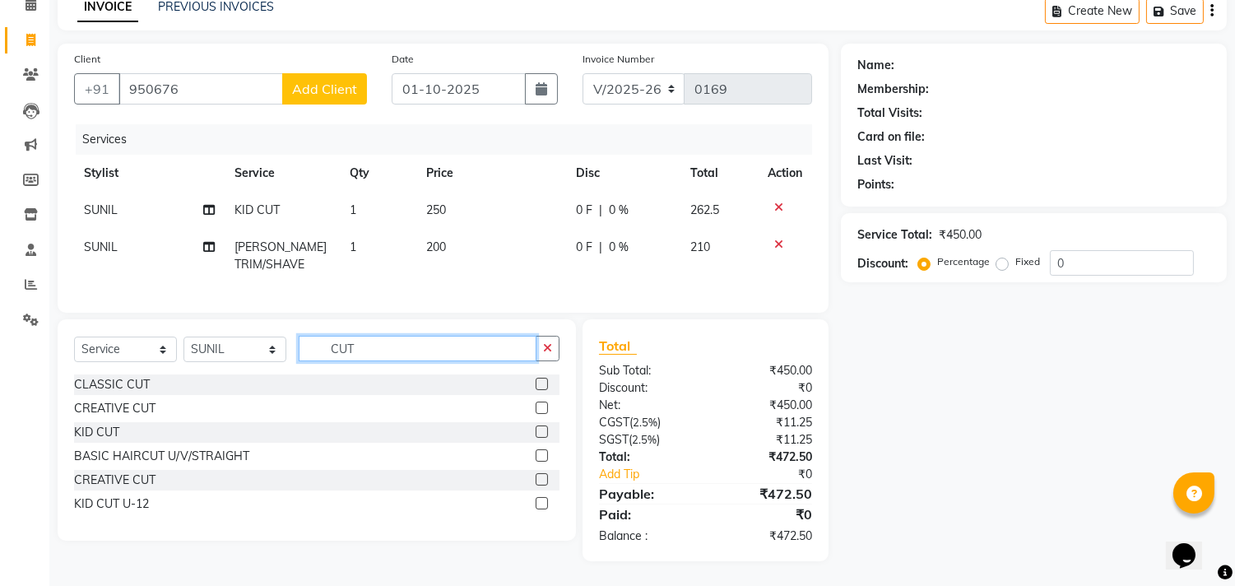
scroll to position [93, 0]
type input "CUT"
click at [540, 387] on label at bounding box center [541, 384] width 12 height 12
click at [540, 387] on input "checkbox" at bounding box center [540, 384] width 11 height 11
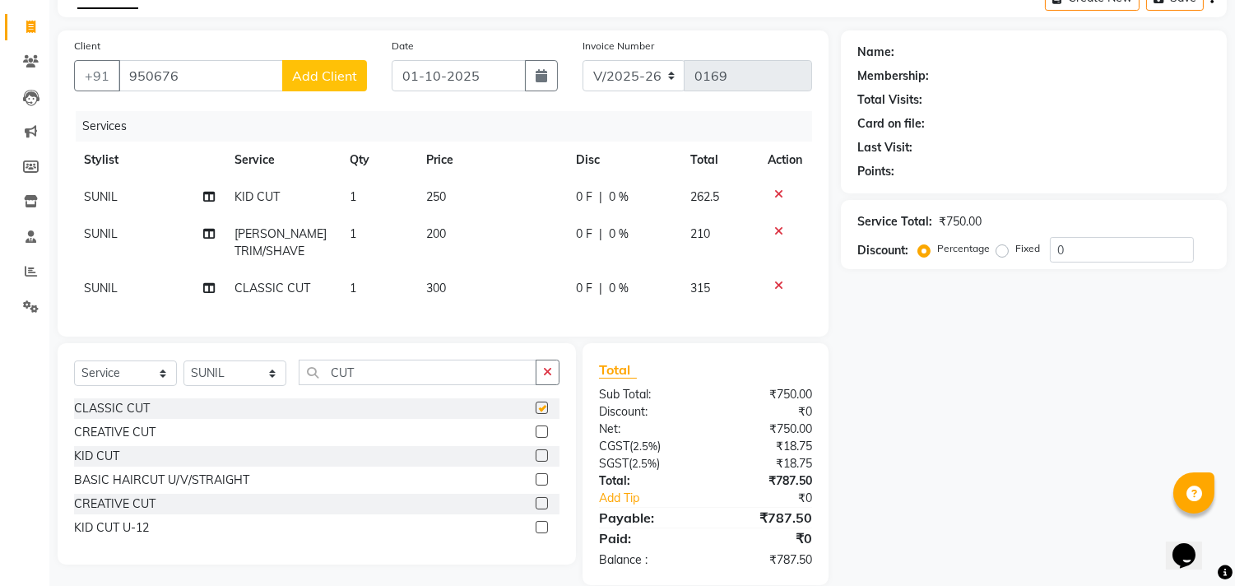
checkbox input "false"
click at [465, 290] on td "300" at bounding box center [491, 288] width 150 height 37
select select "90110"
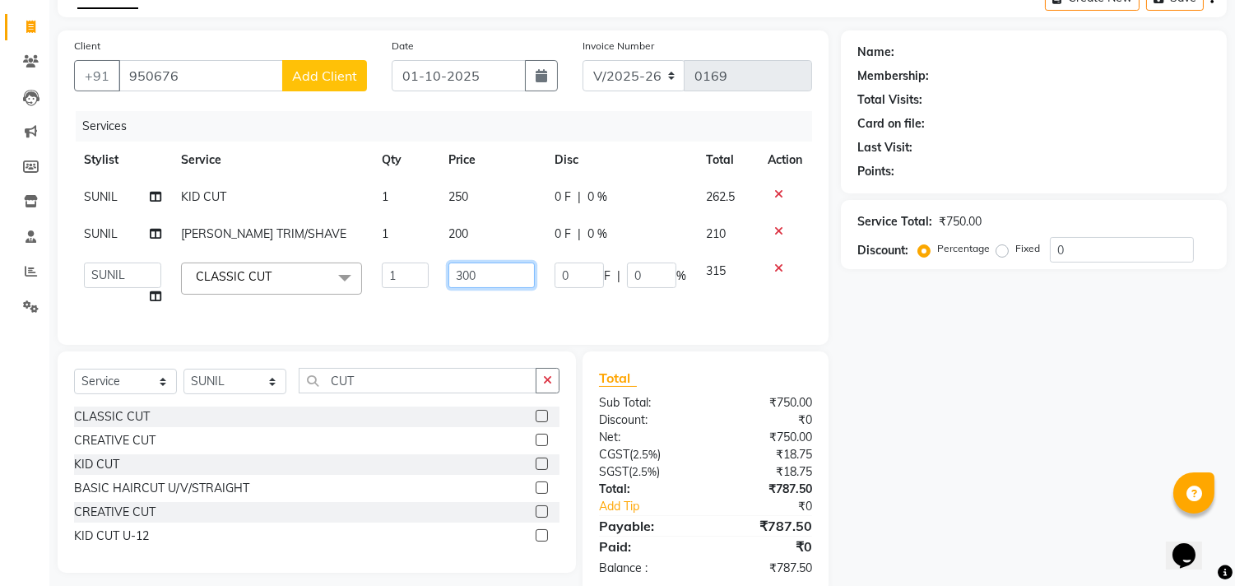
click at [480, 281] on input "300" at bounding box center [491, 274] width 86 height 25
type input "3"
type input "200"
click at [859, 354] on div "Name: Membership: Total Visits: Card on file: Last Visit: Points: Service Total…" at bounding box center [1040, 311] width 398 height 563
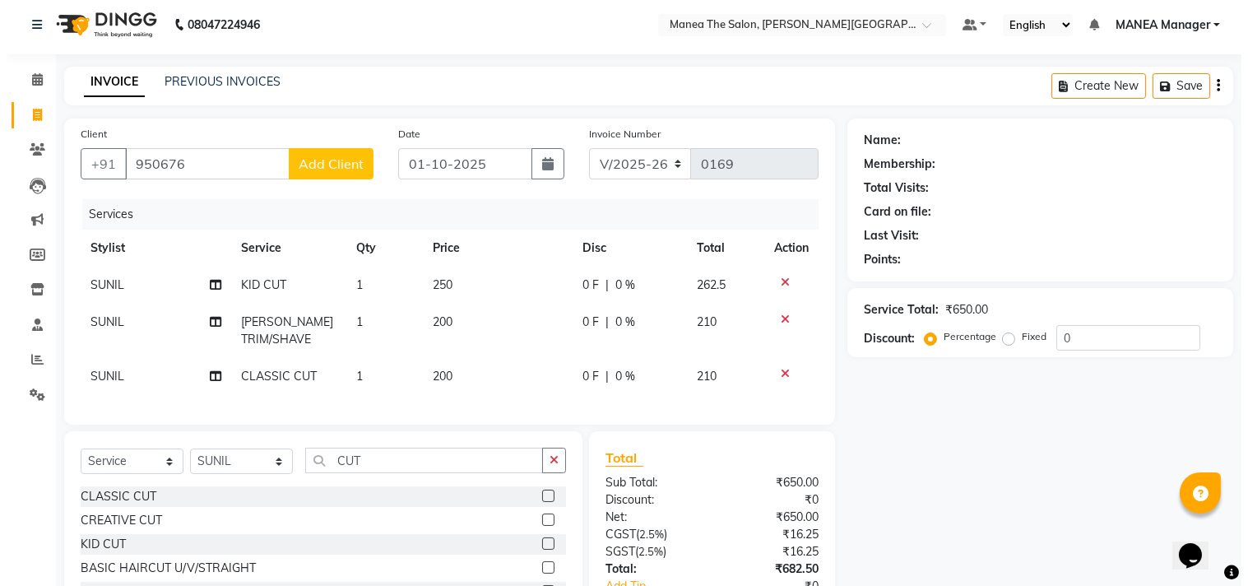
scroll to position [0, 0]
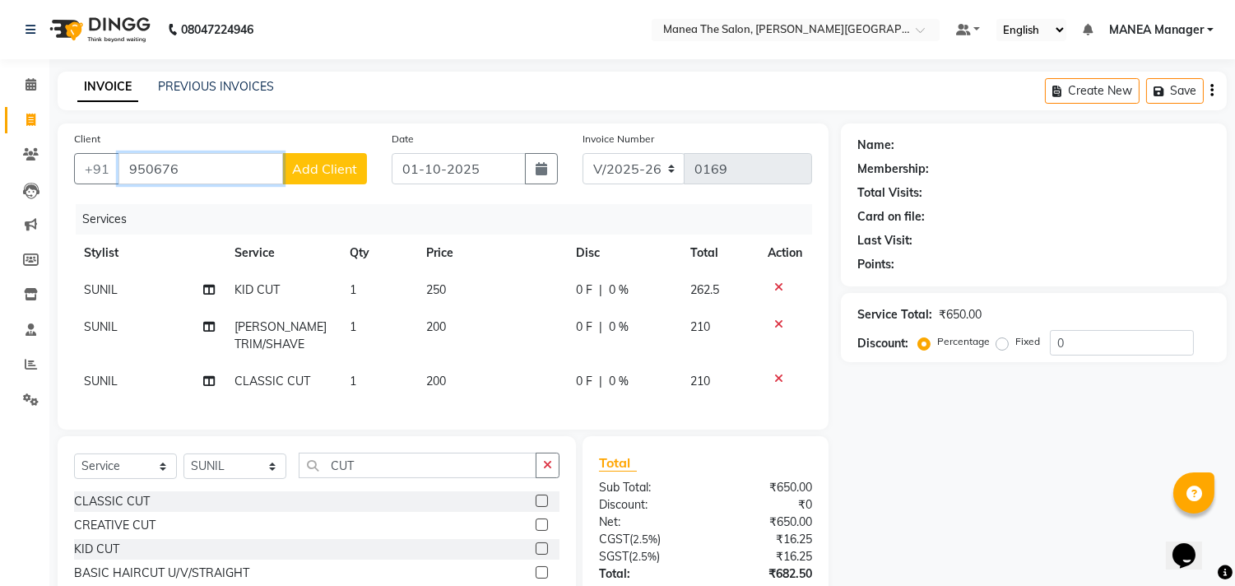
click at [211, 167] on input "950676" at bounding box center [200, 168] width 164 height 31
type input "9506761194"
click at [348, 166] on span "Add Client" at bounding box center [324, 168] width 65 height 16
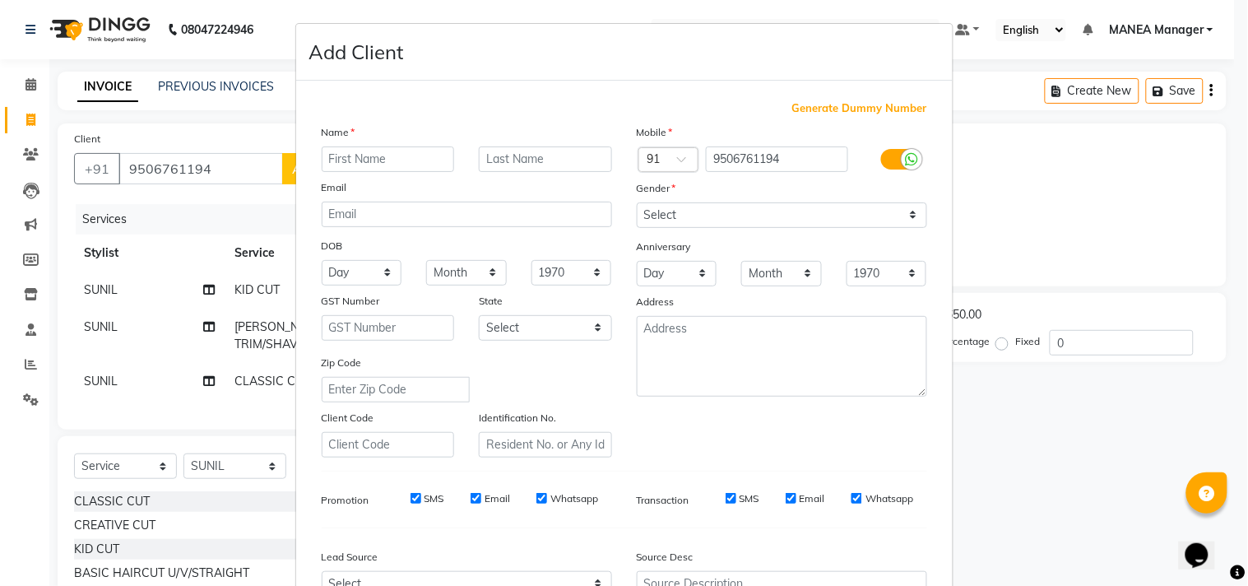
click at [348, 166] on input "text" at bounding box center [388, 158] width 133 height 25
type input "[PERSON_NAME]"
click at [751, 225] on select "Select Male Female Other Prefer Not To Say" at bounding box center [782, 214] width 290 height 25
select select "male"
click at [637, 202] on select "Select Male Female Other Prefer Not To Say" at bounding box center [782, 214] width 290 height 25
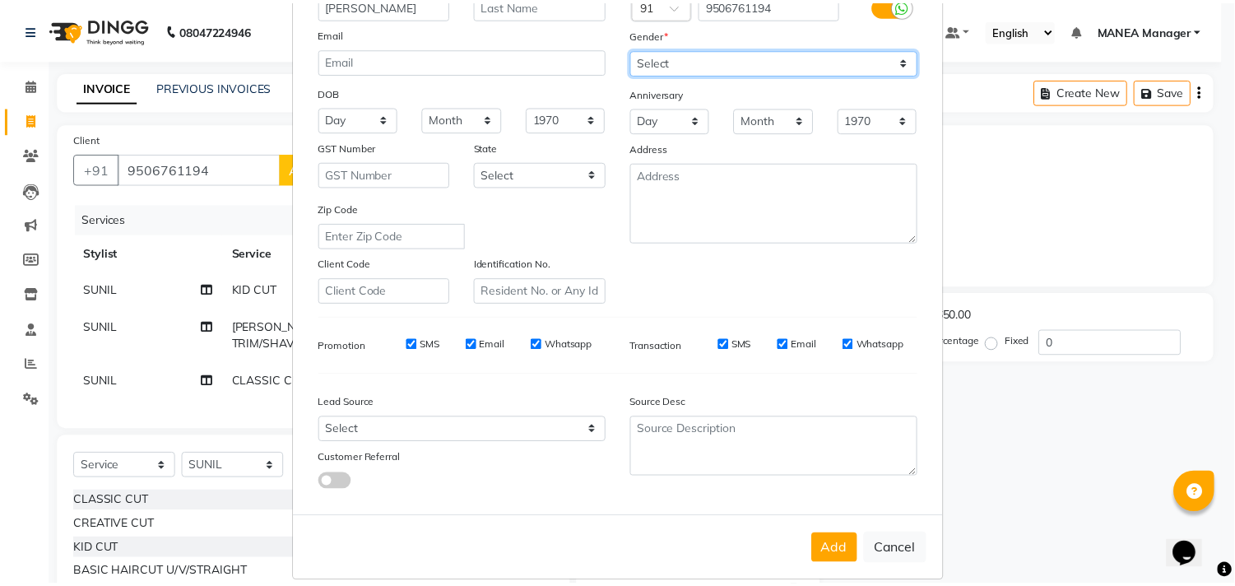
scroll to position [174, 0]
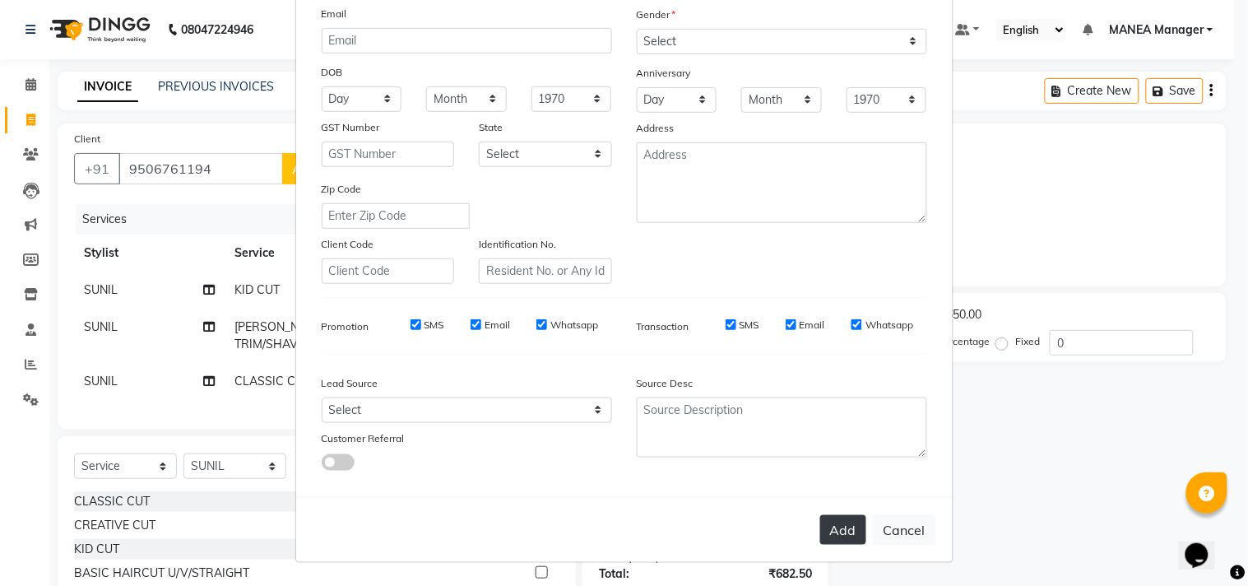
click at [827, 524] on button "Add" at bounding box center [843, 530] width 46 height 30
select select
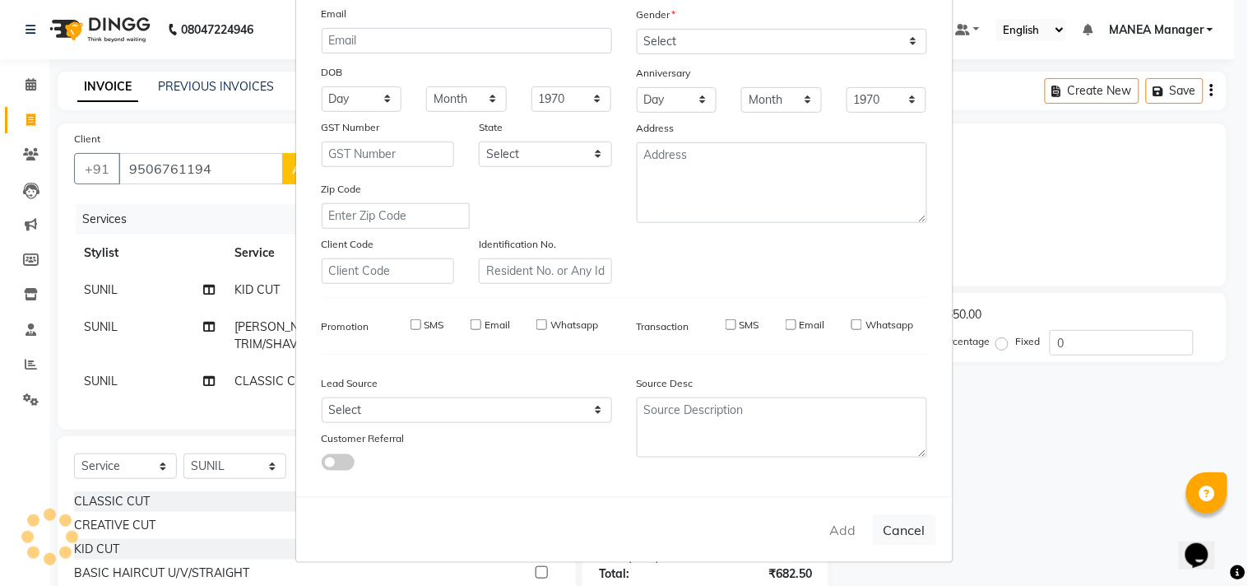
select select
checkbox input "false"
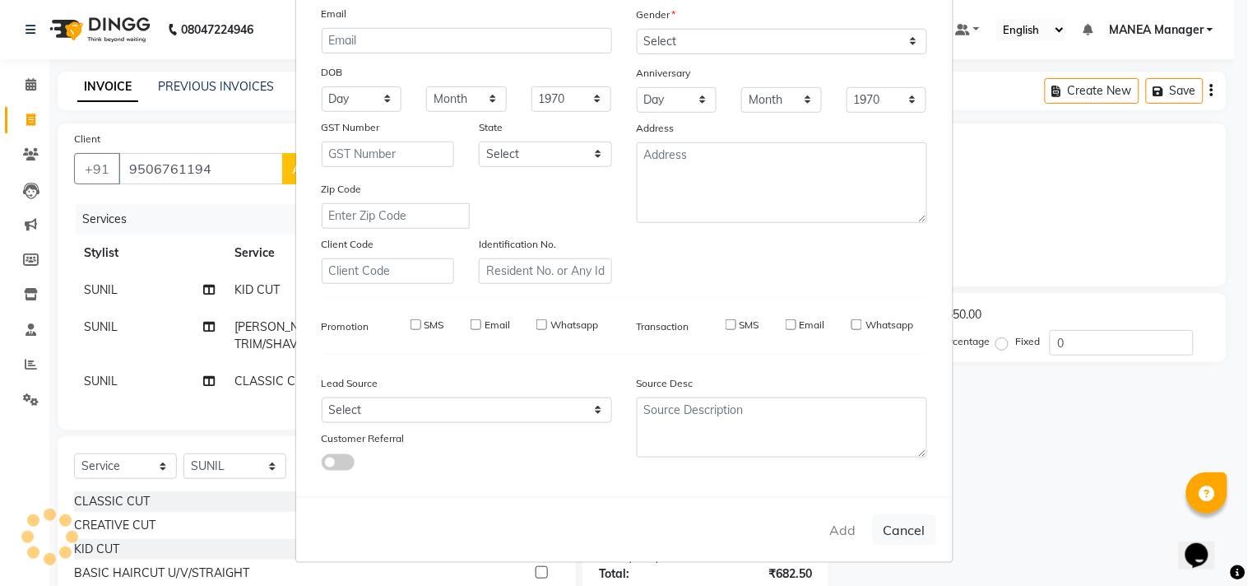
checkbox input "false"
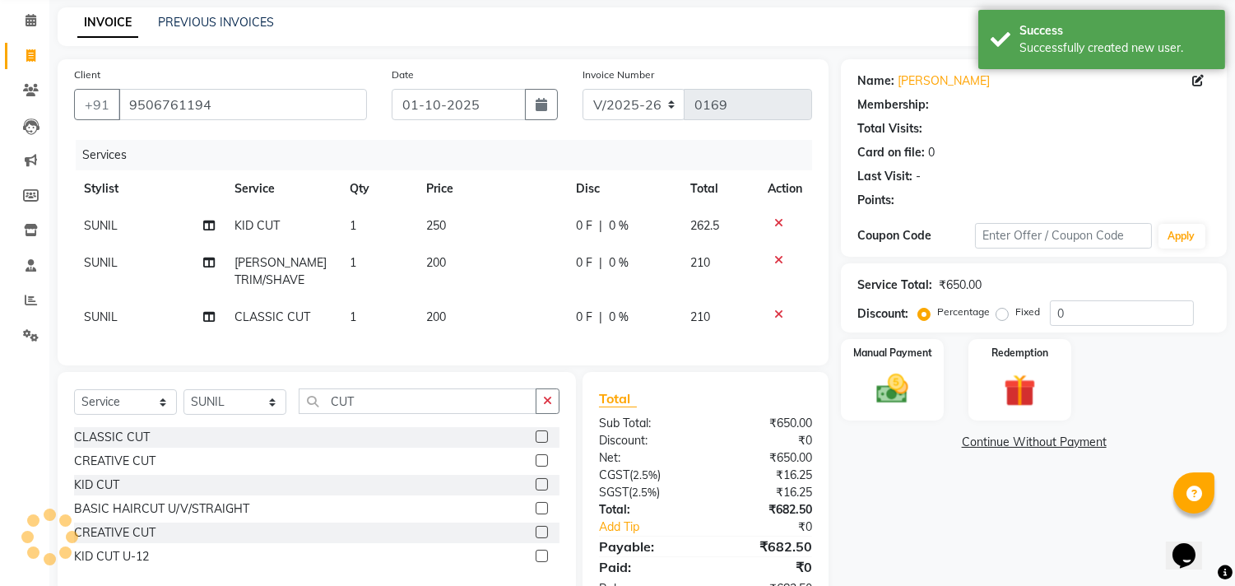
scroll to position [130, 0]
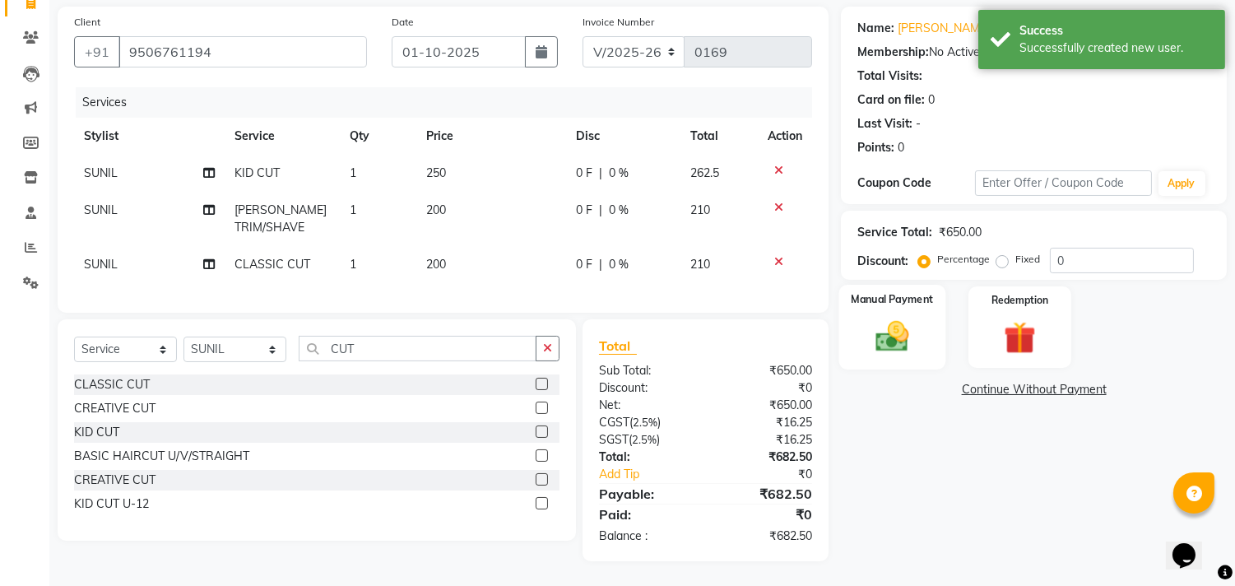
click at [911, 317] on img at bounding box center [892, 336] width 54 height 39
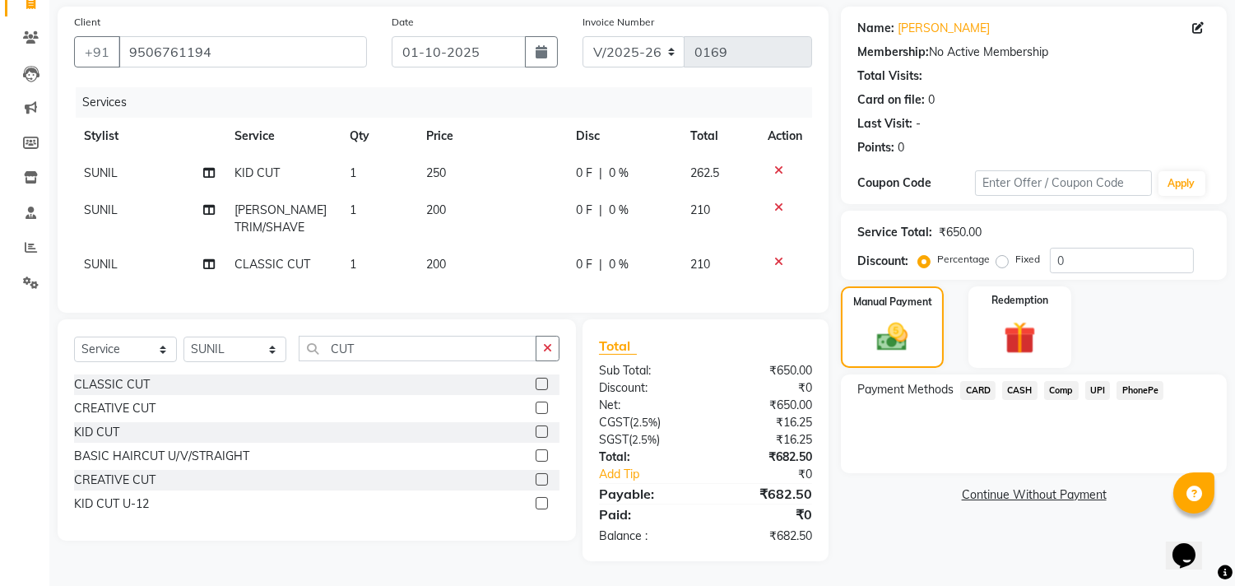
click at [1089, 381] on span "UPI" at bounding box center [1097, 390] width 25 height 19
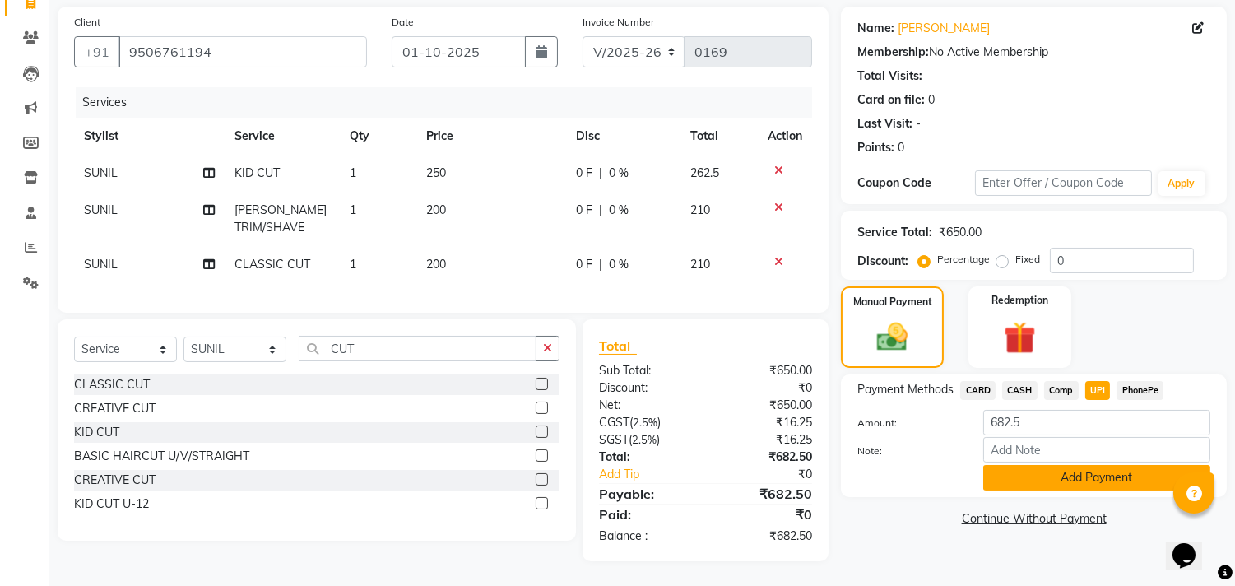
click at [1078, 469] on button "Add Payment" at bounding box center [1096, 477] width 227 height 25
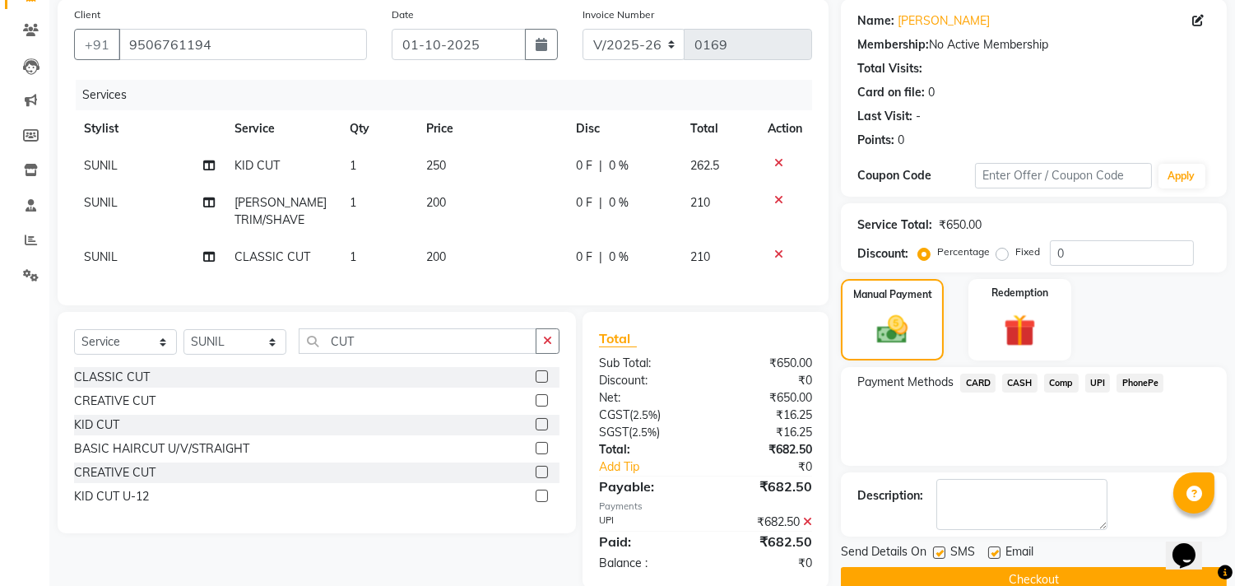
scroll to position [164, 0]
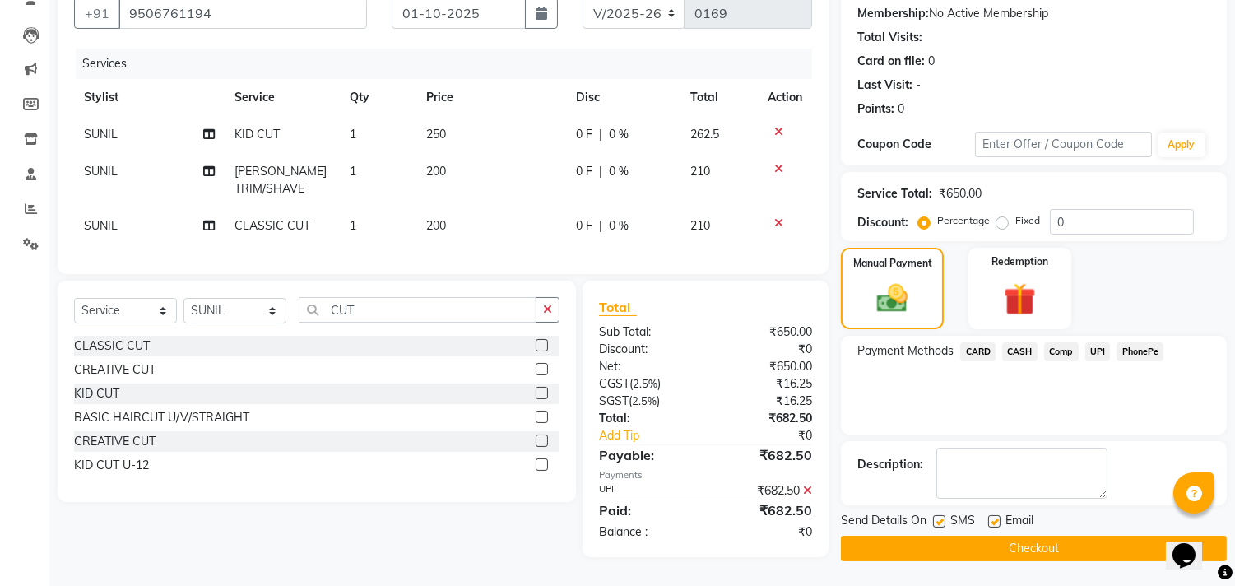
click at [1050, 535] on button "Checkout" at bounding box center [1034, 547] width 386 height 25
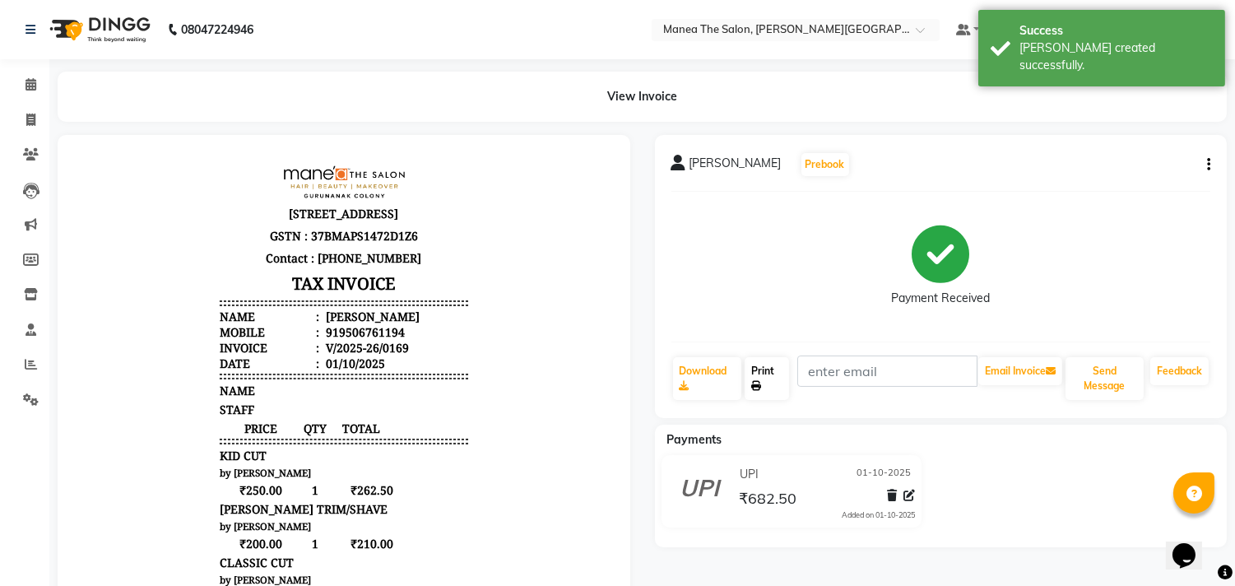
click at [777, 373] on link "Print" at bounding box center [766, 378] width 44 height 43
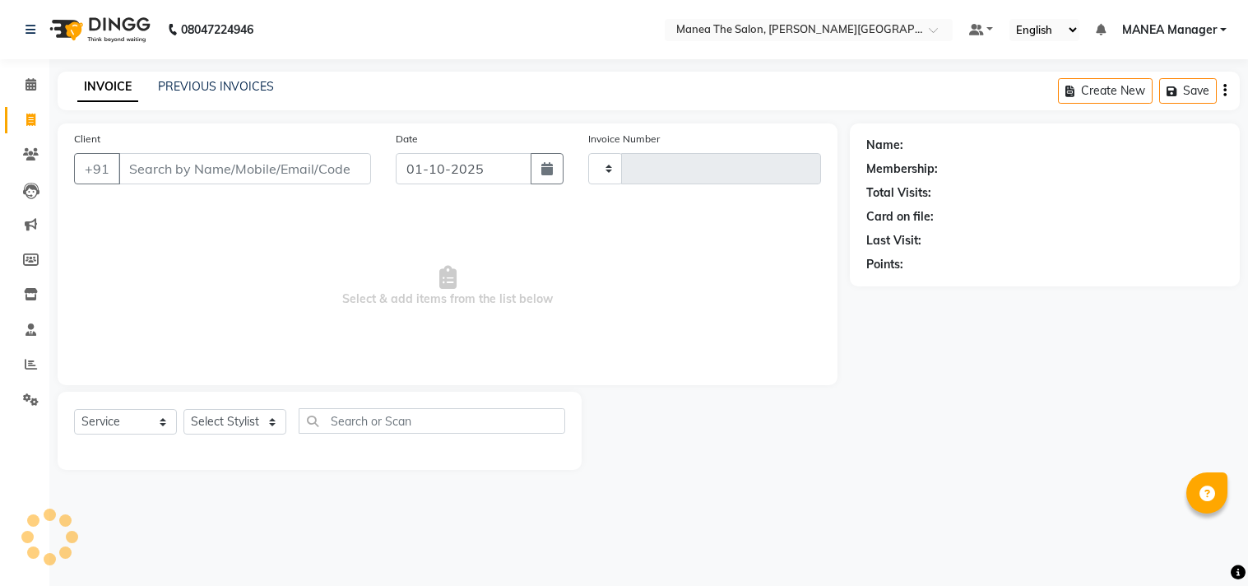
select select "service"
select select "8903"
type input "0170"
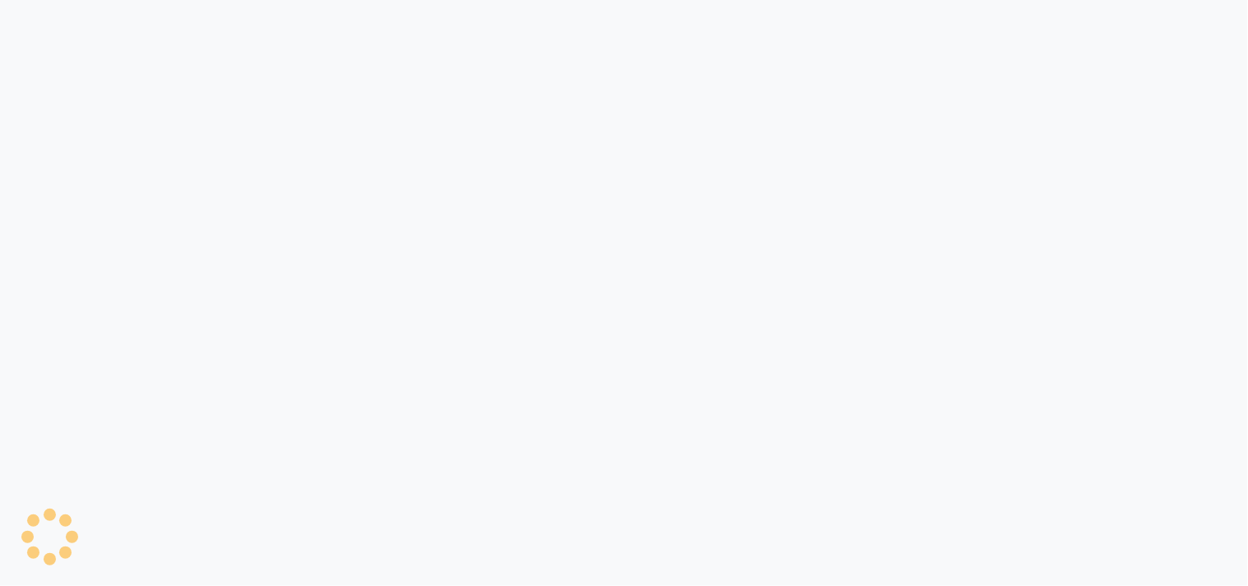
select select "8903"
select select "service"
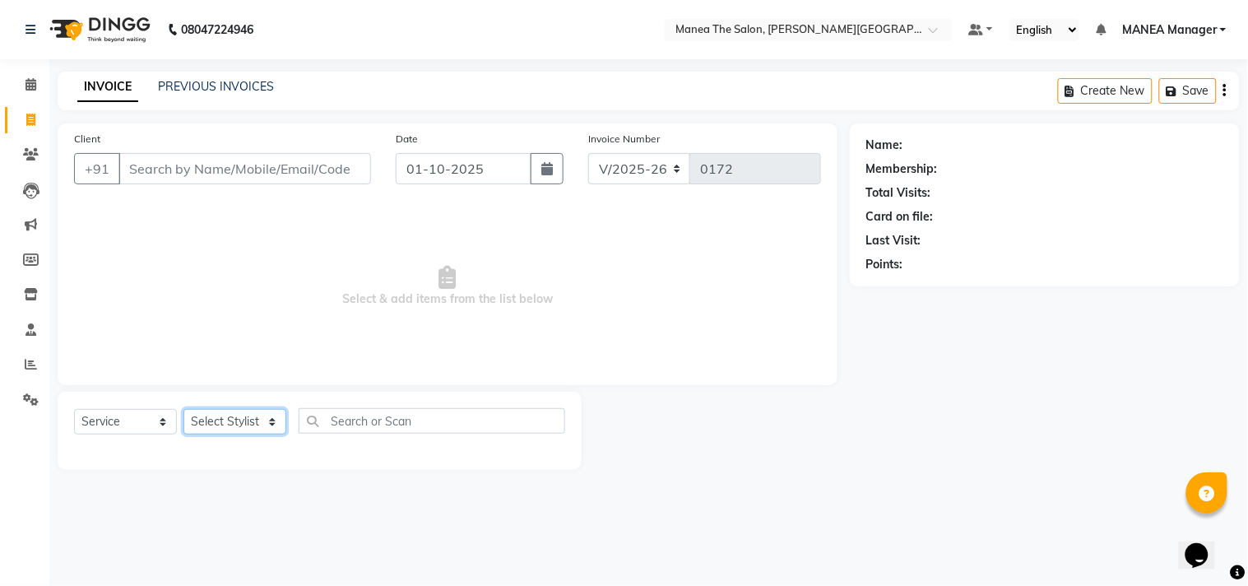
click at [264, 421] on select "Select Stylist [PERSON_NAME] Manager [PERSON_NAME] [PERSON_NAME] NO STYLIST [PE…" at bounding box center [234, 421] width 103 height 25
select select "90068"
click at [183, 410] on select "Select Stylist [PERSON_NAME] Manager [PERSON_NAME] [PERSON_NAME] NO STYLIST [PE…" at bounding box center [234, 421] width 103 height 25
click at [366, 418] on input "text" at bounding box center [432, 420] width 266 height 25
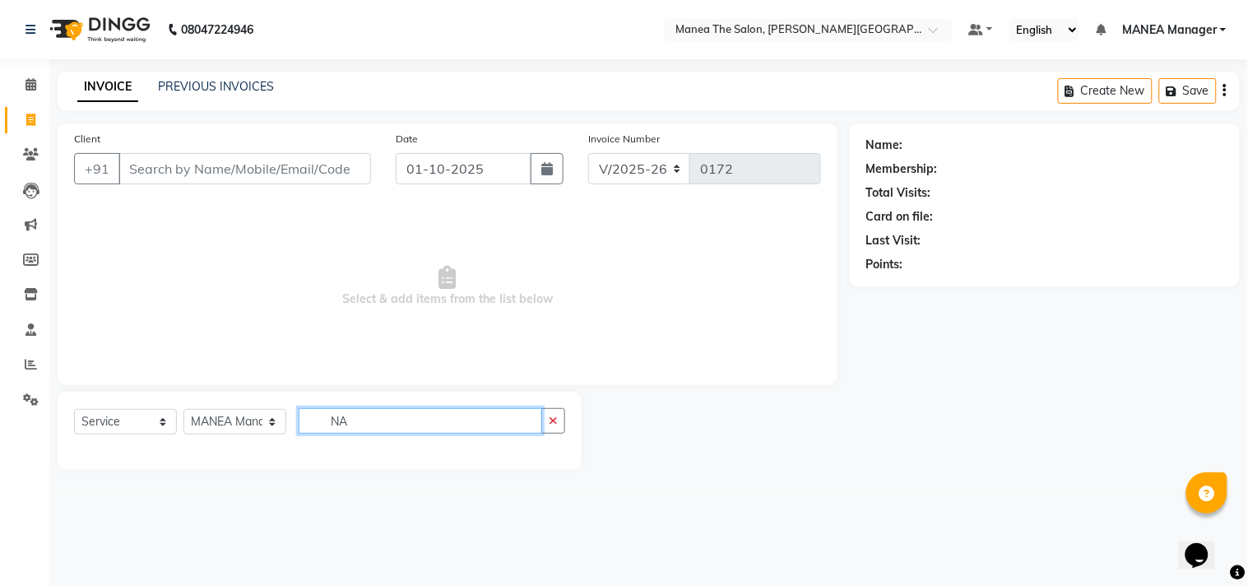
type input "N"
type input "C"
type input "GEL POLISH"
click at [559, 423] on button "button" at bounding box center [553, 420] width 24 height 25
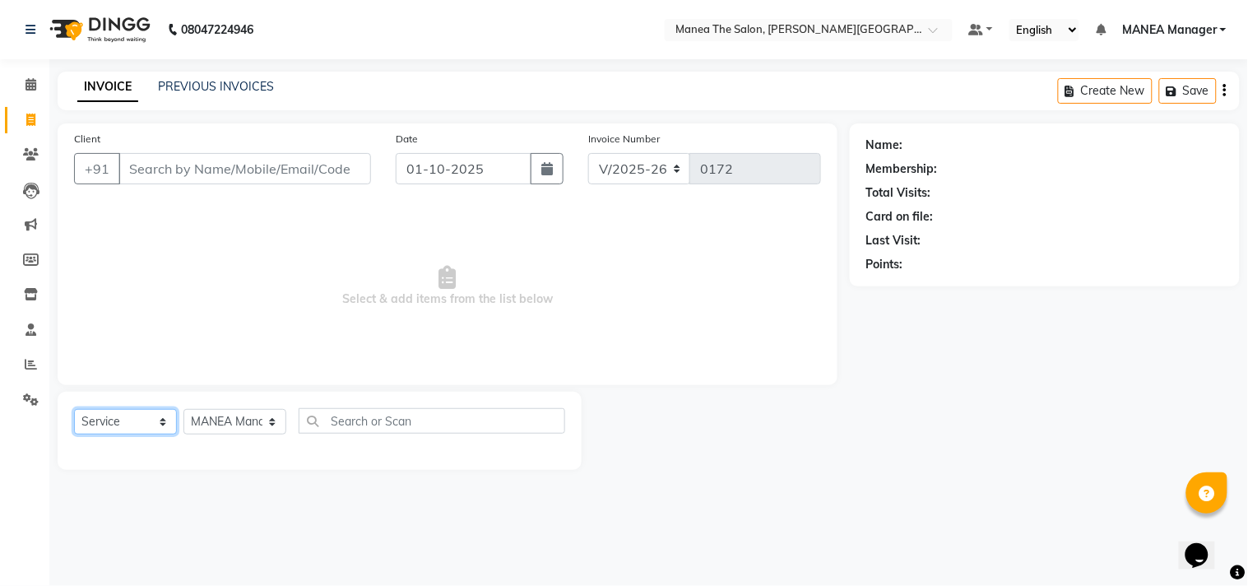
click at [158, 415] on select "Select Service Product Membership Package Voucher Prepaid Gift Card" at bounding box center [125, 421] width 103 height 25
click at [74, 410] on select "Select Service Product Membership Package Voucher Prepaid Gift Card" at bounding box center [125, 421] width 103 height 25
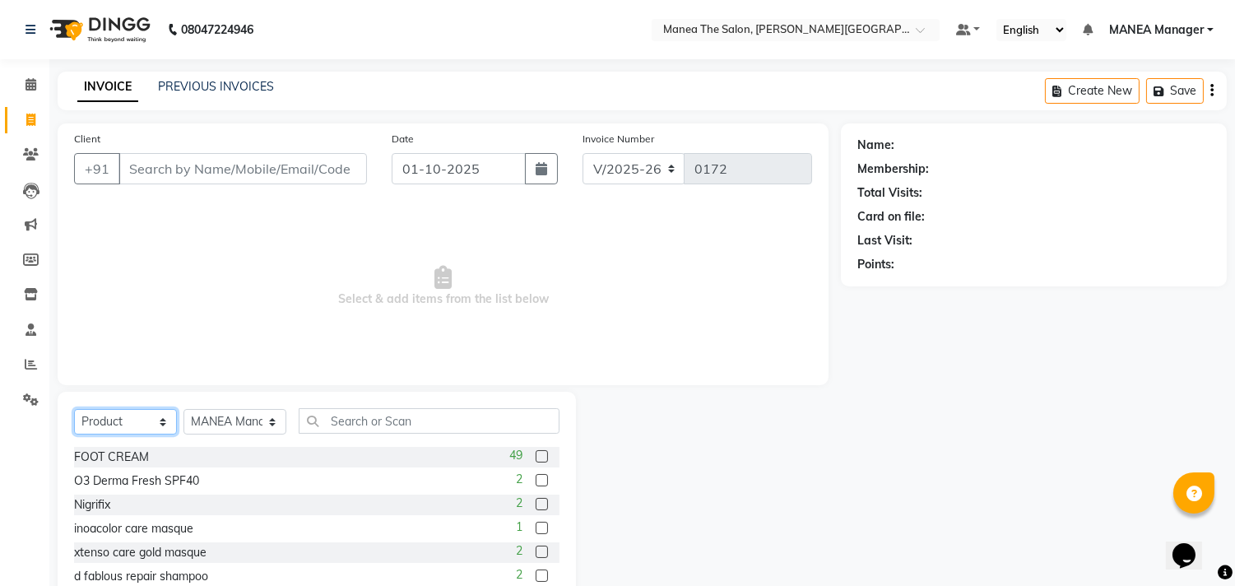
click at [165, 412] on select "Select Service Product Membership Package Voucher Prepaid Gift Card" at bounding box center [125, 421] width 103 height 25
select select "service"
click at [74, 410] on select "Select Service Product Membership Package Voucher Prepaid Gift Card" at bounding box center [125, 421] width 103 height 25
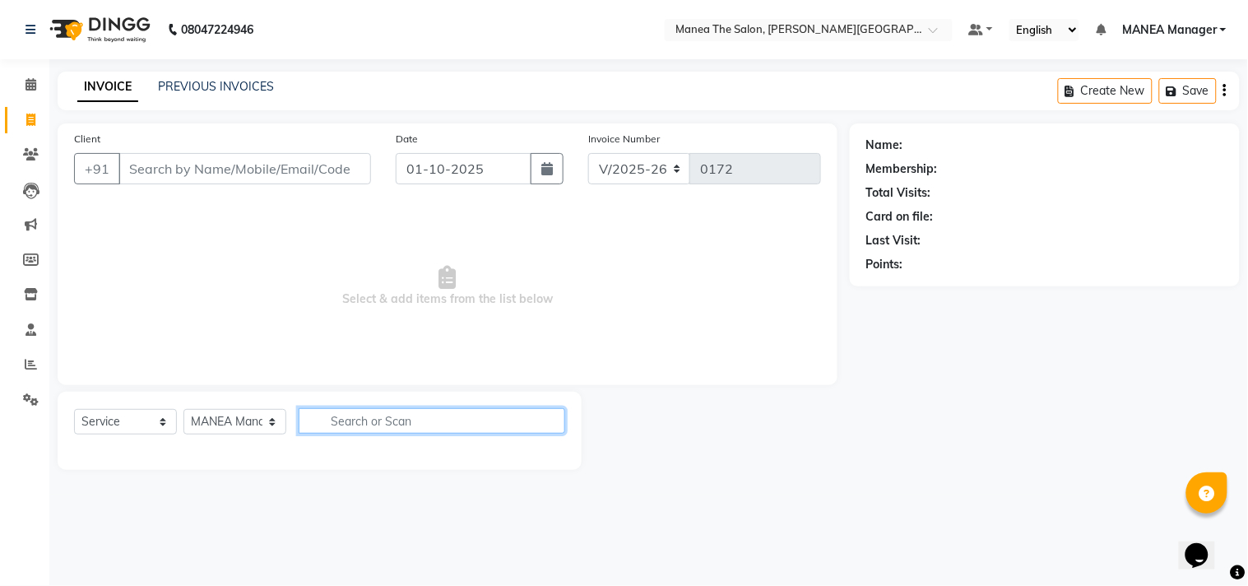
click at [318, 424] on input "text" at bounding box center [432, 420] width 266 height 25
click at [348, 420] on input "text" at bounding box center [432, 420] width 266 height 25
type input "PO"
drag, startPoint x: 398, startPoint y: 411, endPoint x: 555, endPoint y: 491, distance: 176.2
click at [555, 491] on main "INVOICE PREVIOUS INVOICES Create New Save Client +91 Date [DATE] Invoice Number…" at bounding box center [648, 283] width 1198 height 423
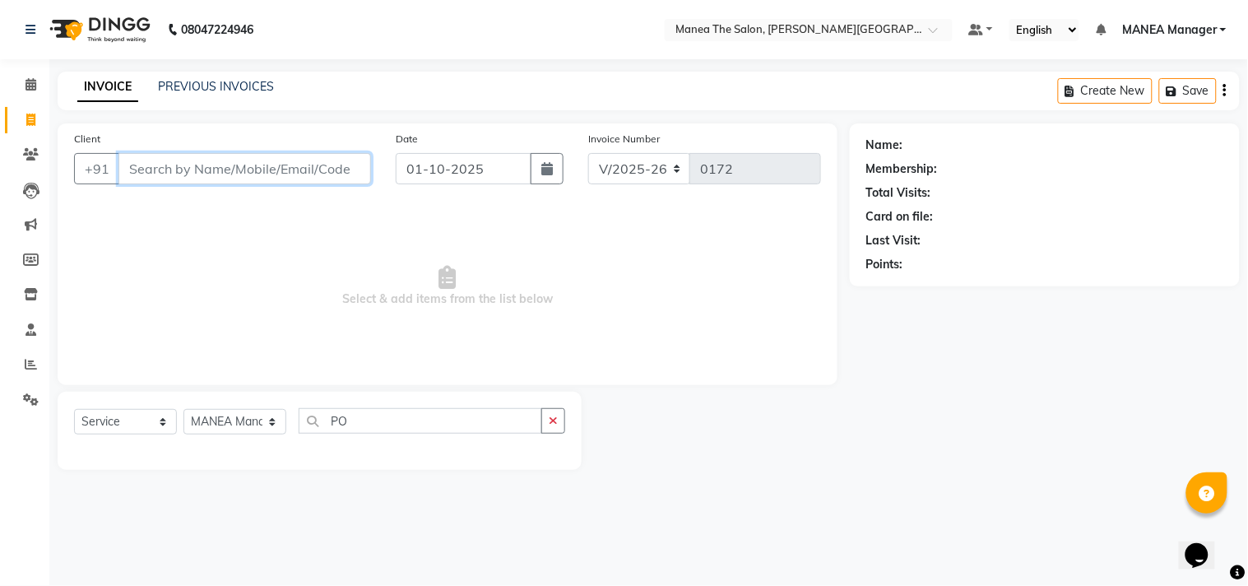
click at [196, 166] on input "Client" at bounding box center [244, 168] width 252 height 31
click at [175, 168] on input "Client" at bounding box center [244, 168] width 252 height 31
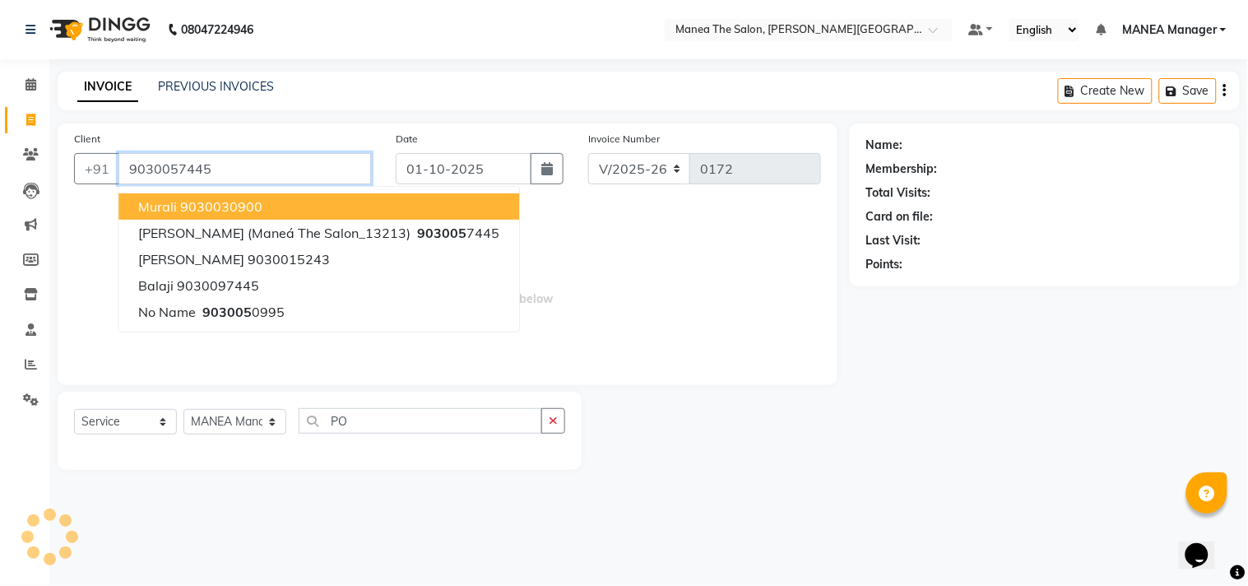
type input "9030057445"
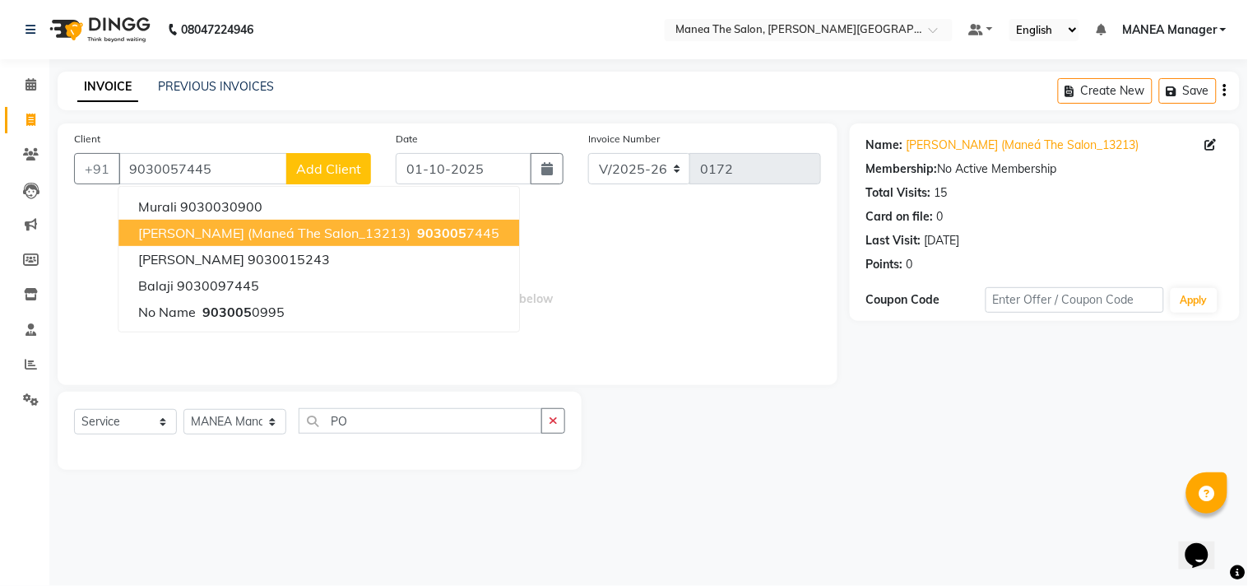
click at [257, 229] on span "[PERSON_NAME] (Maneá the salon_13213)" at bounding box center [274, 233] width 272 height 16
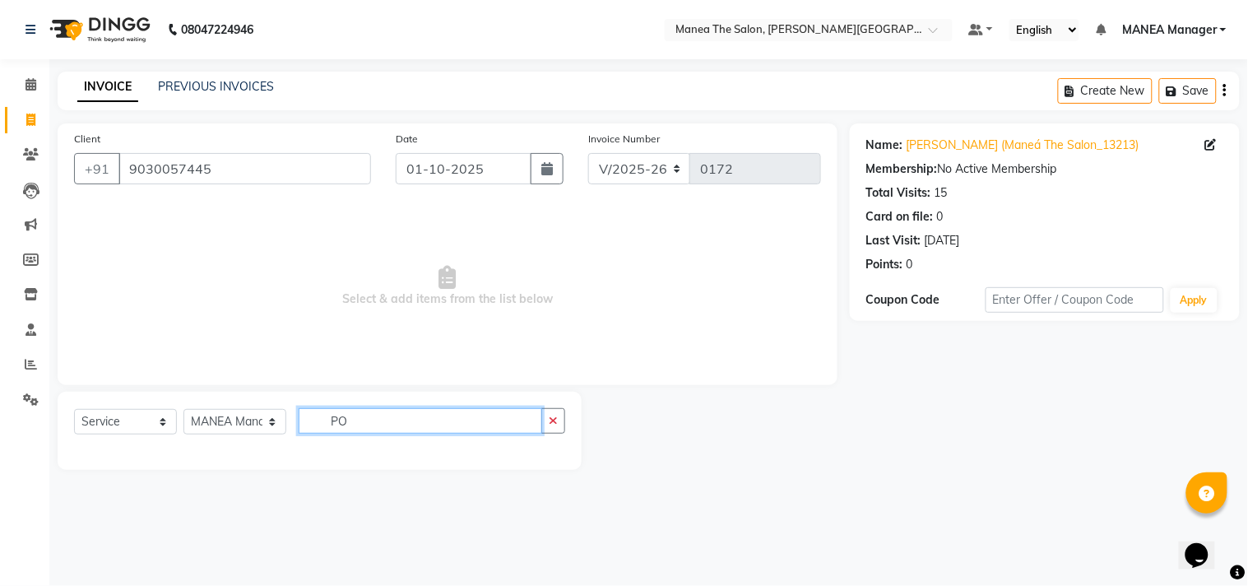
click at [365, 424] on input "PO" at bounding box center [420, 420] width 243 height 25
type input "P"
click at [349, 416] on input "text" at bounding box center [432, 420] width 266 height 25
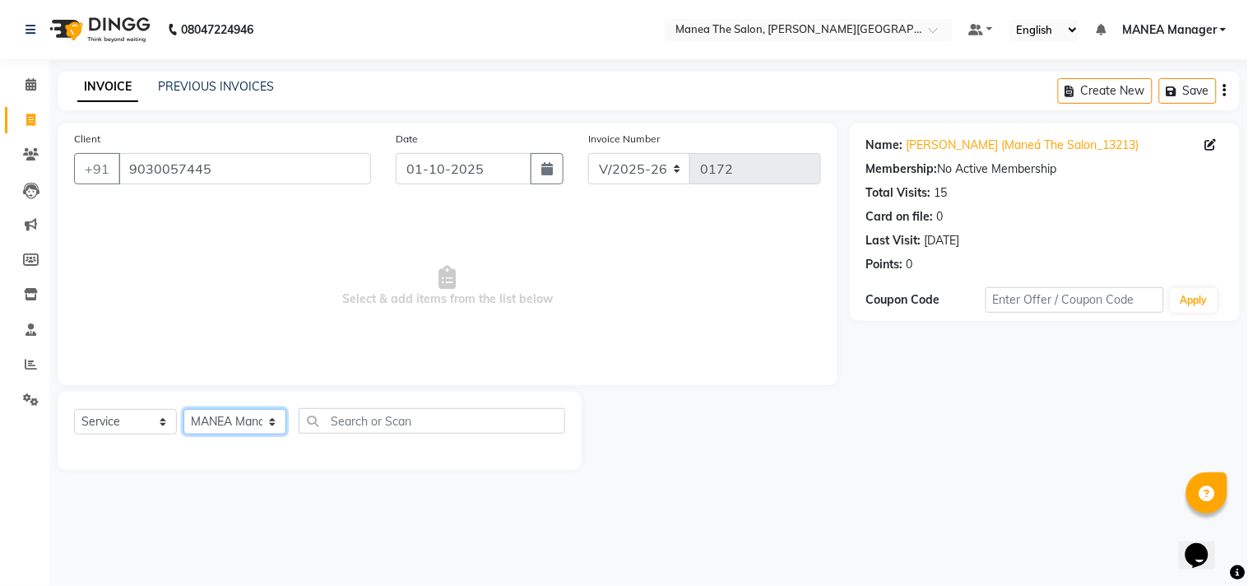
click at [273, 422] on select "Select Stylist [PERSON_NAME] Manager [PERSON_NAME] [PERSON_NAME] NO STYLIST [PE…" at bounding box center [234, 421] width 103 height 25
click at [396, 335] on span "Select & add items from the list below" at bounding box center [447, 286] width 747 height 164
click at [364, 422] on input "text" at bounding box center [432, 420] width 266 height 25
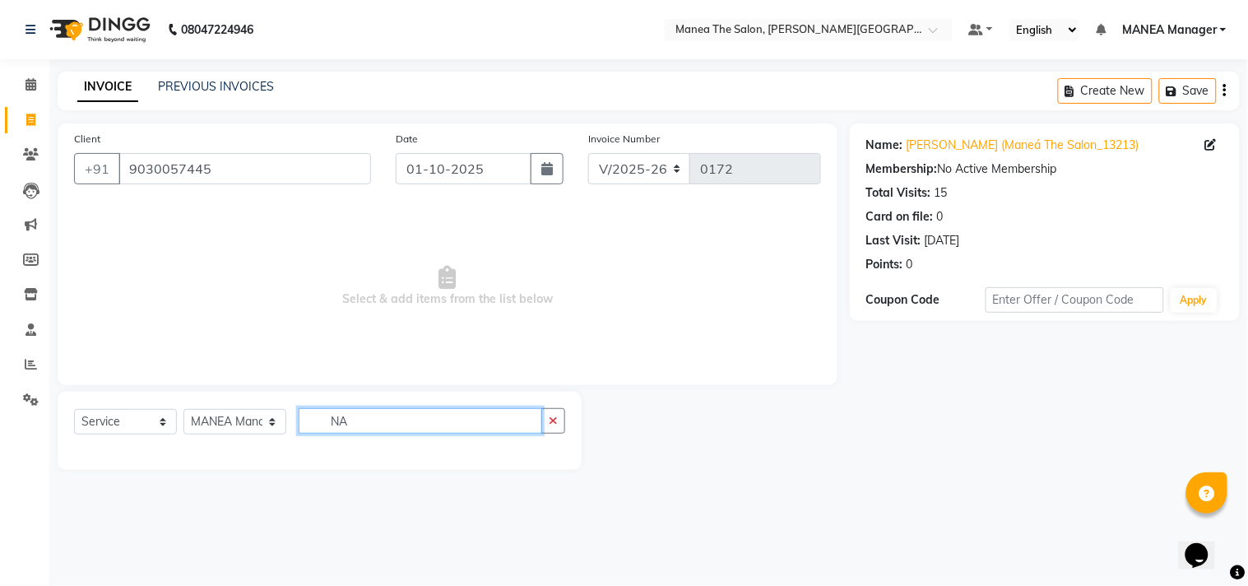
type input "N"
type input "FRE"
click at [555, 418] on icon "button" at bounding box center [553, 421] width 9 height 12
click at [555, 418] on input "text" at bounding box center [432, 420] width 266 height 25
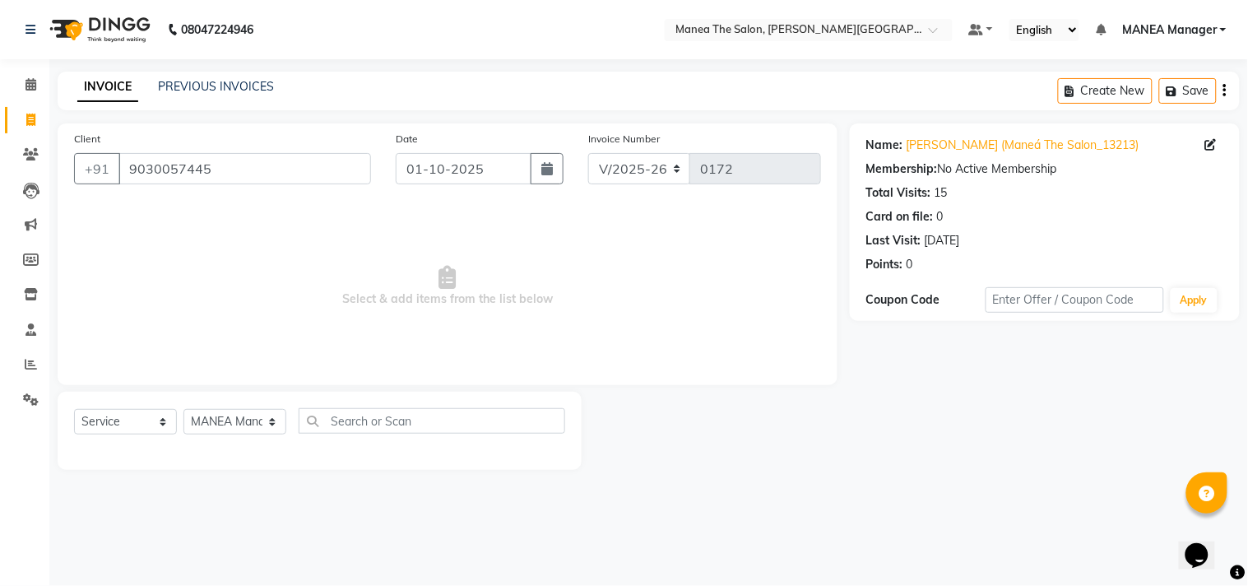
click at [483, 436] on div "Select Service Product Membership Package Voucher Prepaid Gift Card Select Styl…" at bounding box center [319, 427] width 491 height 39
click at [160, 423] on select "Select Service Product Membership Package Voucher Prepaid Gift Card" at bounding box center [125, 421] width 103 height 25
click at [74, 410] on select "Select Service Product Membership Package Voucher Prepaid Gift Card" at bounding box center [125, 421] width 103 height 25
click at [262, 399] on div "Select Service Product Membership Package Voucher Prepaid Gift Card Select Styl…" at bounding box center [320, 430] width 524 height 78
click at [259, 421] on select "Select Stylist [PERSON_NAME] Manager [PERSON_NAME] [PERSON_NAME] NO STYLIST [PE…" at bounding box center [234, 421] width 103 height 25
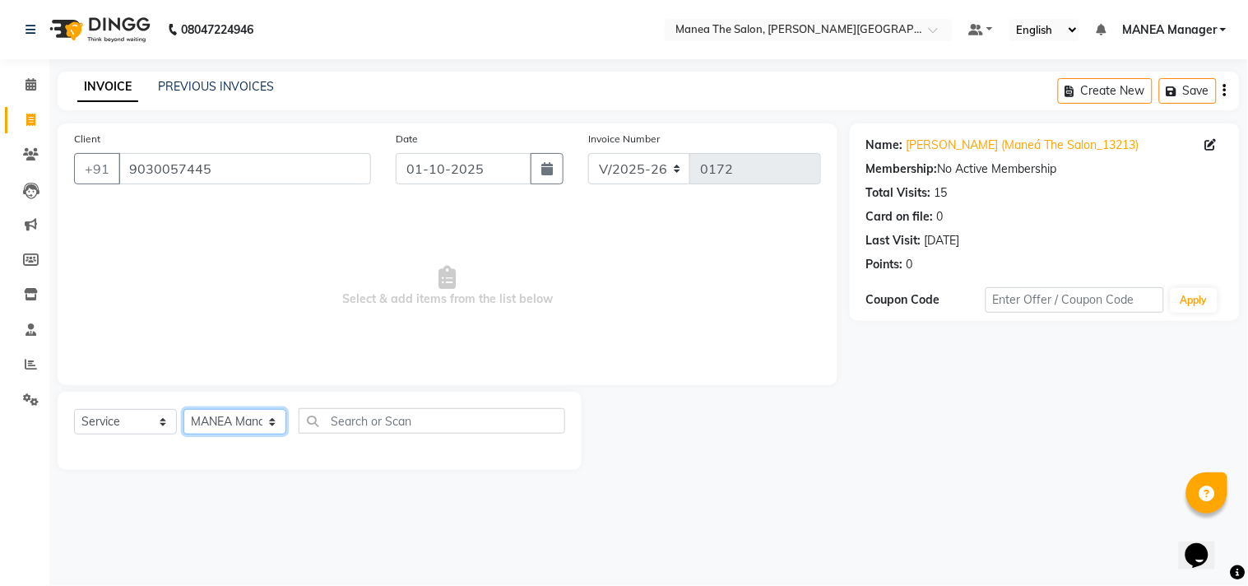
select select "90160"
click at [183, 410] on select "Select Stylist [PERSON_NAME] Manager [PERSON_NAME] [PERSON_NAME] NO STYLIST [PE…" at bounding box center [234, 421] width 103 height 25
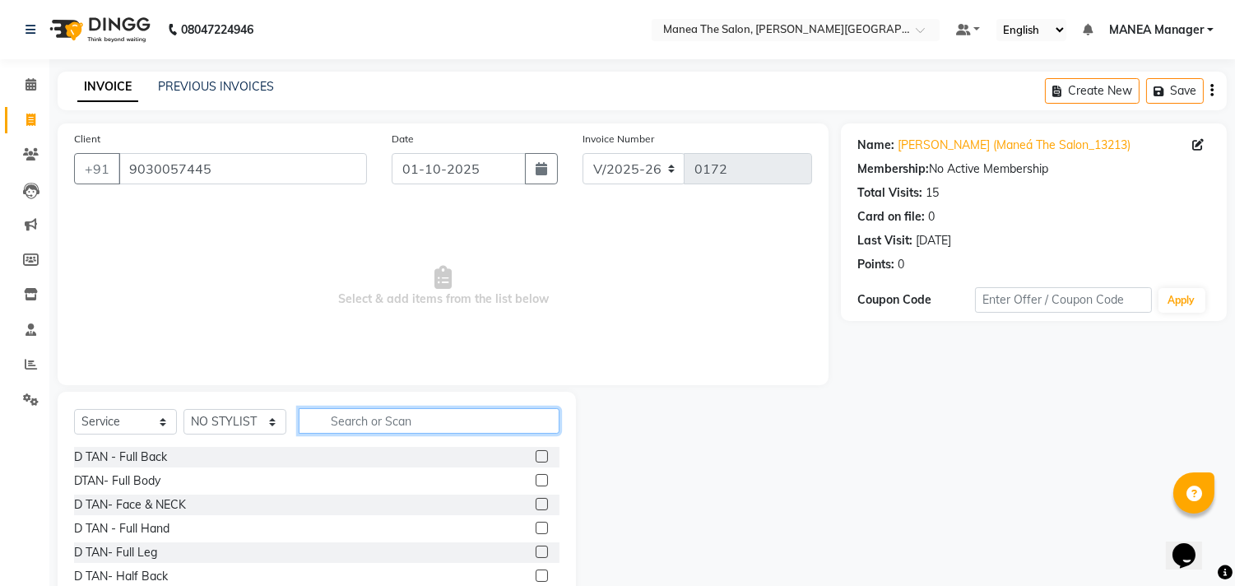
click at [322, 416] on input "text" at bounding box center [429, 420] width 261 height 25
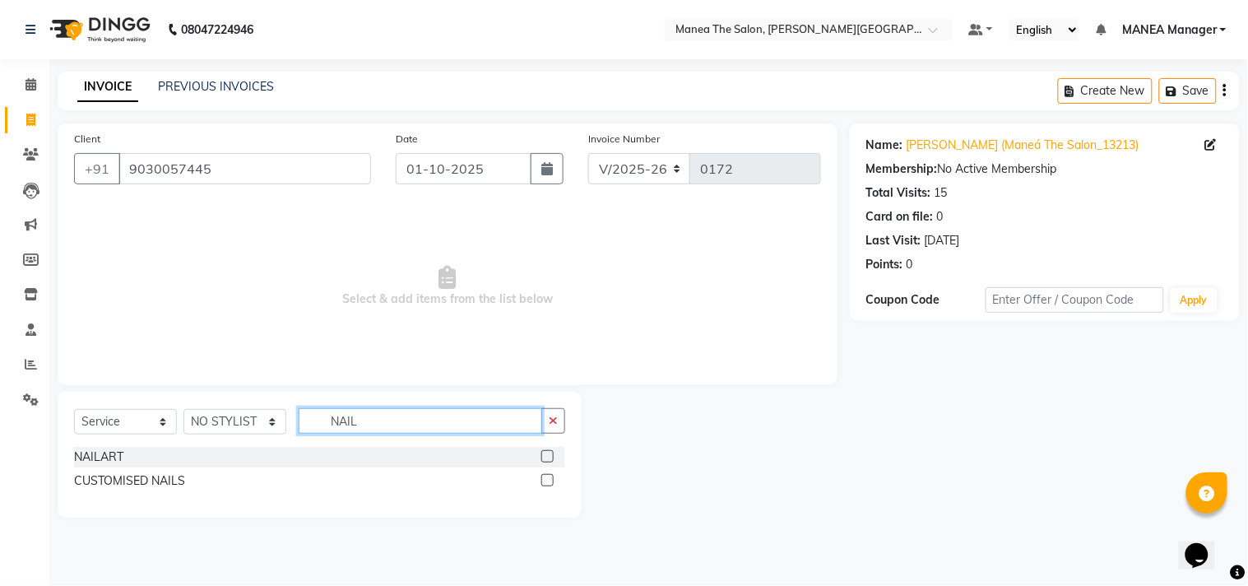
type input "NAIL"
click at [551, 453] on label at bounding box center [547, 456] width 12 height 12
click at [551, 453] on input "checkbox" at bounding box center [546, 457] width 11 height 11
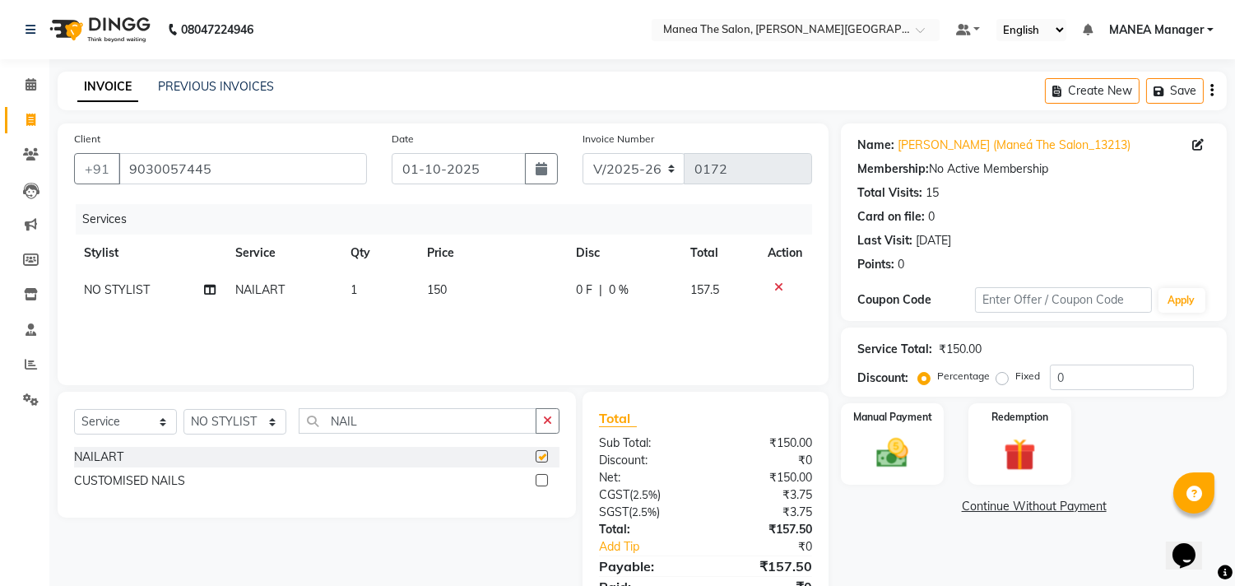
checkbox input "false"
click at [500, 280] on td "150" at bounding box center [491, 289] width 149 height 37
select select "90160"
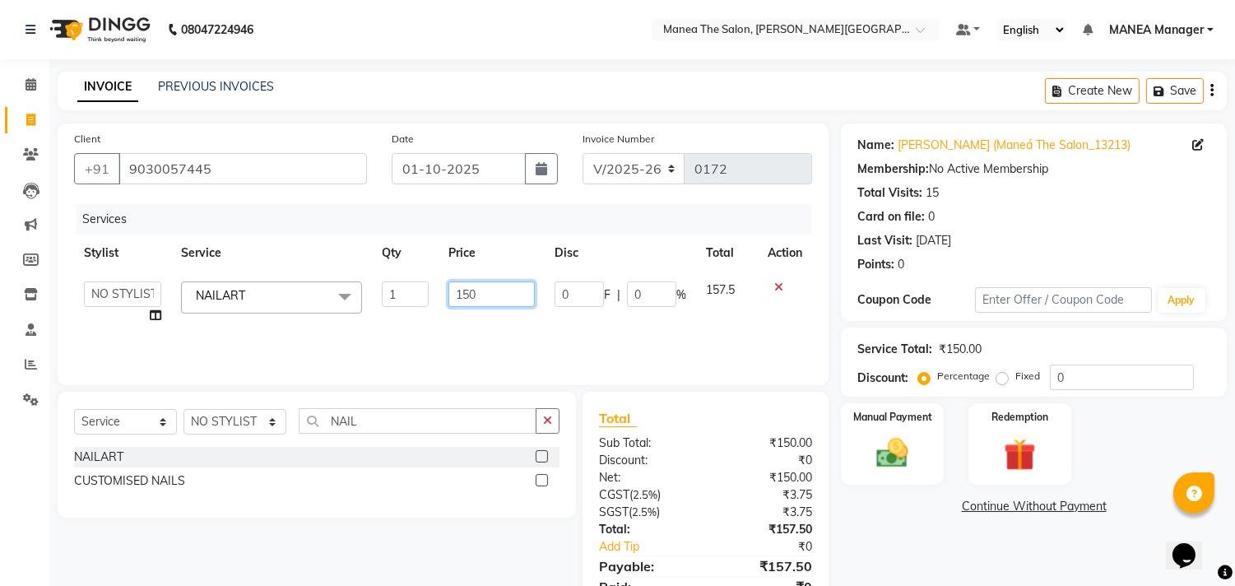
click at [508, 294] on input "150" at bounding box center [491, 293] width 86 height 25
type input "1"
type input "2000"
click at [547, 339] on div "Services Stylist Service Qty Price Disc Total Action [PERSON_NAME] Manager [PER…" at bounding box center [443, 286] width 738 height 164
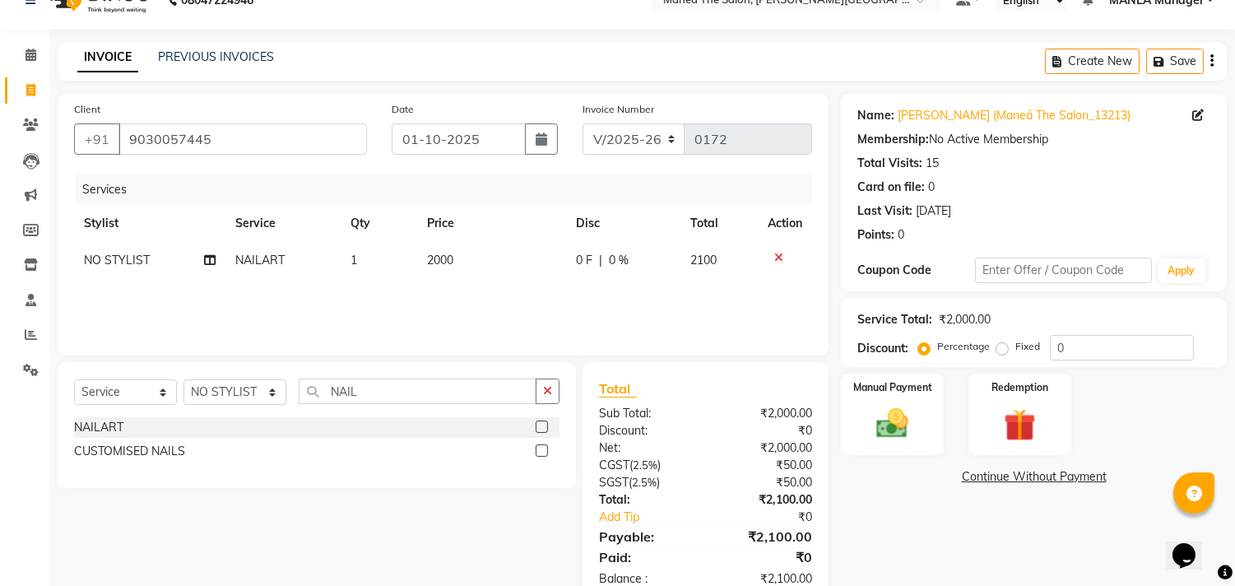
scroll to position [72, 0]
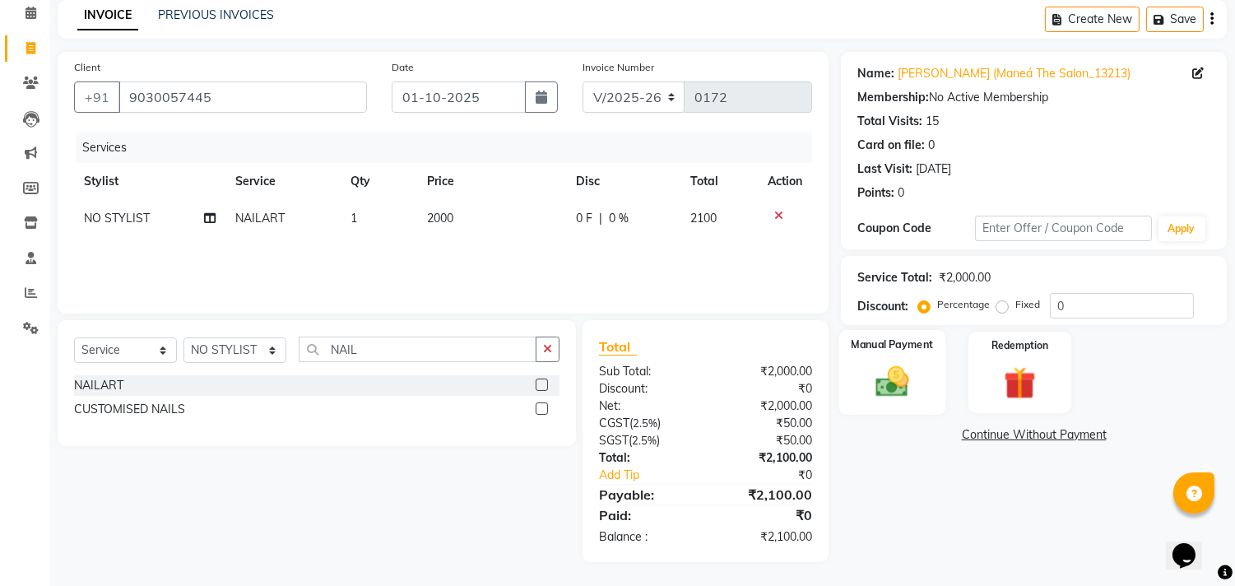
click at [907, 384] on img at bounding box center [892, 382] width 54 height 39
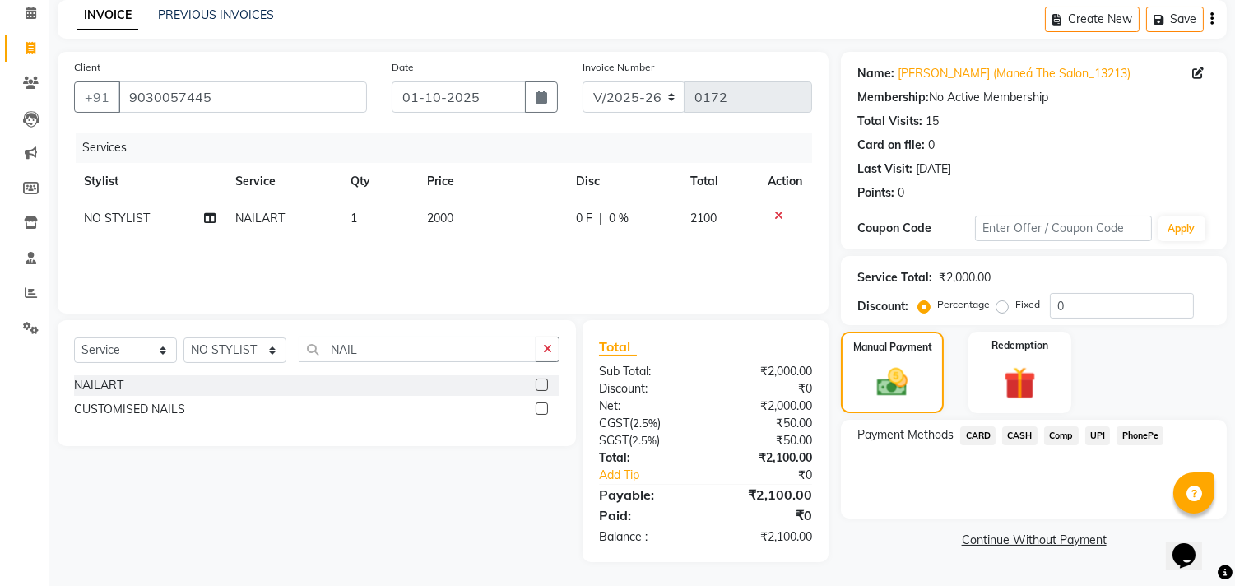
click at [975, 436] on span "CARD" at bounding box center [977, 435] width 35 height 19
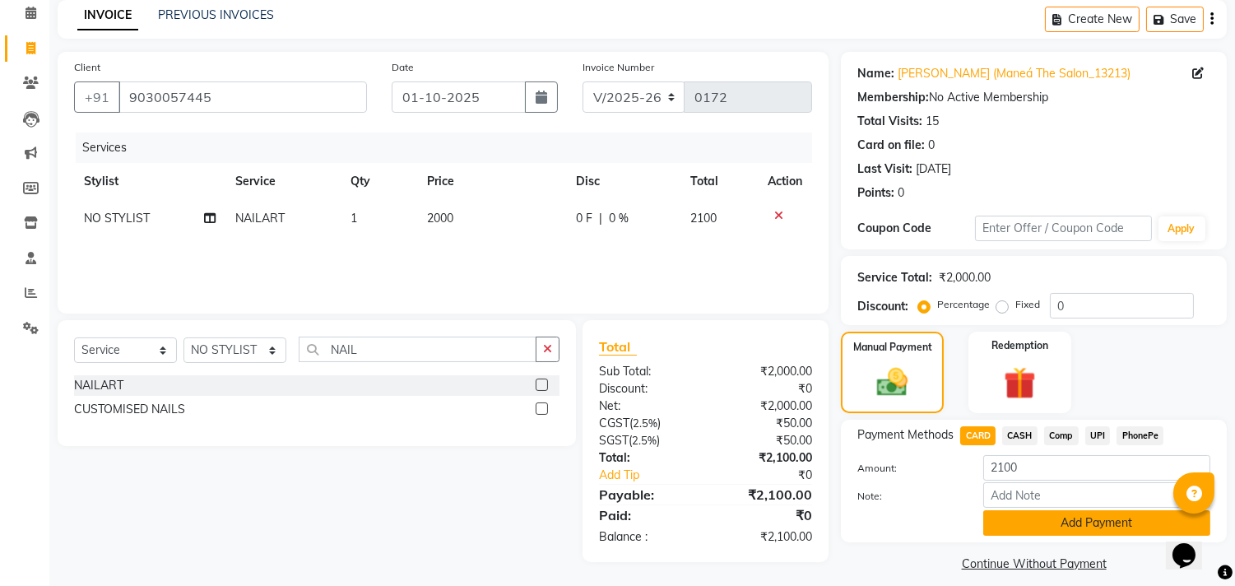
click at [1043, 516] on button "Add Payment" at bounding box center [1096, 522] width 227 height 25
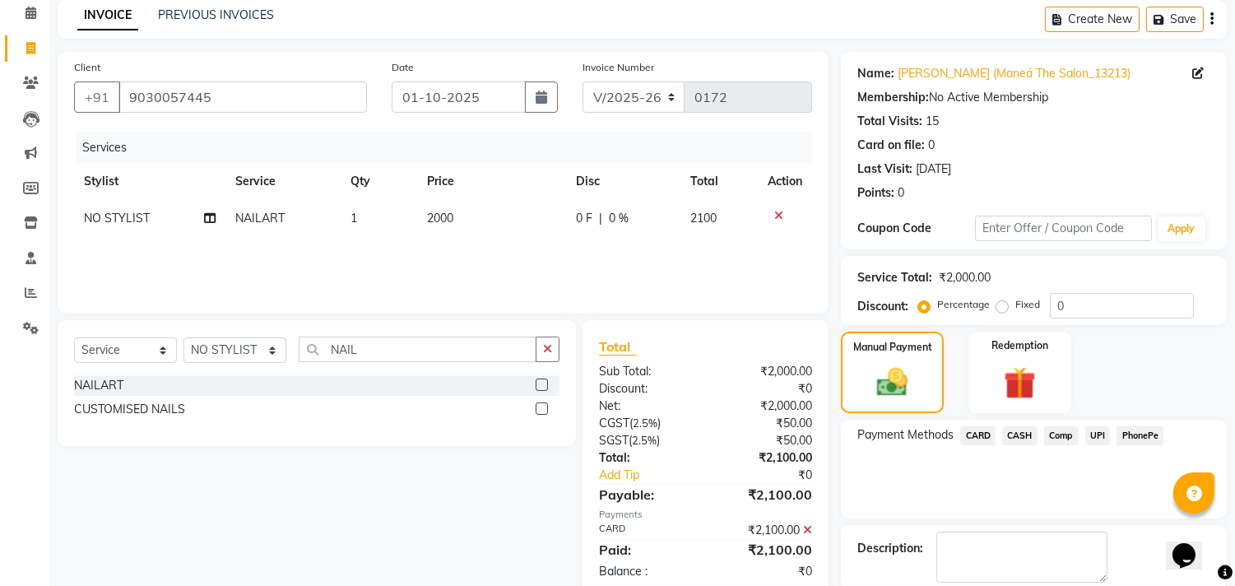
scroll to position [154, 0]
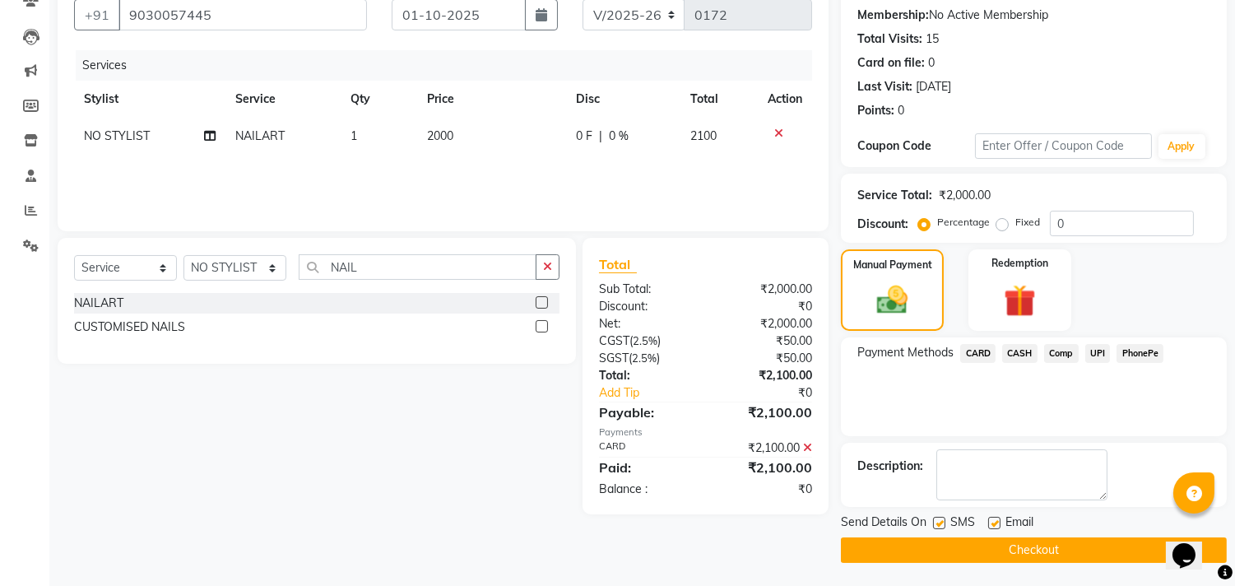
click at [1045, 537] on button "Checkout" at bounding box center [1034, 549] width 386 height 25
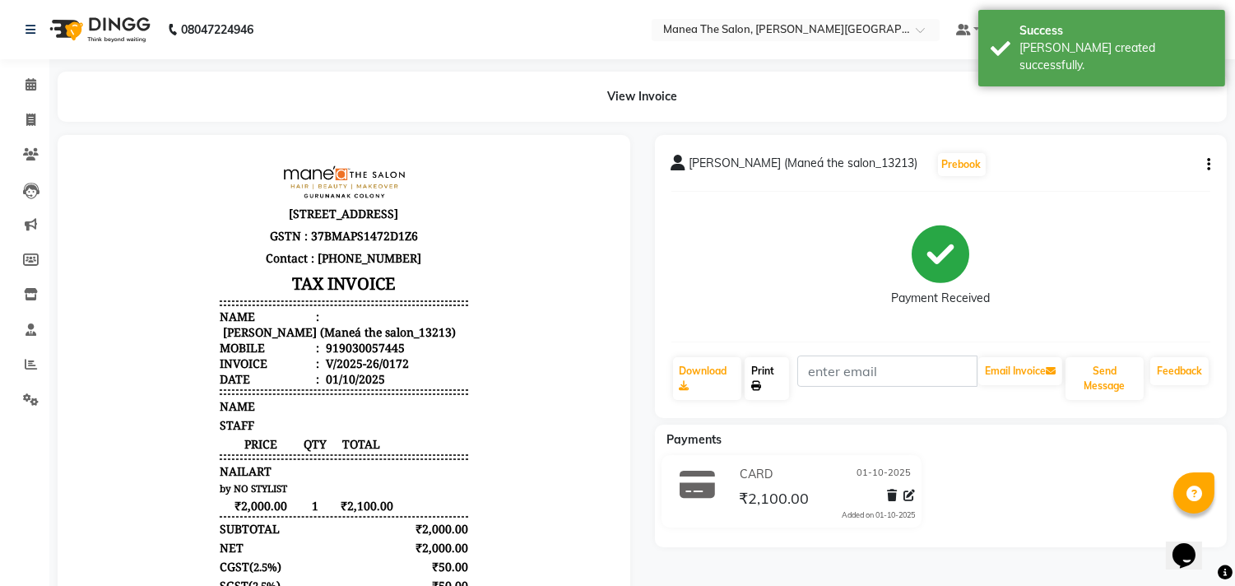
click at [763, 381] on link "Print" at bounding box center [766, 378] width 44 height 43
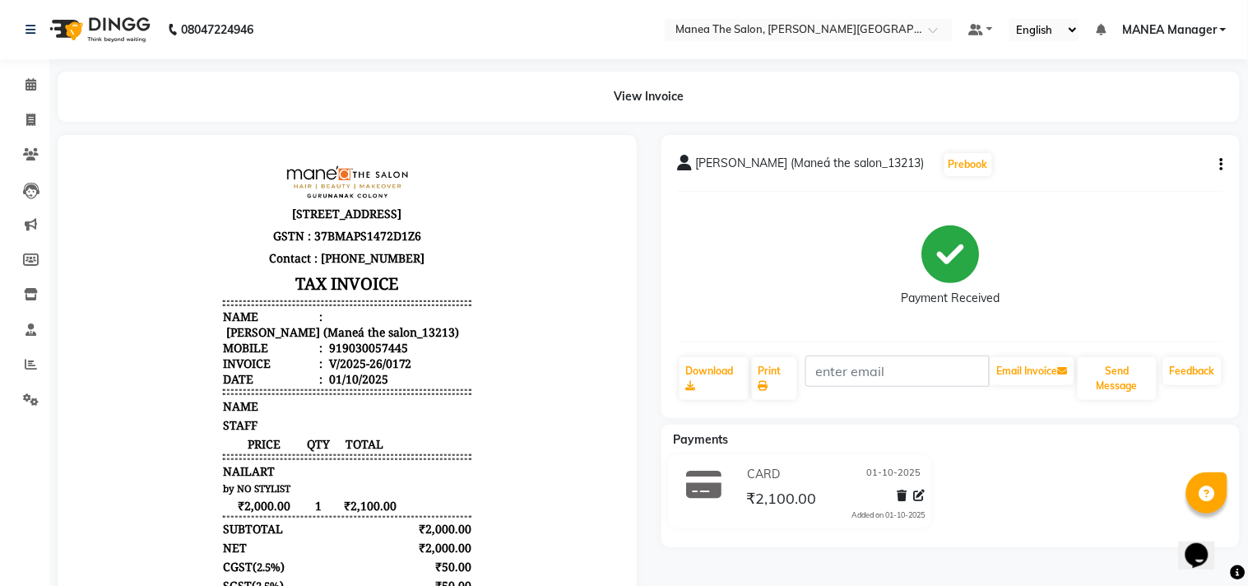
select select "8903"
select select "service"
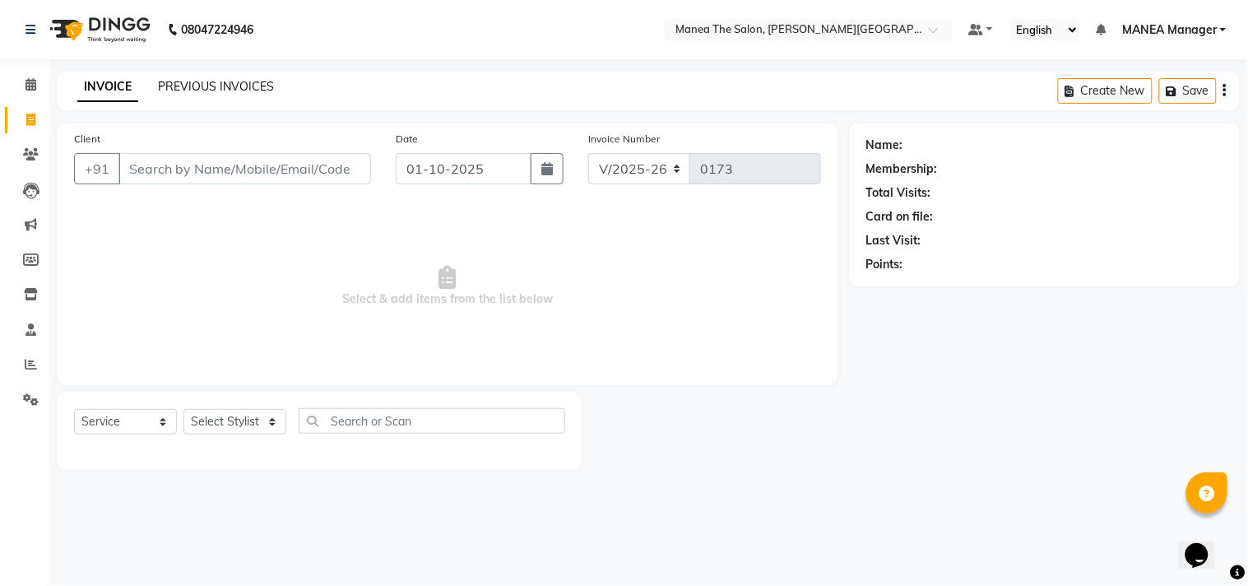
click at [211, 82] on link "PREVIOUS INVOICES" at bounding box center [216, 86] width 116 height 15
